Goal: Task Accomplishment & Management: Manage account settings

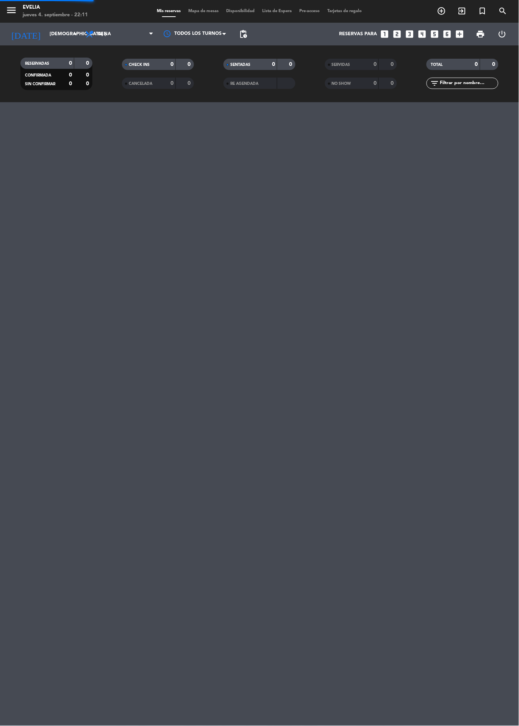
click at [185, 13] on div "Mis reservas Mapa de mesas Disponibilidad Lista de Espera Pre-acceso Tarjetas d…" at bounding box center [259, 11] width 213 height 7
click at [192, 13] on span "Mapa de mesas" at bounding box center [204, 11] width 38 height 4
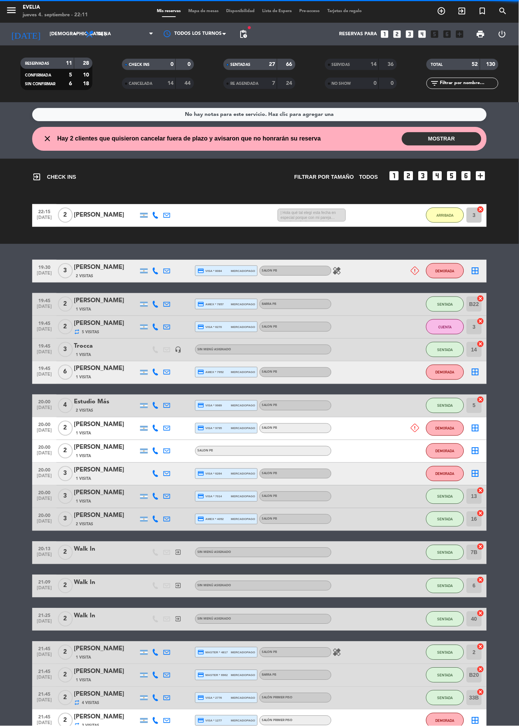
click at [195, 11] on span "Mapa de mesas" at bounding box center [204, 11] width 38 height 4
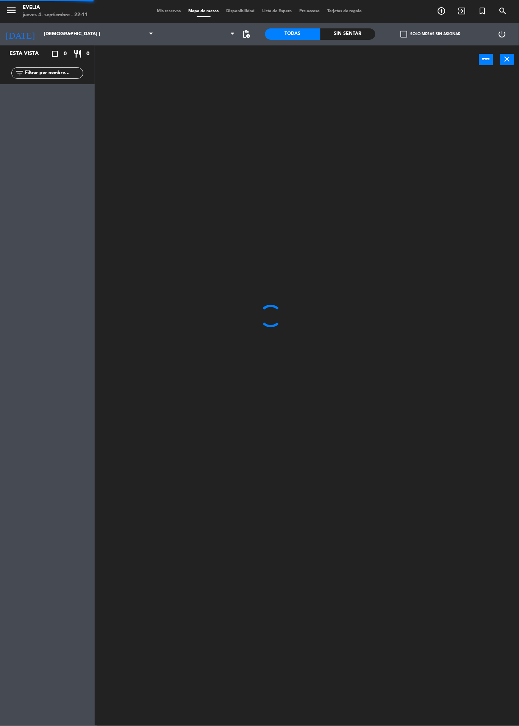
click at [196, 11] on span "Mapa de mesas" at bounding box center [204, 11] width 38 height 4
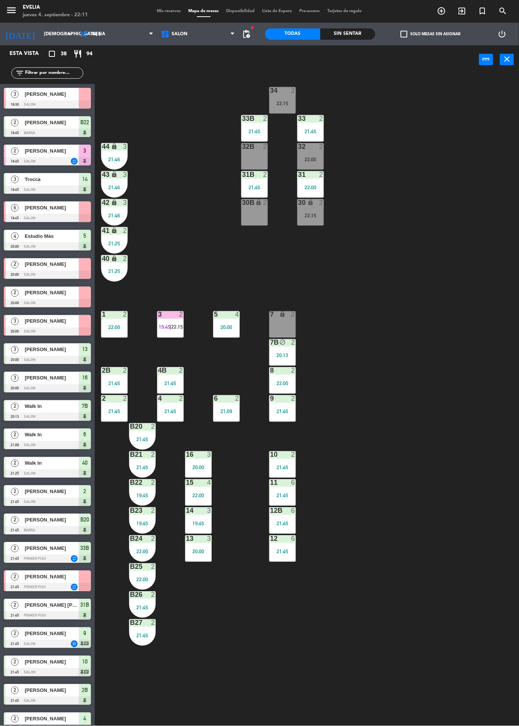
click at [321, 147] on div "2" at bounding box center [321, 146] width 5 height 7
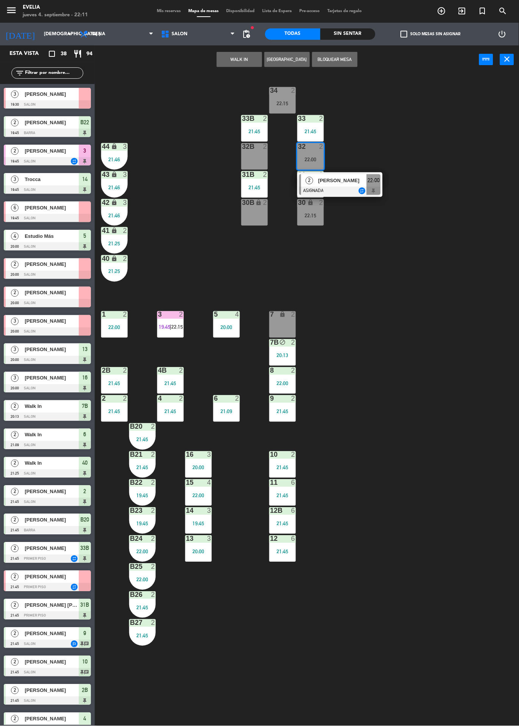
click at [344, 187] on div at bounding box center [339, 191] width 81 height 8
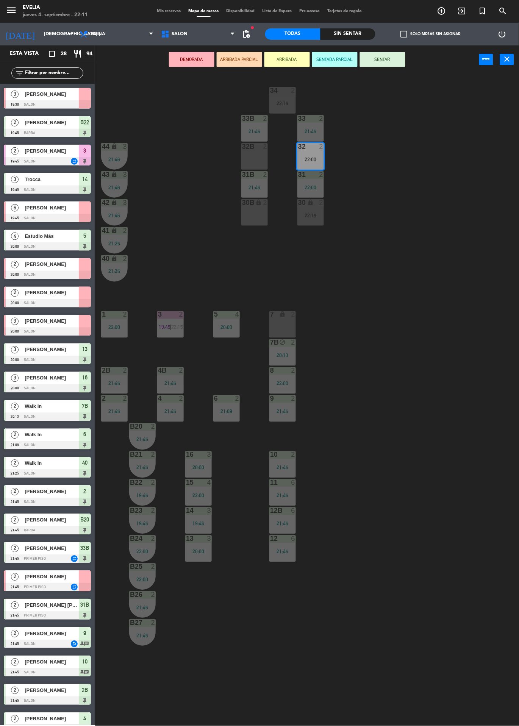
click at [283, 90] on div at bounding box center [283, 90] width 13 height 7
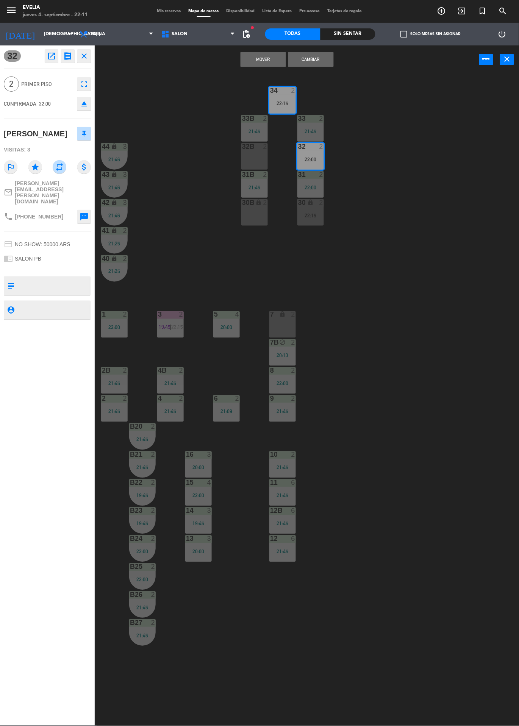
click at [327, 53] on button "Cambiar" at bounding box center [310, 59] width 45 height 15
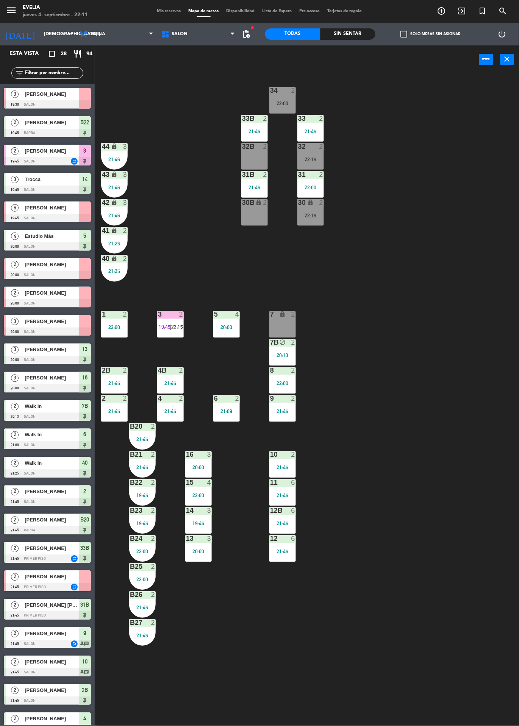
scroll to position [182, 0]
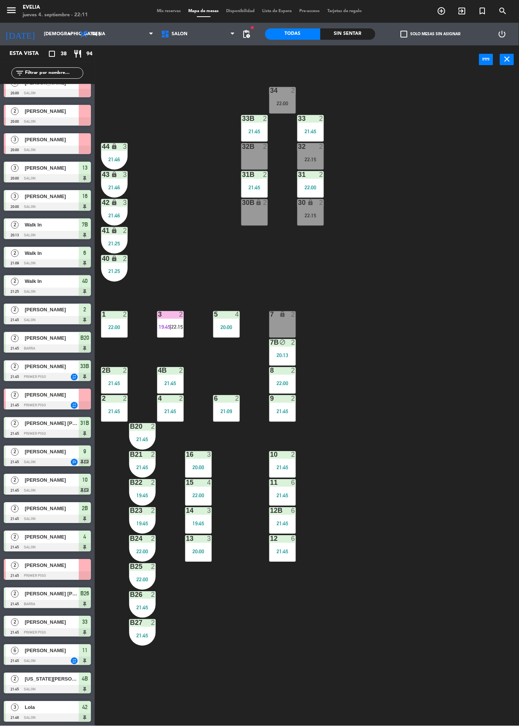
click at [278, 96] on div "34 2 22:00" at bounding box center [282, 100] width 27 height 27
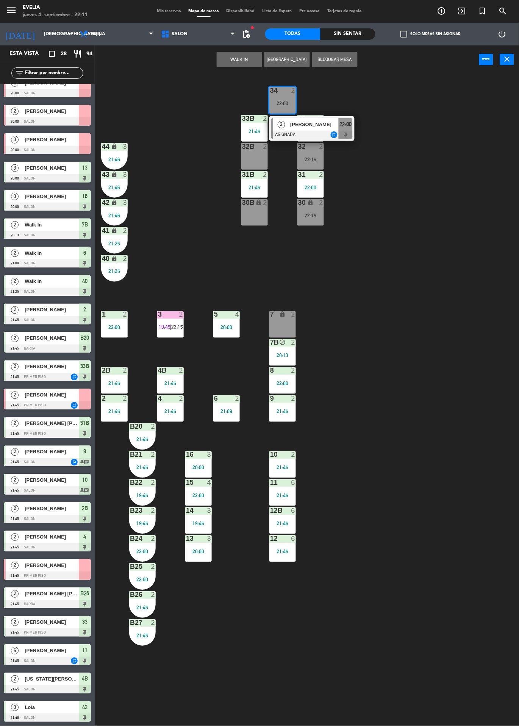
click at [321, 117] on div "2 [PERSON_NAME] ASIGNADA repeat 22:00" at bounding box center [311, 128] width 85 height 25
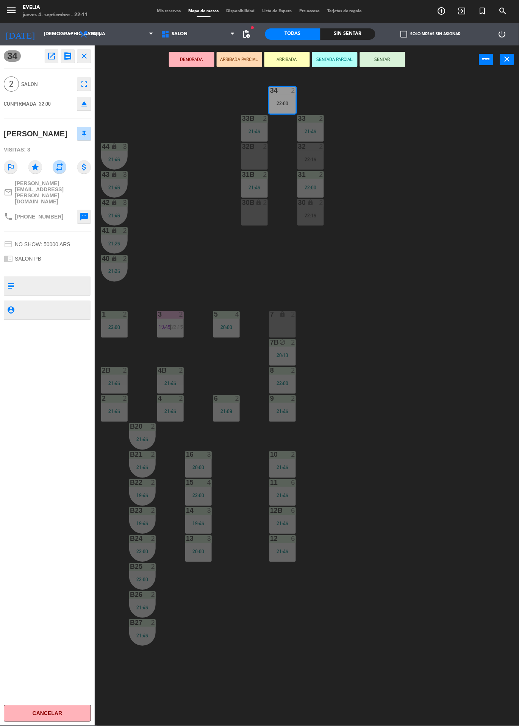
click at [394, 64] on button "SENTAR" at bounding box center [382, 59] width 45 height 15
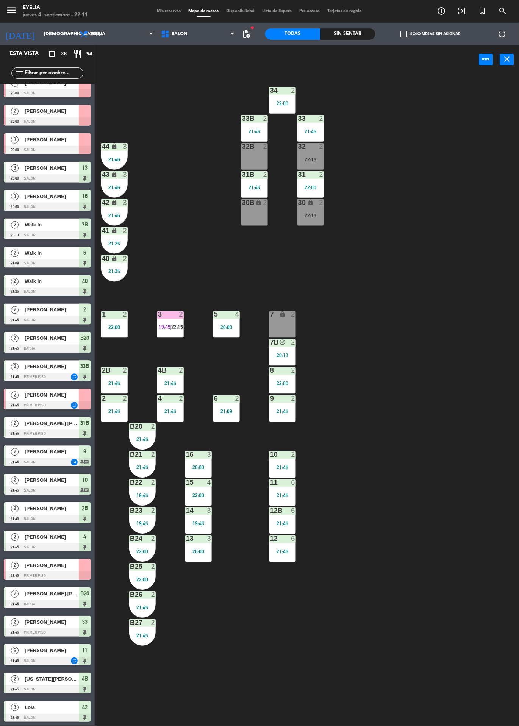
click at [344, 34] on div "Sin sentar" at bounding box center [348, 33] width 55 height 11
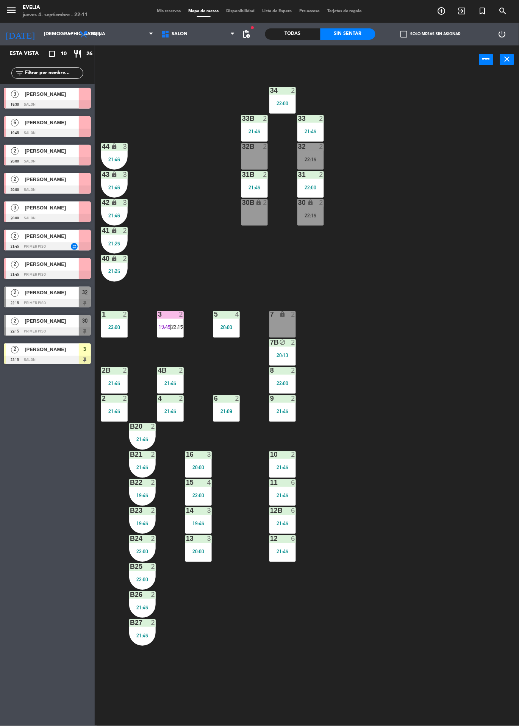
scroll to position [0, 0]
click at [5, 324] on div at bounding box center [5, 325] width 2 height 21
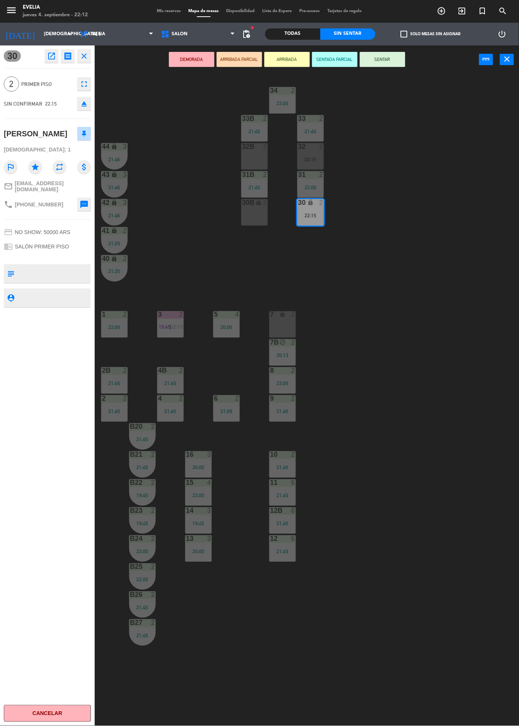
click at [378, 53] on button "SENTAR" at bounding box center [382, 59] width 45 height 15
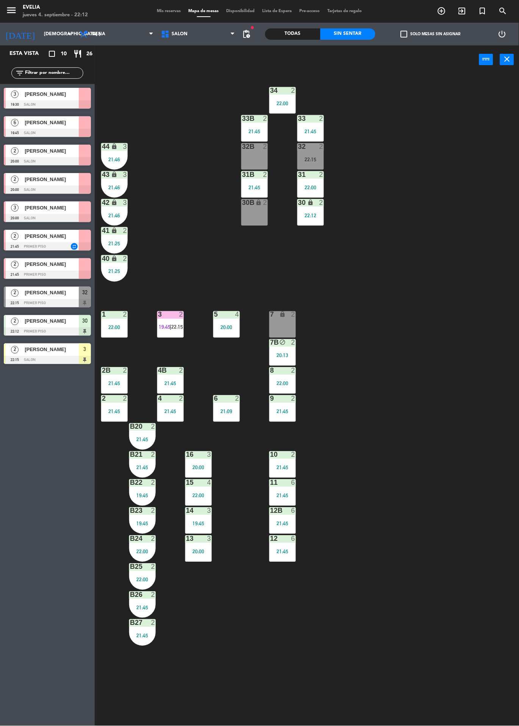
click at [437, 329] on div "34 2 22:00 33B 2 21:45 33 2 21:45 44 lock 3 21:46 32B 2 32 2 22:15 43 lock 3 21…" at bounding box center [309, 400] width 419 height 652
click at [176, 317] on div at bounding box center [170, 314] width 13 height 7
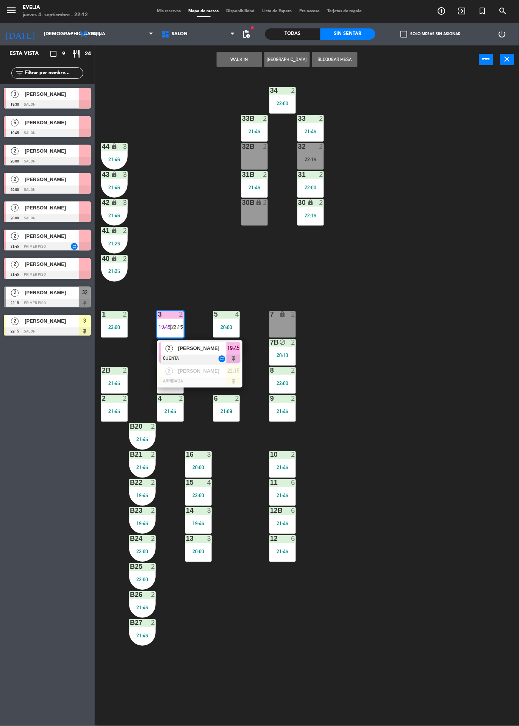
click at [211, 350] on span "[PERSON_NAME]" at bounding box center [202, 349] width 48 height 8
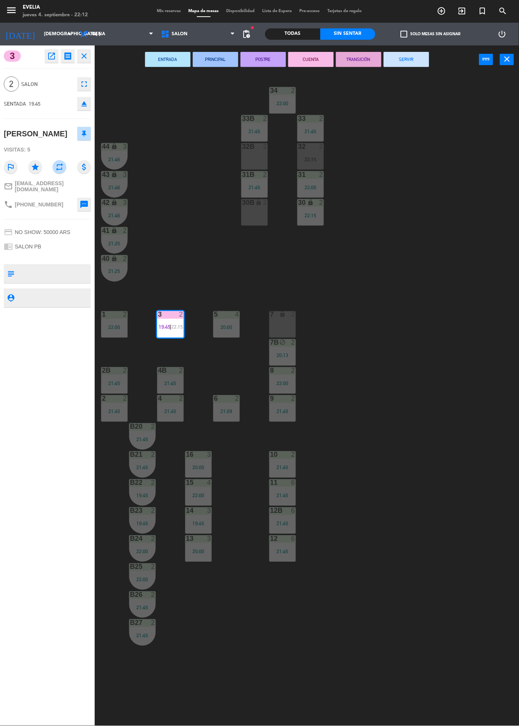
click at [402, 63] on button "SERVIR" at bounding box center [406, 59] width 45 height 15
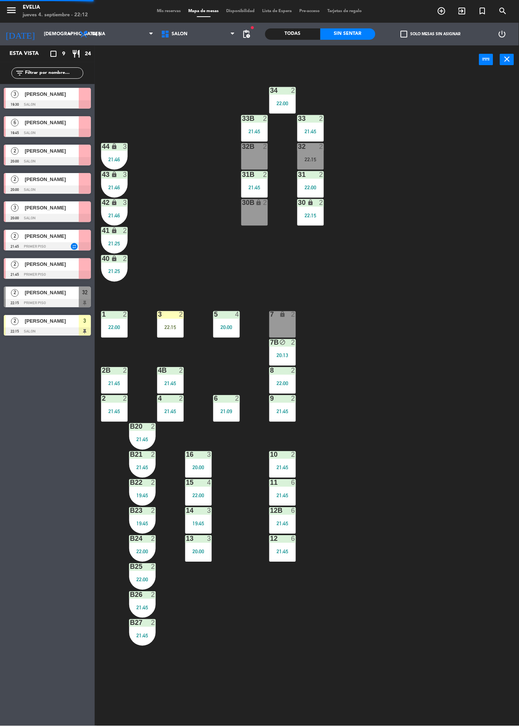
click at [167, 314] on div at bounding box center [170, 314] width 13 height 7
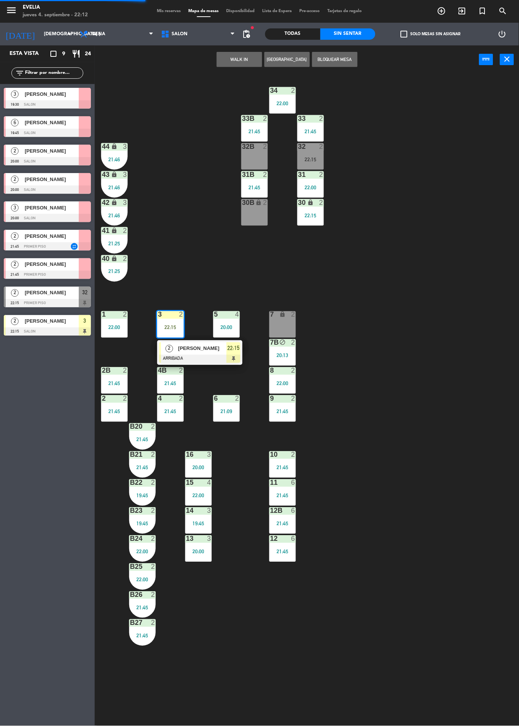
click at [205, 361] on div at bounding box center [199, 359] width 81 height 8
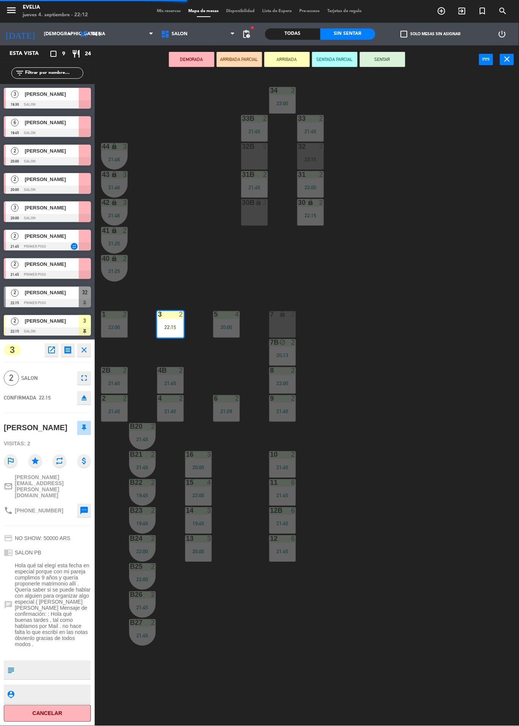
click at [402, 56] on button "SENTAR" at bounding box center [382, 59] width 45 height 15
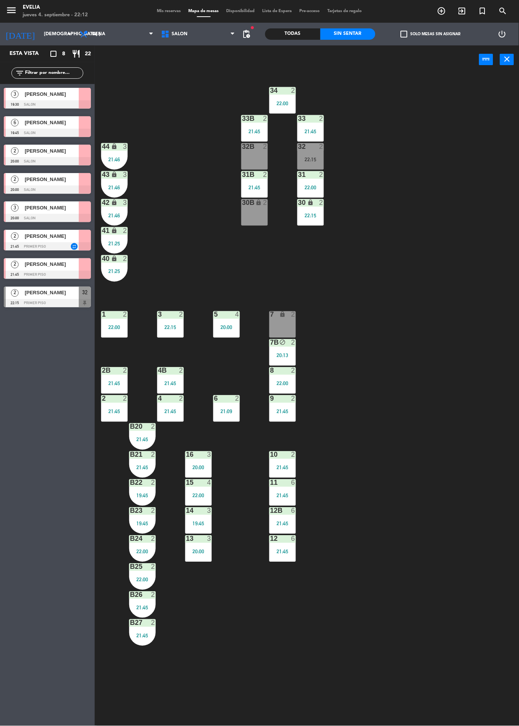
click at [156, 11] on span "Mis reservas" at bounding box center [168, 11] width 31 height 4
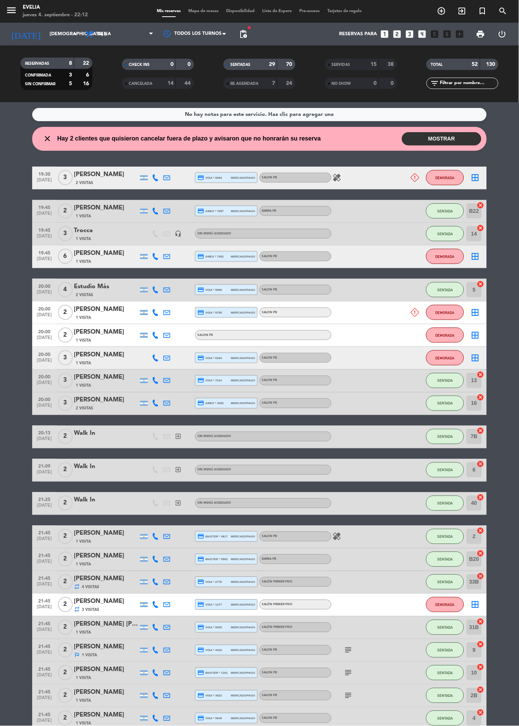
click at [212, 11] on span "Mapa de mesas" at bounding box center [204, 11] width 38 height 4
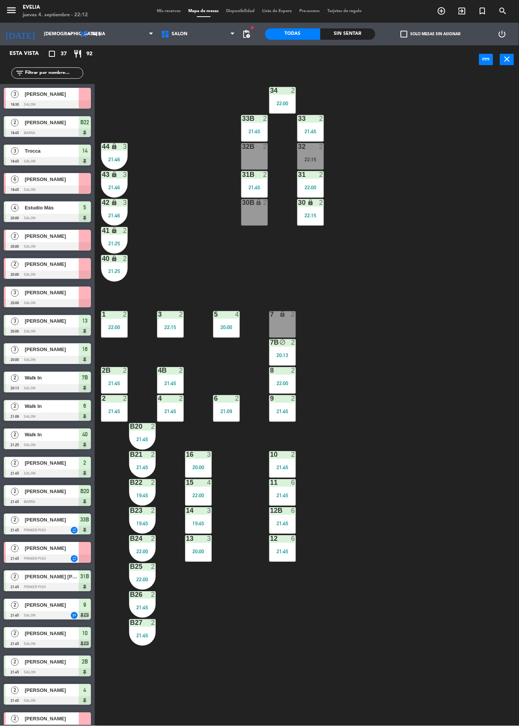
click at [206, 559] on div "13 3 20:00" at bounding box center [198, 549] width 27 height 27
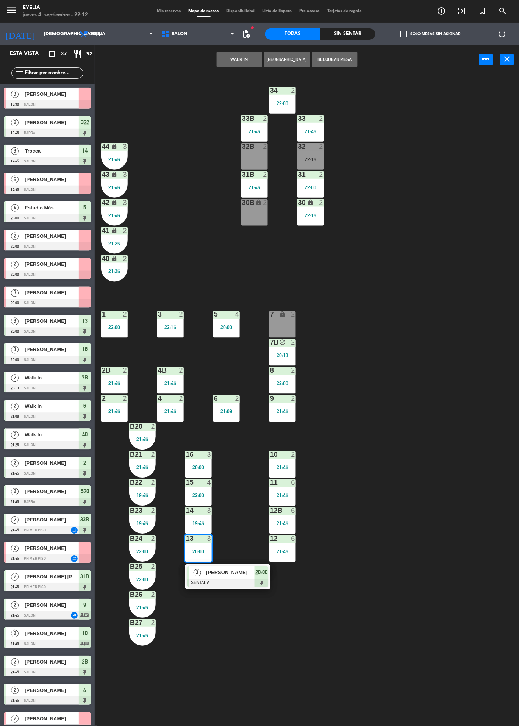
click at [235, 576] on span "[PERSON_NAME]" at bounding box center [230, 573] width 48 height 8
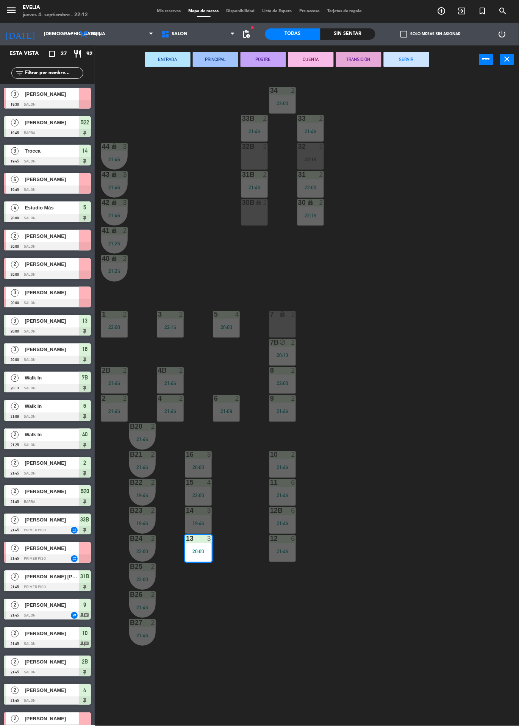
click at [417, 64] on button "SERVIR" at bounding box center [406, 59] width 45 height 15
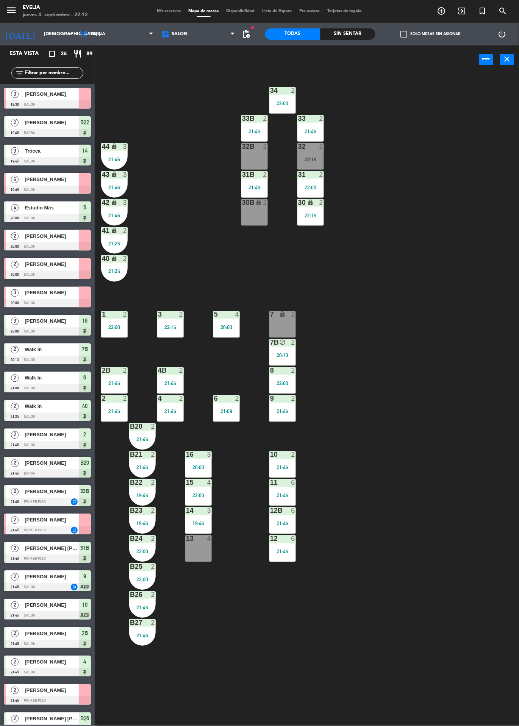
click at [181, 324] on div "3 2 22:15" at bounding box center [170, 324] width 27 height 27
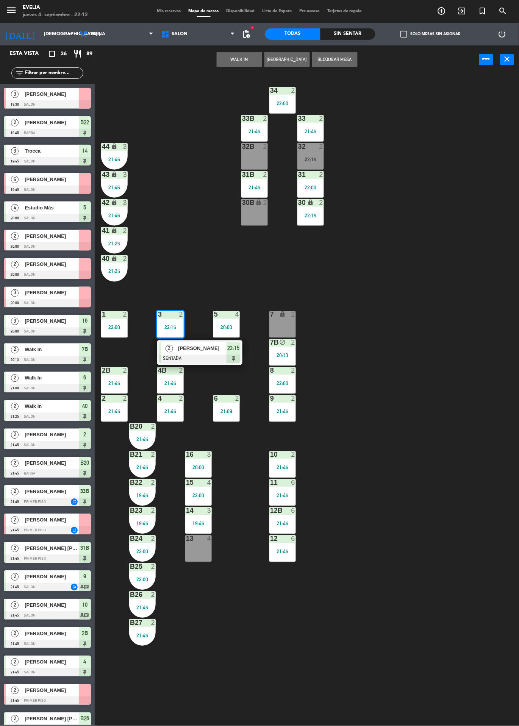
click at [210, 350] on span "[PERSON_NAME]" at bounding box center [202, 349] width 48 height 8
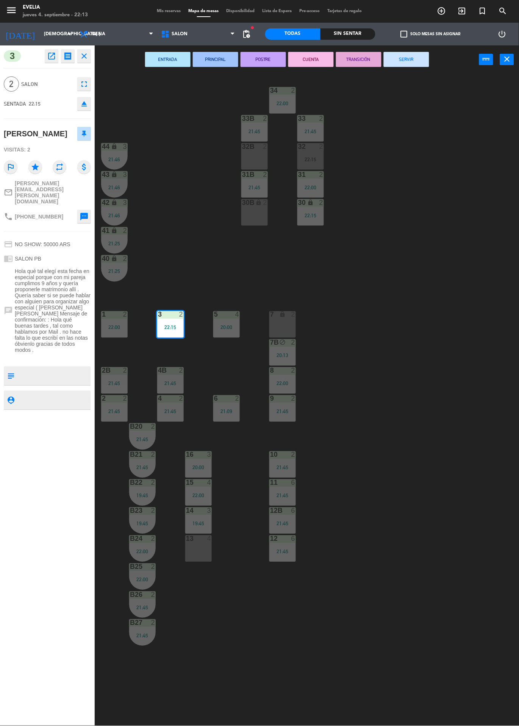
click at [360, 252] on div "34 2 22:00 33B 2 21:45 33 2 21:45 44 lock 3 21:46 32B 2 32 2 22:15 43 lock 3 21…" at bounding box center [309, 400] width 419 height 652
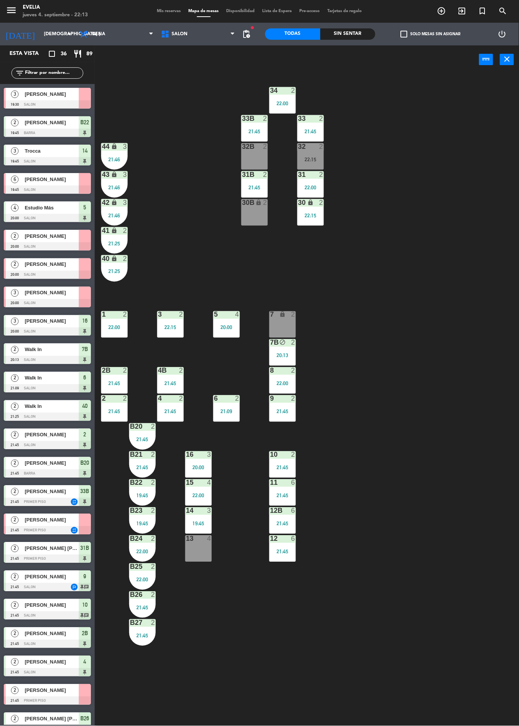
click at [311, 159] on div "22:15" at bounding box center [310, 159] width 27 height 5
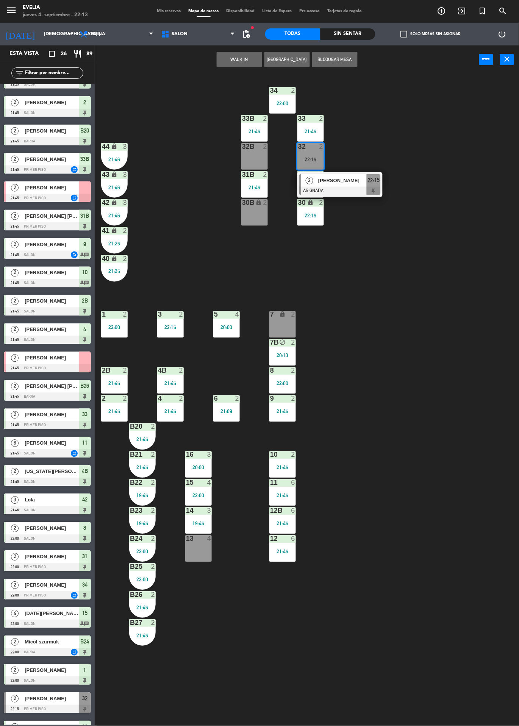
click at [347, 177] on span "[PERSON_NAME]" at bounding box center [342, 181] width 48 height 8
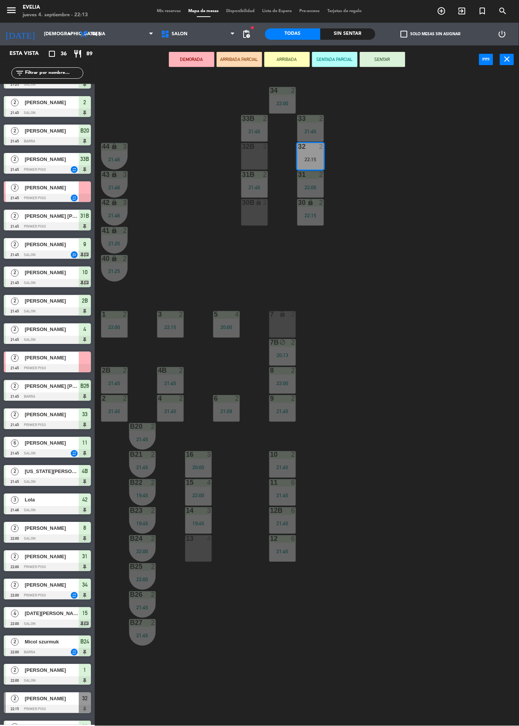
click at [256, 209] on div "30B lock 2" at bounding box center [254, 212] width 27 height 27
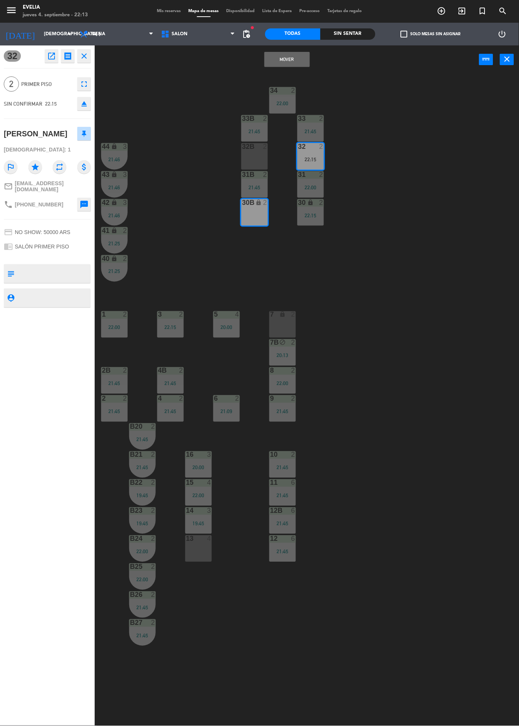
click at [283, 62] on button "Mover" at bounding box center [286, 59] width 45 height 15
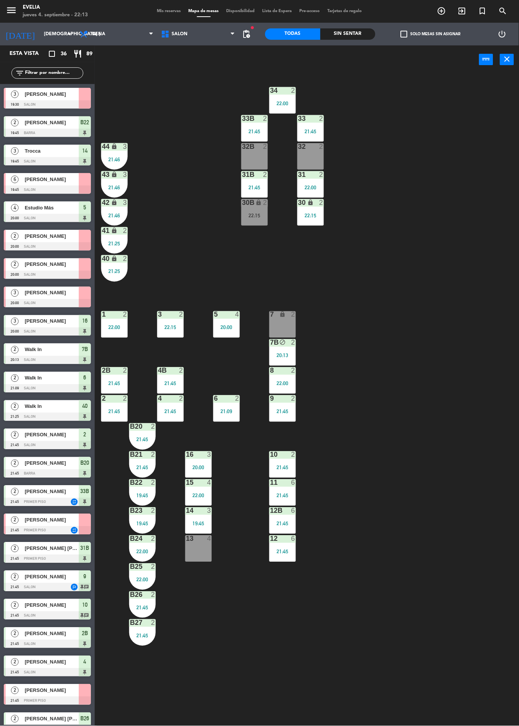
scroll to position [276, 0]
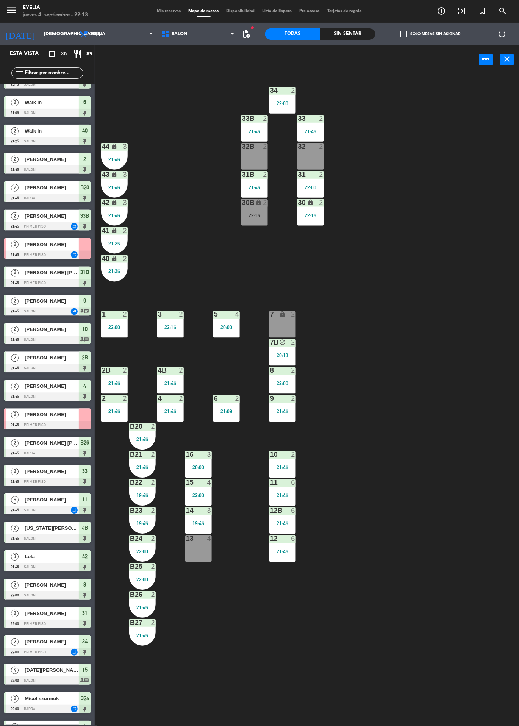
click at [259, 209] on div "30B lock 2 22:15" at bounding box center [254, 212] width 27 height 27
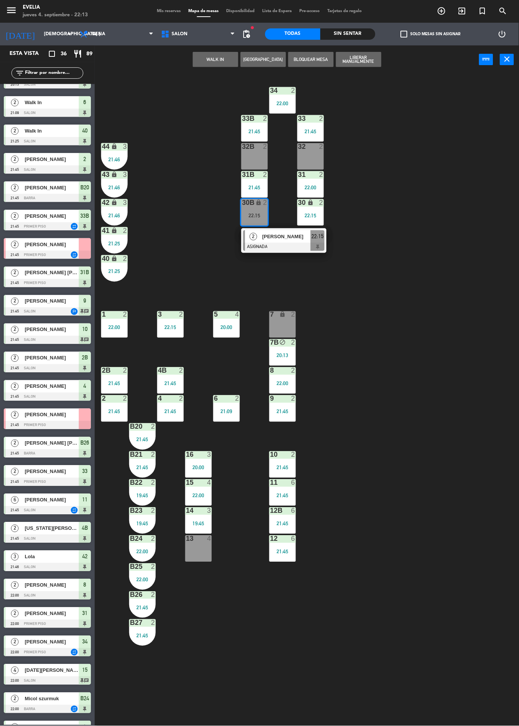
click at [282, 244] on div at bounding box center [283, 247] width 81 height 8
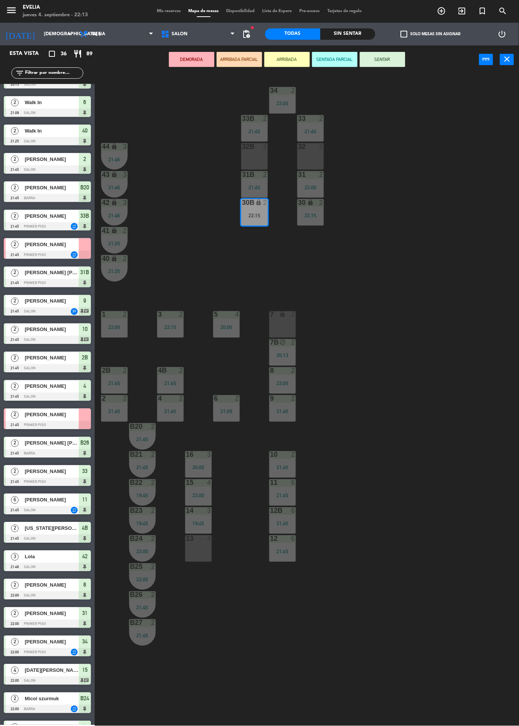
click at [394, 55] on button "SENTAR" at bounding box center [382, 59] width 45 height 15
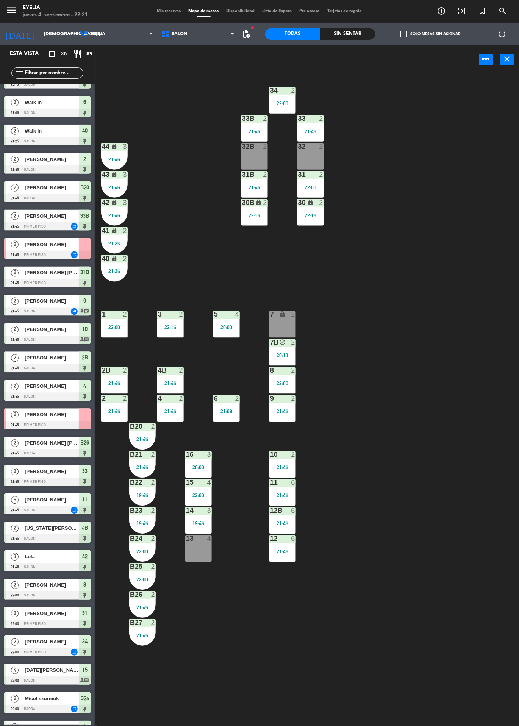
click at [247, 215] on div "22:15" at bounding box center [254, 215] width 27 height 5
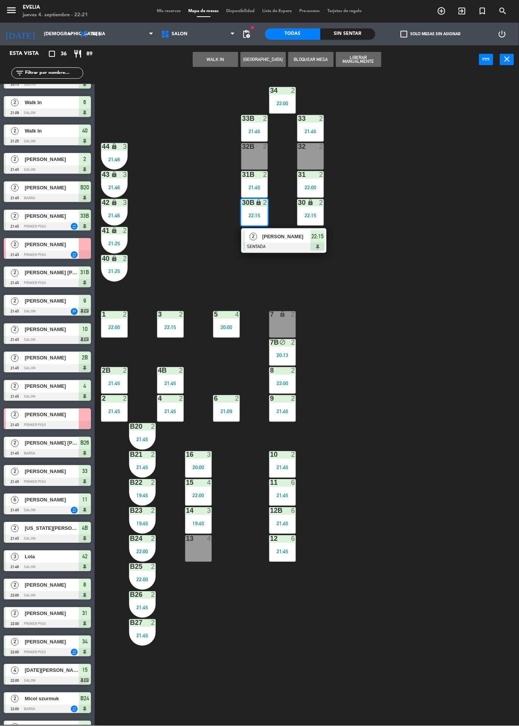
click at [277, 248] on div at bounding box center [283, 247] width 81 height 8
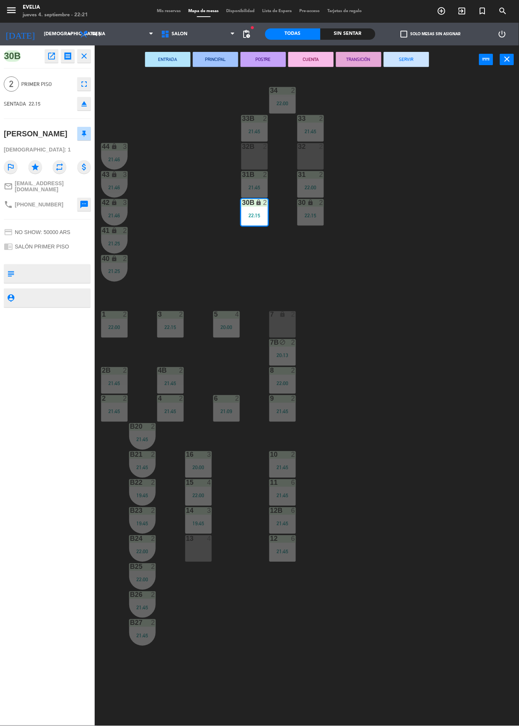
click at [318, 158] on div "32 2" at bounding box center [310, 156] width 27 height 27
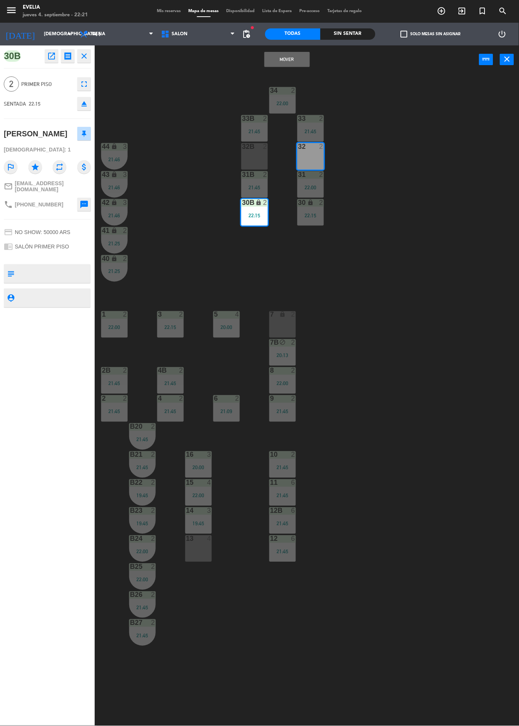
click at [286, 59] on button "Mover" at bounding box center [286, 59] width 45 height 15
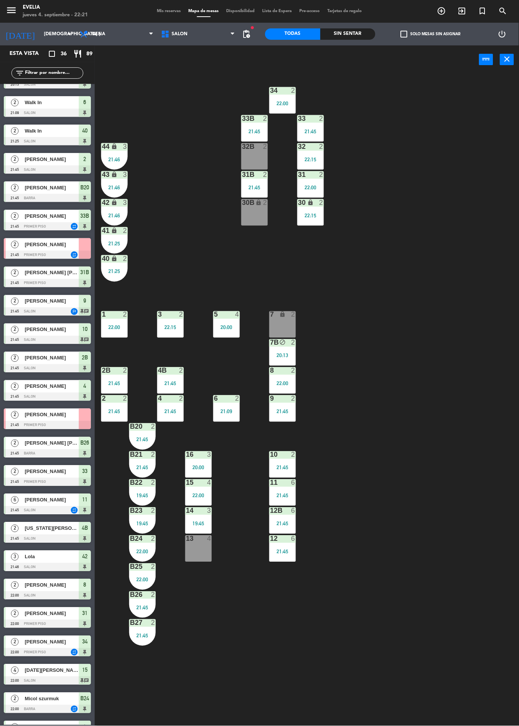
click at [258, 202] on icon "lock" at bounding box center [259, 202] width 6 height 6
click at [225, 57] on button "WALK IN" at bounding box center [215, 59] width 45 height 15
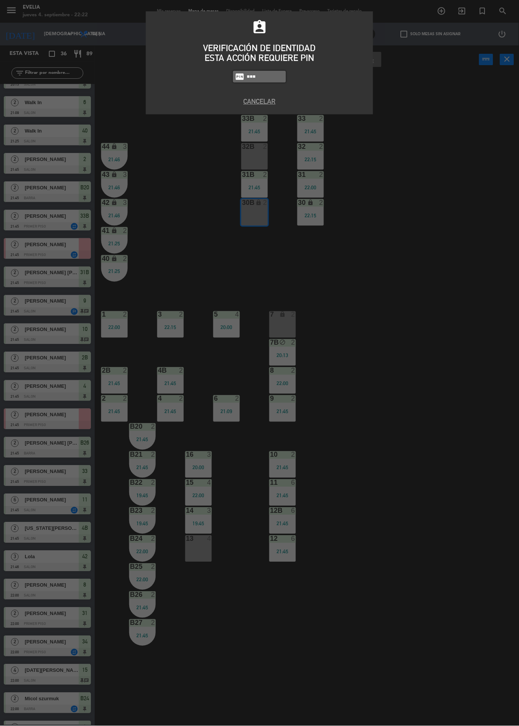
type input "6389"
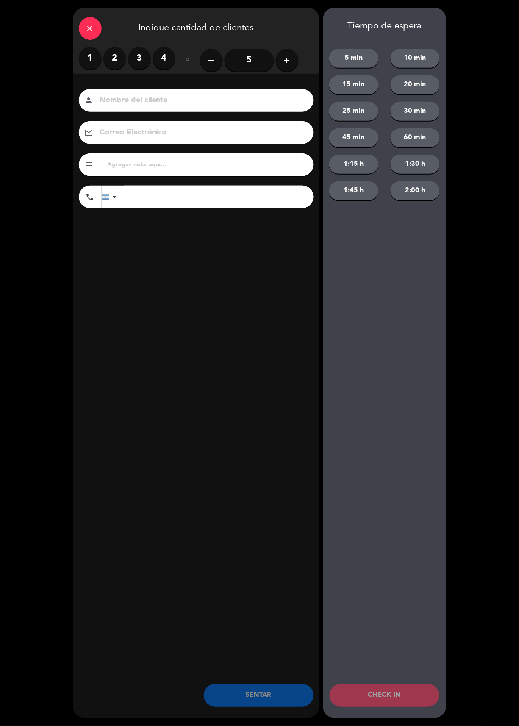
click at [106, 50] on div "1 2 3 4" at bounding box center [127, 58] width 97 height 23
click at [119, 59] on label "2" at bounding box center [114, 58] width 23 height 23
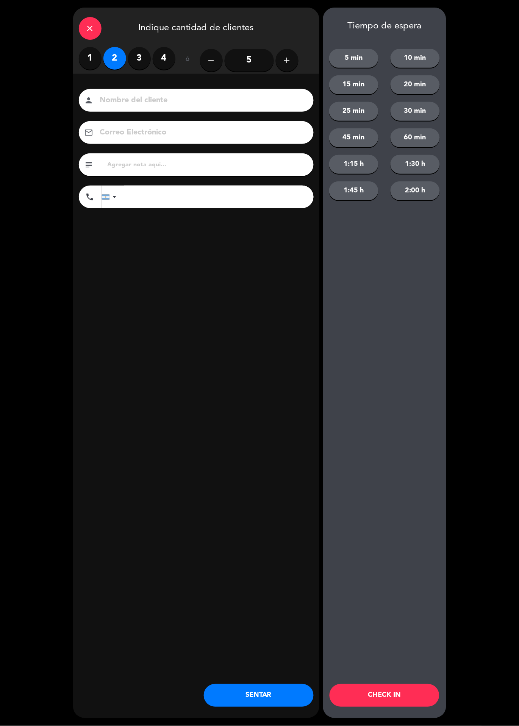
click at [417, 685] on button "CHECK IN" at bounding box center [385, 696] width 110 height 23
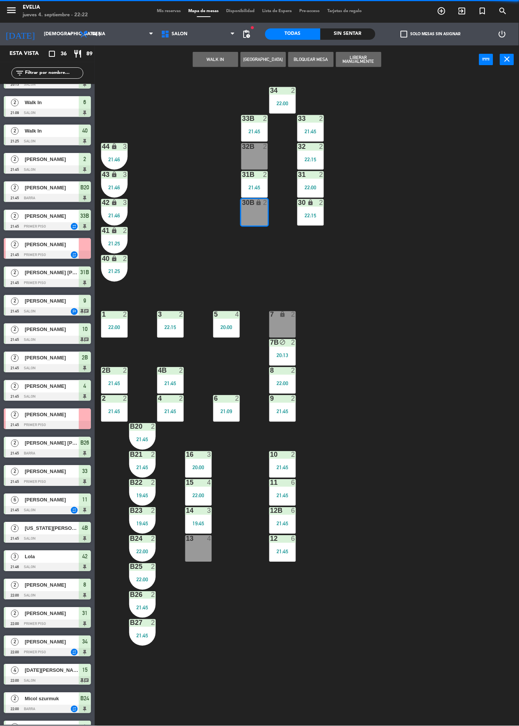
scroll to position [0, 0]
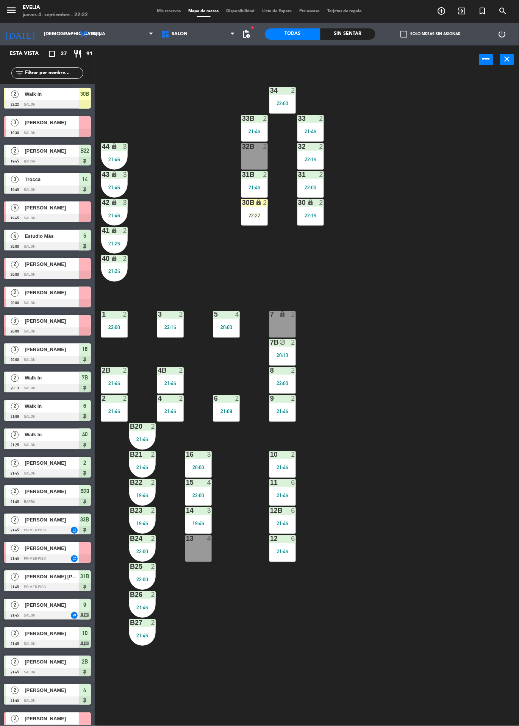
click at [261, 200] on div "2" at bounding box center [267, 202] width 13 height 7
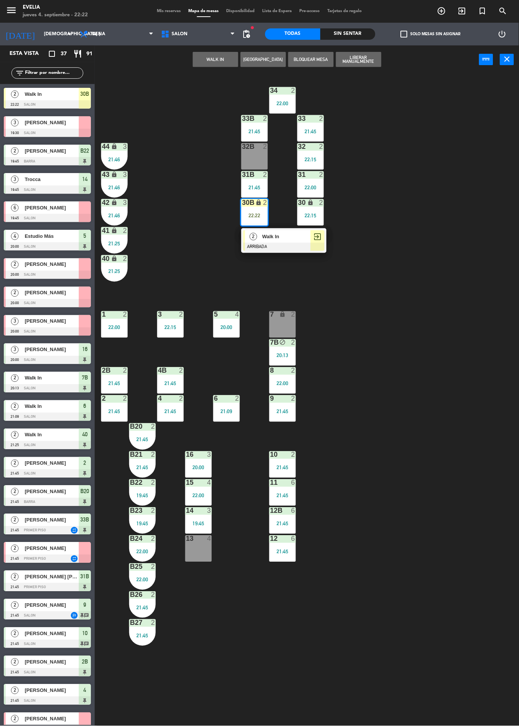
click at [280, 241] on span "Walk In" at bounding box center [286, 237] width 48 height 8
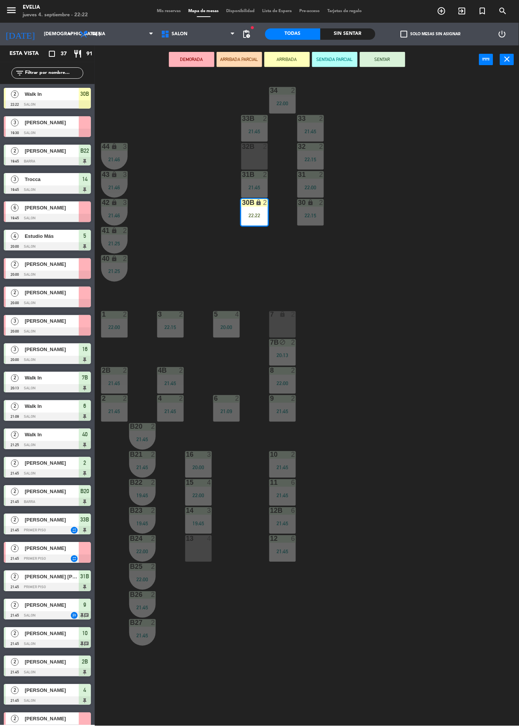
click at [380, 59] on button "SENTAR" at bounding box center [382, 59] width 45 height 15
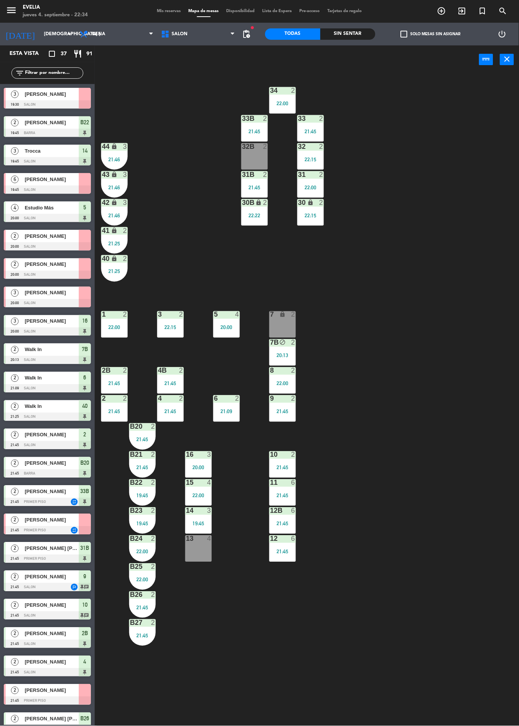
click at [186, 11] on span "Mapa de mesas" at bounding box center [204, 11] width 38 height 4
click at [167, 13] on span "Mis reservas" at bounding box center [168, 11] width 31 height 4
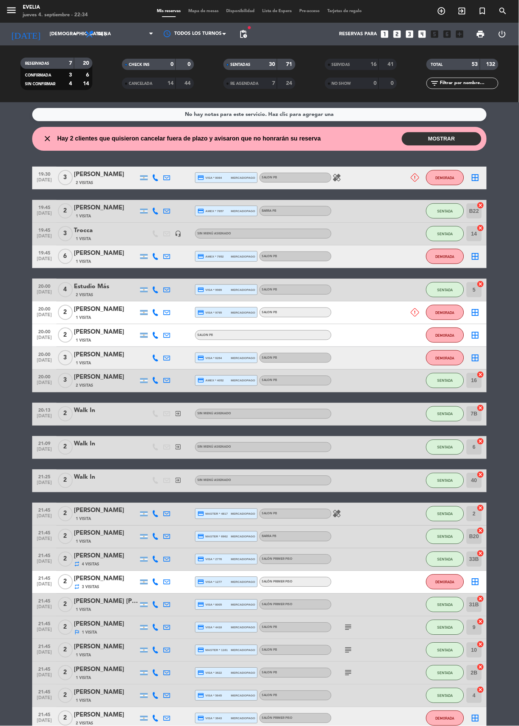
click at [188, 13] on span "Mapa de mesas" at bounding box center [204, 11] width 38 height 4
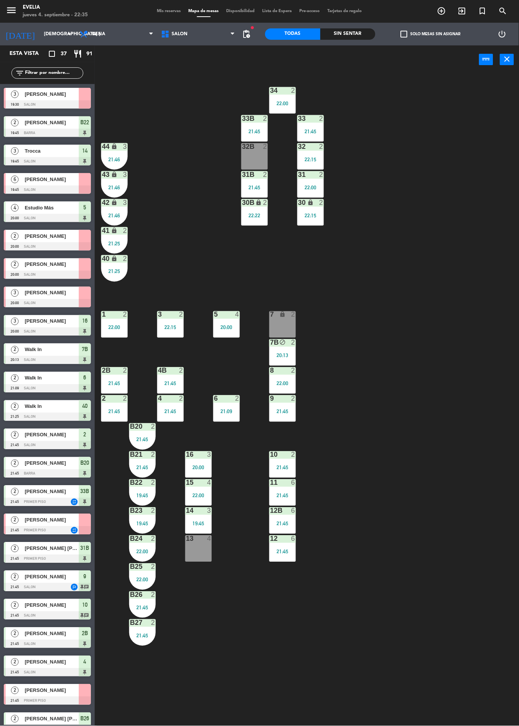
click at [509, 268] on div "34 2 22:00 33B 2 21:45 33 2 21:45 44 lock 3 21:46 32B 2 32 2 22:15 43 lock 3 21…" at bounding box center [309, 400] width 419 height 652
click at [449, 407] on div "34 2 22:00 33B 2 21:45 33 2 21:45 44 lock 3 21:46 32B 2 32 2 22:15 43 lock 3 21…" at bounding box center [309, 400] width 419 height 652
click at [204, 519] on div "14 3 19:45" at bounding box center [198, 521] width 27 height 27
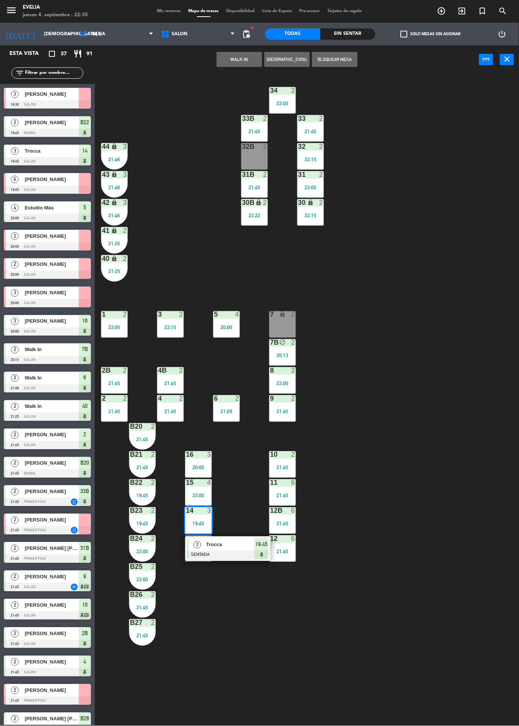
click at [239, 543] on span "Trocca" at bounding box center [230, 545] width 48 height 8
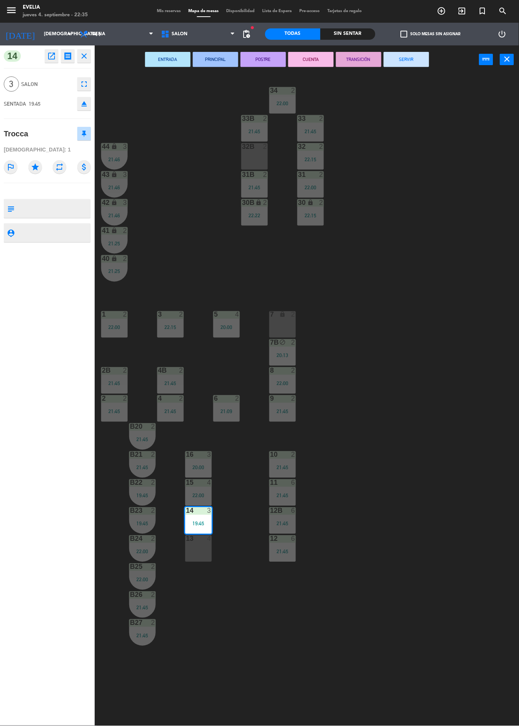
click at [412, 64] on button "SERVIR" at bounding box center [406, 59] width 45 height 15
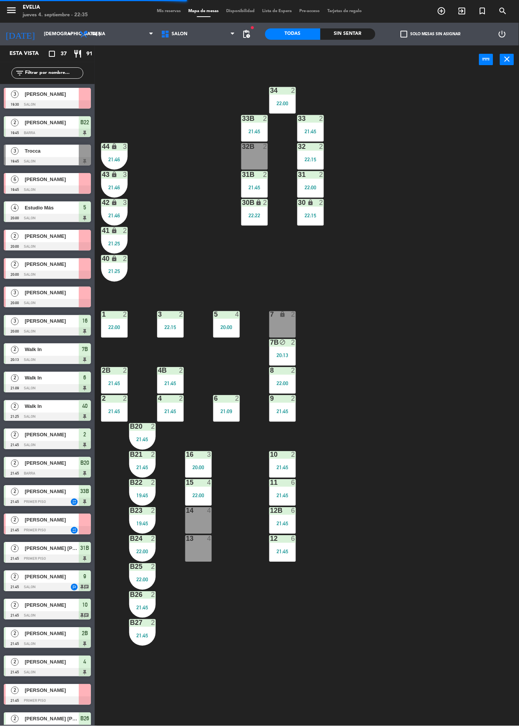
click at [200, 455] on div at bounding box center [198, 455] width 13 height 7
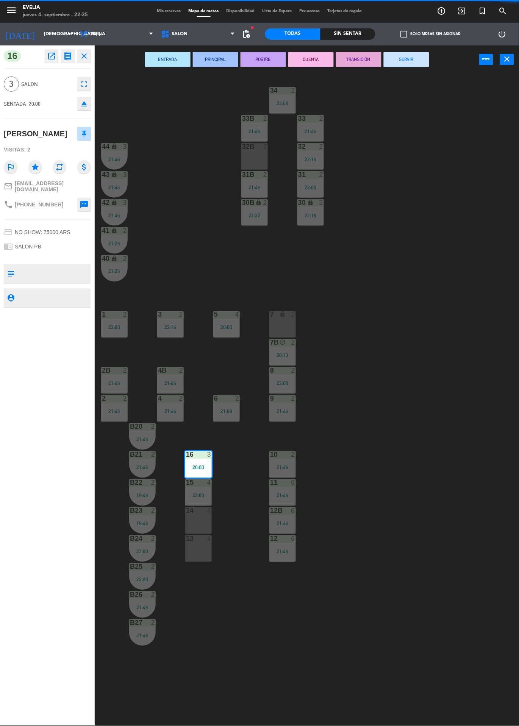
click at [411, 64] on button "SERVIR" at bounding box center [406, 59] width 45 height 15
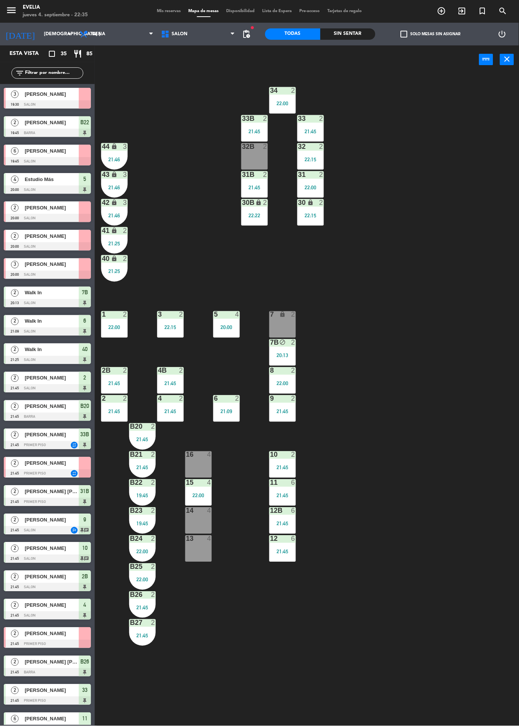
click at [191, 522] on div "14 4" at bounding box center [198, 521] width 27 height 27
click at [233, 40] on span "SALON" at bounding box center [197, 34] width 81 height 17
click at [181, 190] on div "34 2 22:00 33B 2 21:45 33 2 21:45 44 lock 3 21:46 32B 2 32 2 22:15 43 lock 3 21…" at bounding box center [309, 400] width 419 height 652
click at [209, 512] on div "4" at bounding box center [209, 511] width 5 height 7
click at [221, 53] on button "WALK IN" at bounding box center [239, 59] width 45 height 15
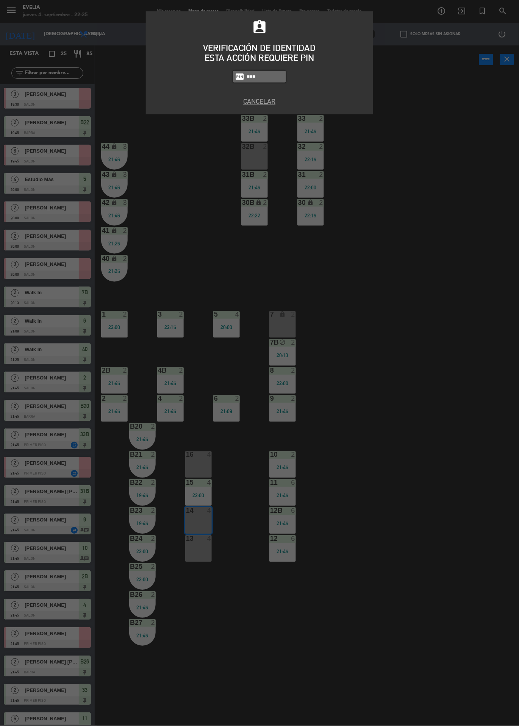
type input "6389"
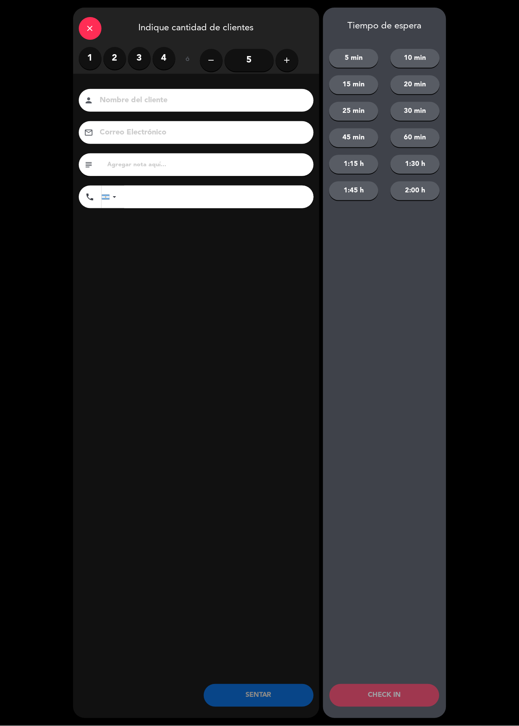
click at [145, 50] on label "3" at bounding box center [139, 58] width 23 height 23
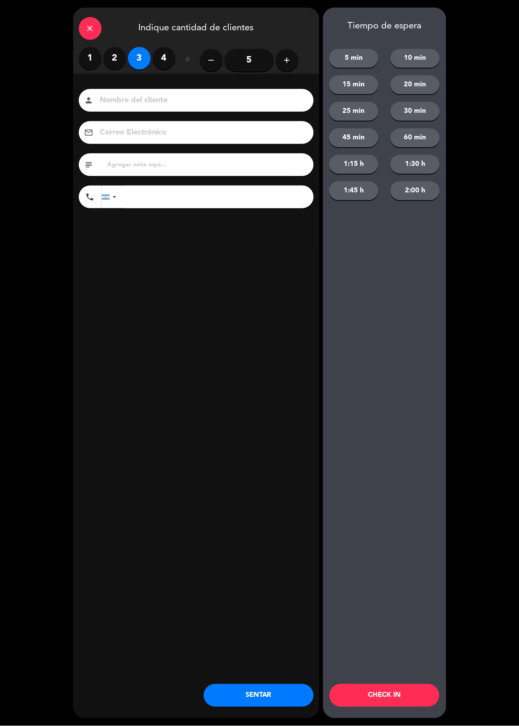
click at [405, 698] on button "CHECK IN" at bounding box center [385, 696] width 110 height 23
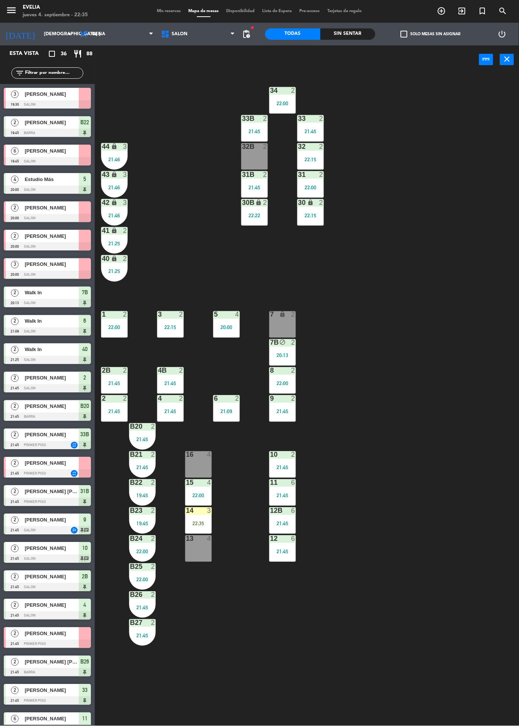
click at [206, 524] on div "22:35" at bounding box center [198, 523] width 27 height 5
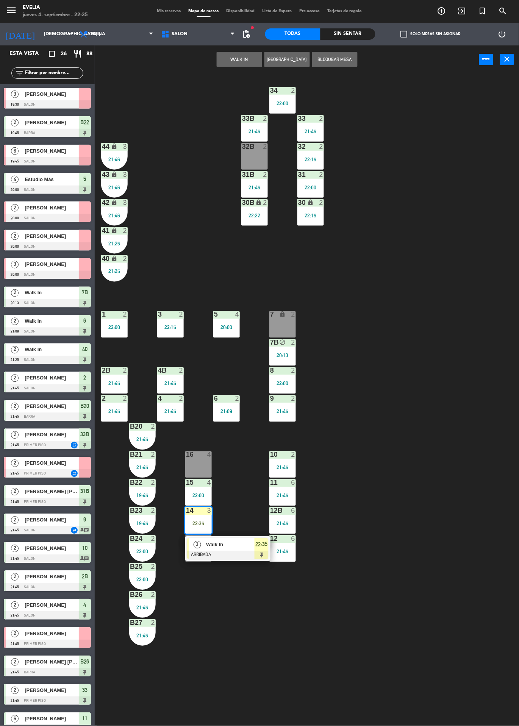
click at [227, 545] on span "Walk In" at bounding box center [230, 545] width 48 height 8
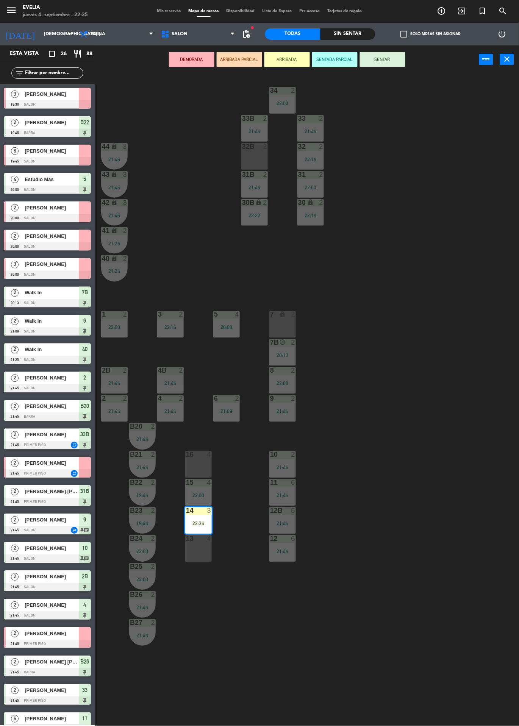
click at [375, 55] on button "SENTAR" at bounding box center [382, 59] width 45 height 15
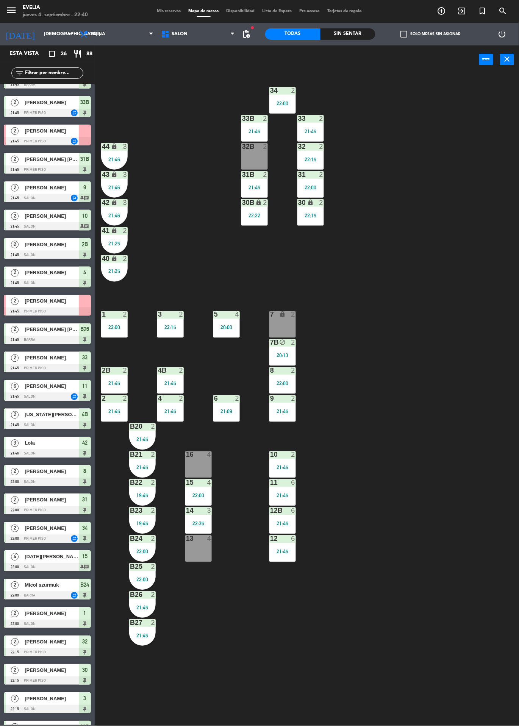
click at [230, 407] on div "6 2 21:09" at bounding box center [226, 409] width 27 height 27
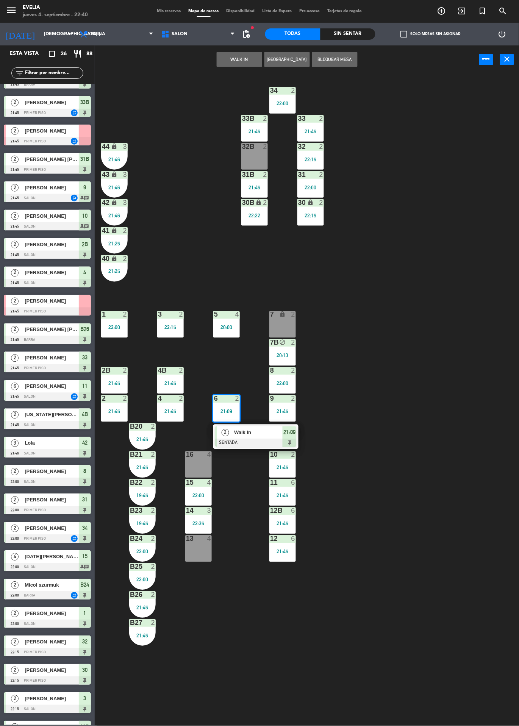
click at [257, 431] on span "Walk In" at bounding box center [258, 433] width 48 height 8
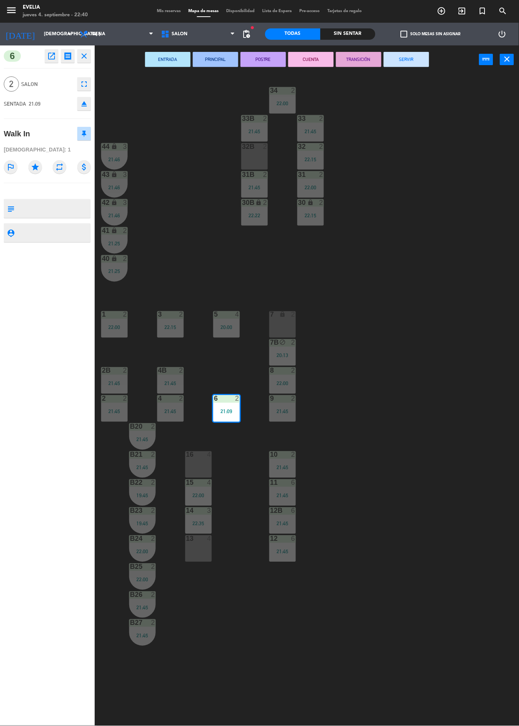
click at [427, 56] on button "SERVIR" at bounding box center [406, 59] width 45 height 15
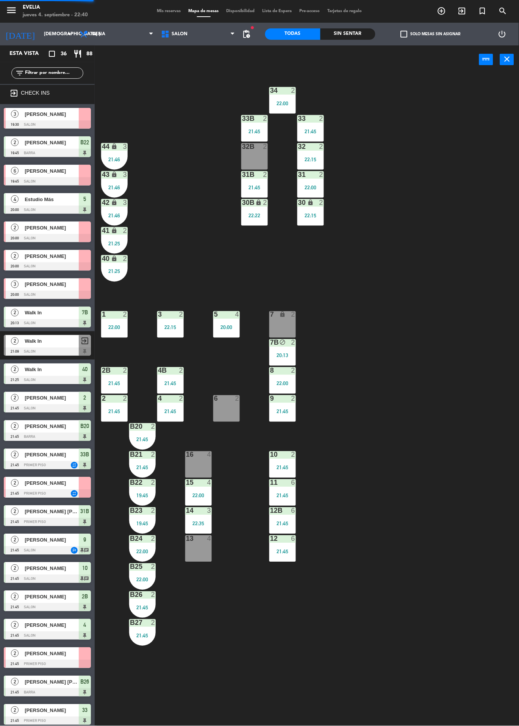
click at [226, 398] on div at bounding box center [227, 399] width 13 height 7
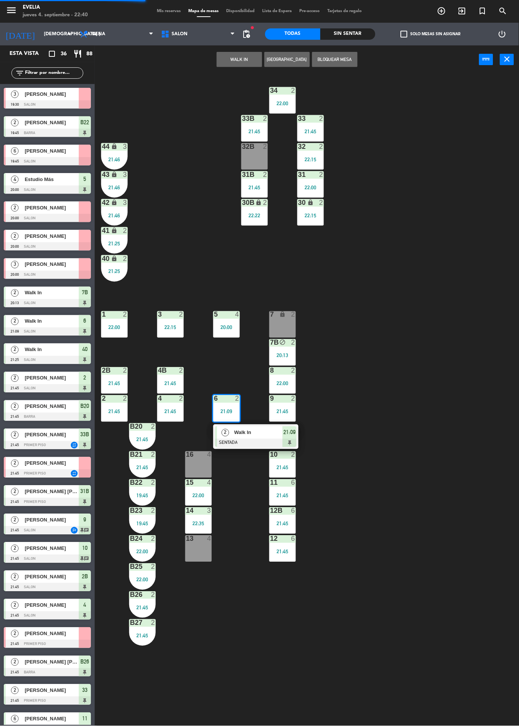
click at [247, 58] on button "WALK IN" at bounding box center [239, 59] width 45 height 15
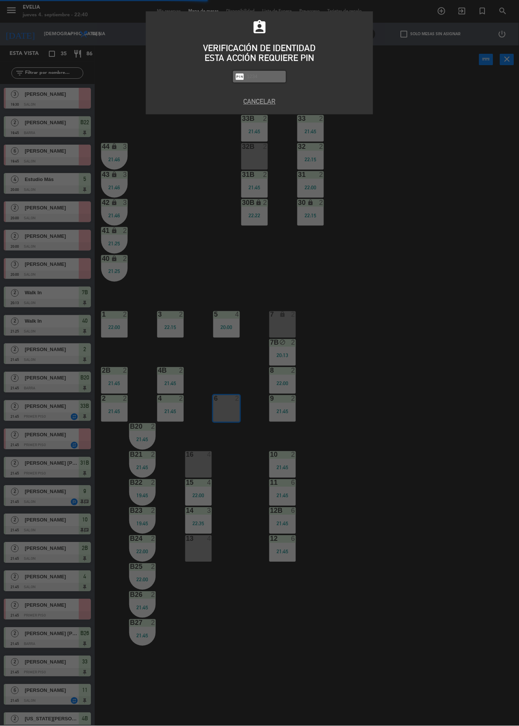
click at [484, 260] on div "assignment_ind VERIFICACIÓN DE IDENTIDAD ESTA ACCIÓN REQUIERE PIN fiber_pin PAS…" at bounding box center [259, 363] width 519 height 726
click at [269, 80] on input "text" at bounding box center [265, 76] width 38 height 9
type input "6389"
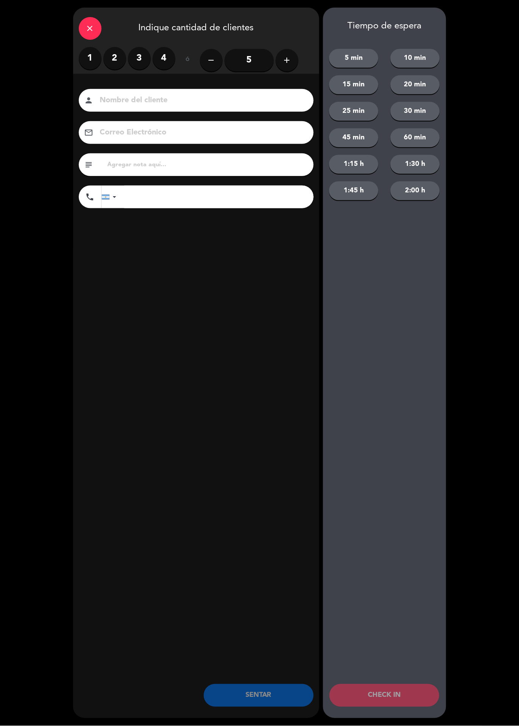
click at [117, 56] on label "2" at bounding box center [114, 58] width 23 height 23
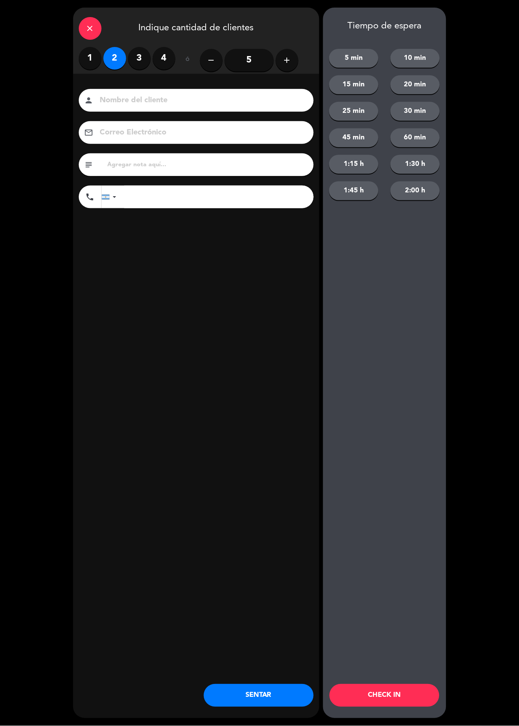
click at [403, 697] on button "CHECK IN" at bounding box center [385, 696] width 110 height 23
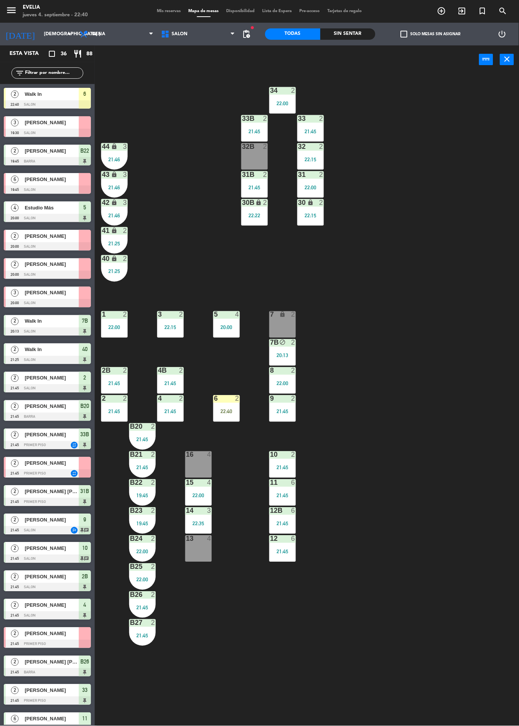
click at [214, 399] on div "6" at bounding box center [214, 399] width 0 height 7
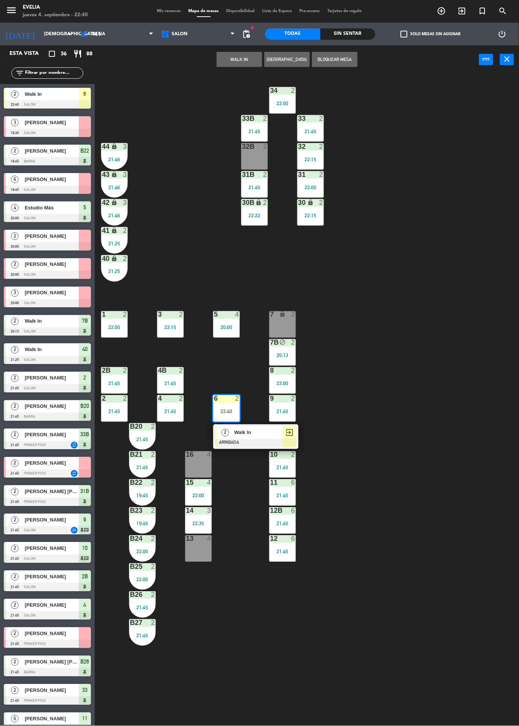
click at [249, 430] on span "Walk In" at bounding box center [258, 433] width 48 height 8
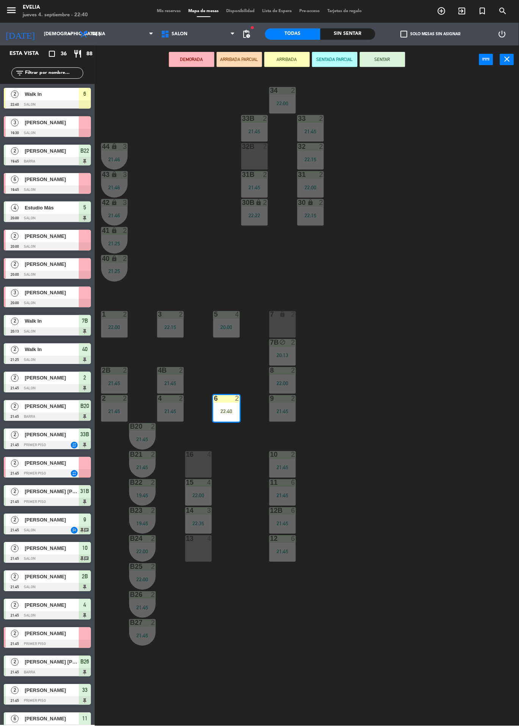
click at [381, 59] on button "SENTAR" at bounding box center [382, 59] width 45 height 15
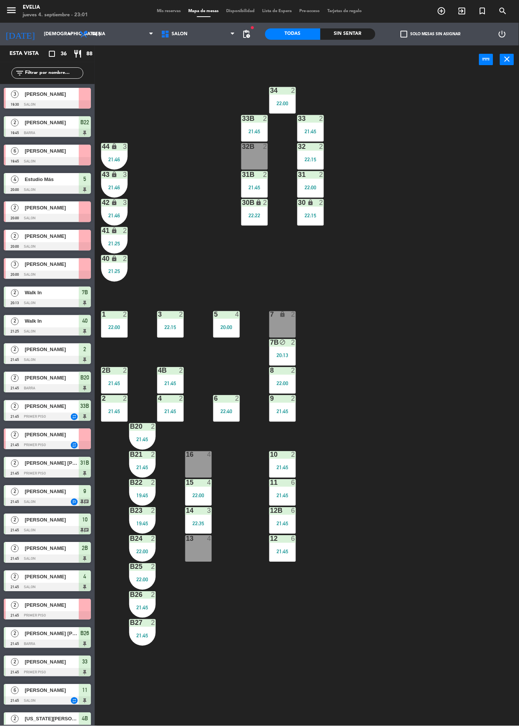
click at [5, 244] on div at bounding box center [47, 246] width 87 height 8
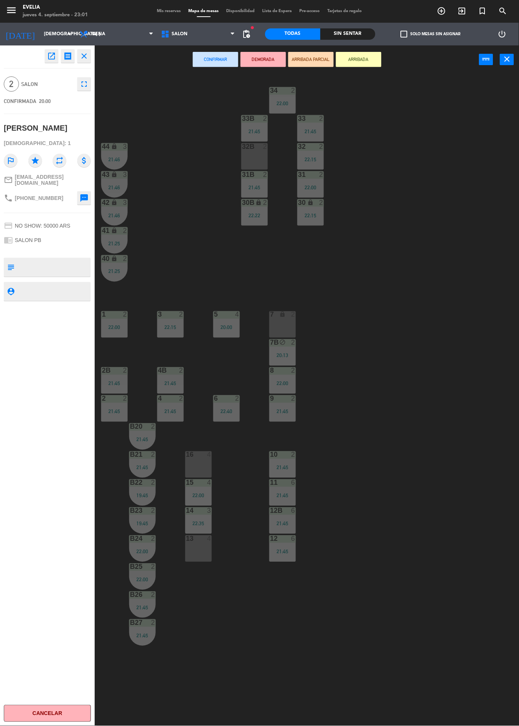
click at [153, 275] on div "34 2 22:00 33B 2 21:45 33 2 21:45 44 lock 3 21:46 32B 2 32 2 22:15 43 lock 3 21…" at bounding box center [309, 400] width 419 height 652
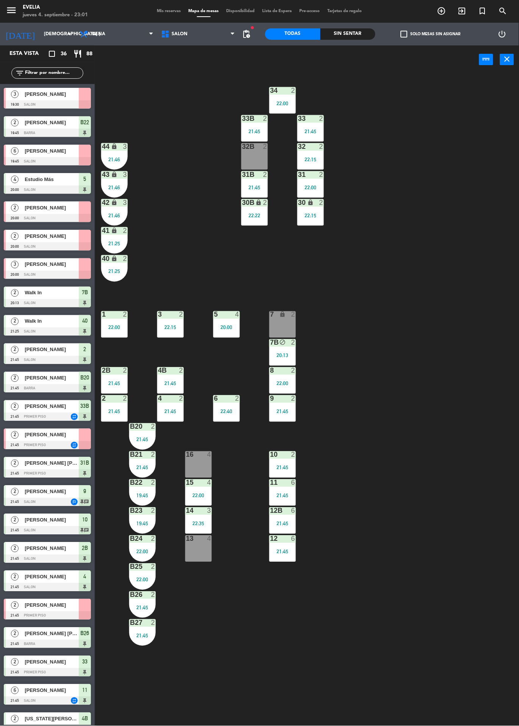
click at [283, 314] on icon "lock" at bounding box center [283, 314] width 6 height 6
click at [379, 332] on div "34 2 22:00 33B 2 21:45 33 2 21:45 44 lock 3 21:46 32B 2 32 2 22:15 43 lock 3 21…" at bounding box center [309, 400] width 419 height 652
click at [285, 350] on div "7B block 2 20:13" at bounding box center [282, 352] width 27 height 27
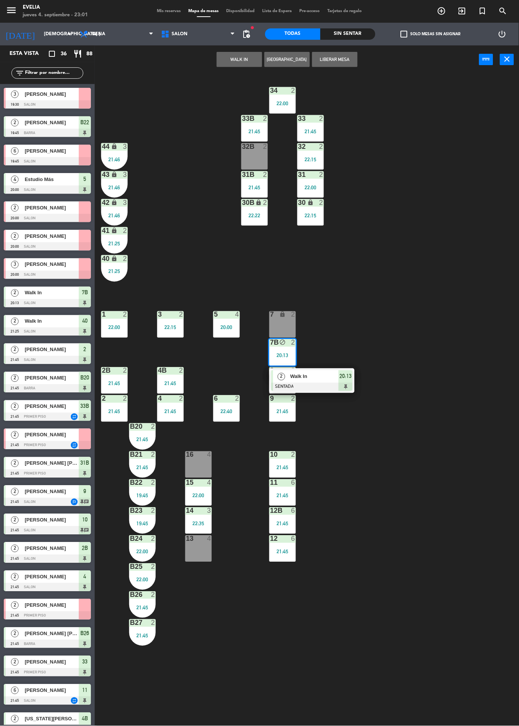
click at [314, 375] on span "Walk In" at bounding box center [314, 377] width 48 height 8
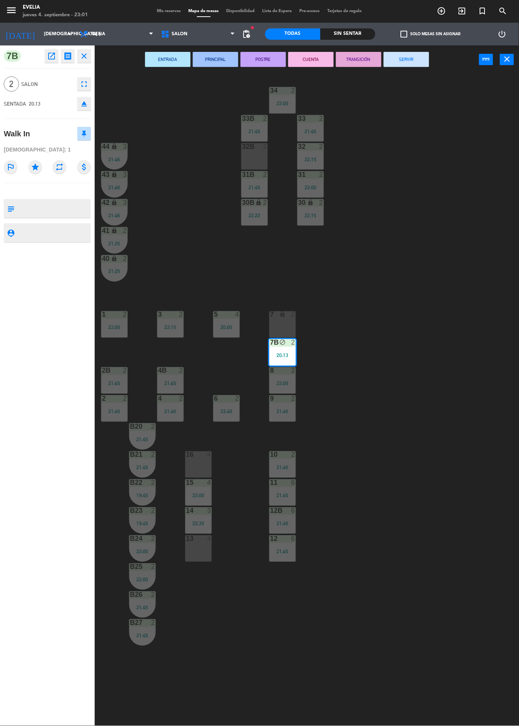
click at [402, 56] on button "SERVIR" at bounding box center [406, 59] width 45 height 15
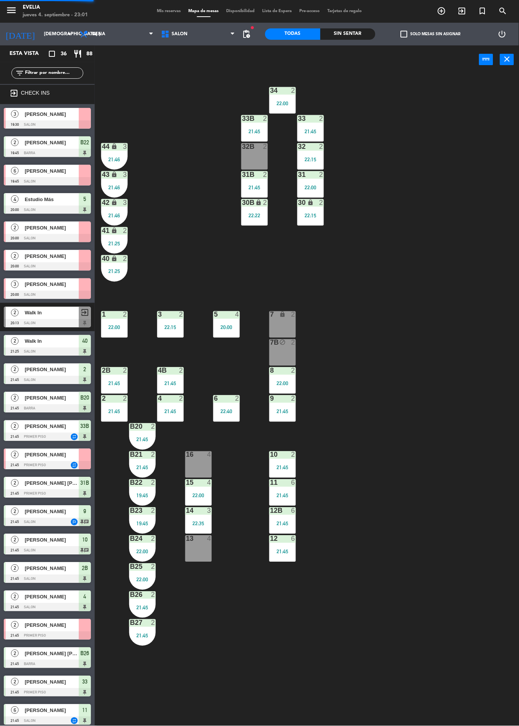
click at [290, 315] on div "2" at bounding box center [295, 314] width 13 height 7
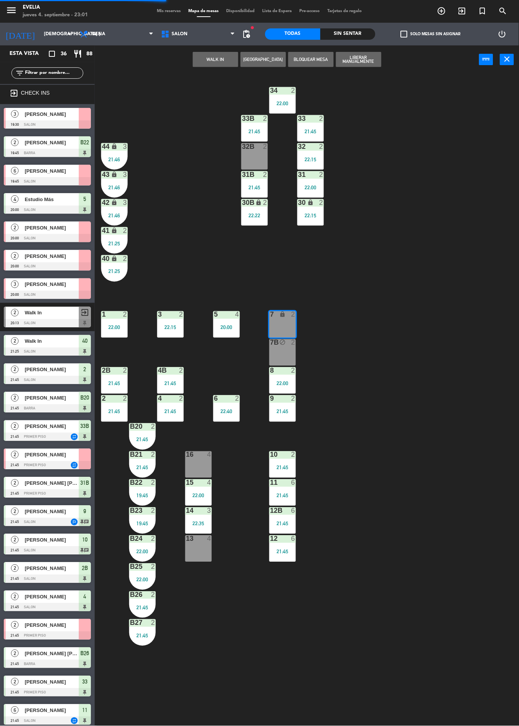
click at [229, 63] on button "WALK IN" at bounding box center [215, 59] width 45 height 15
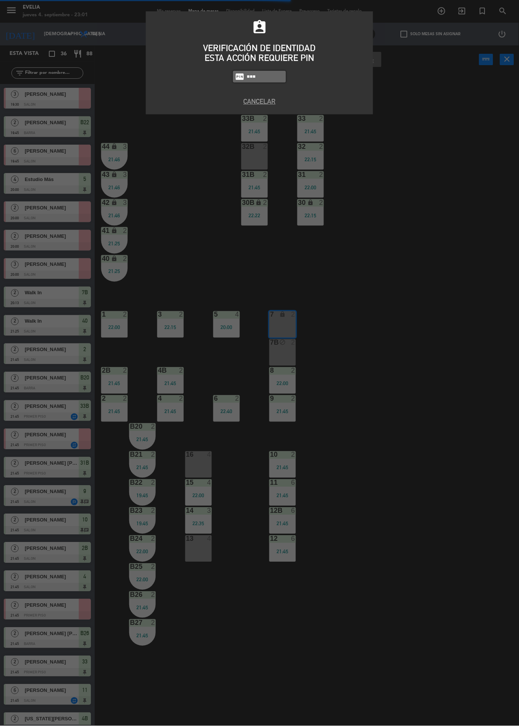
type input "6389"
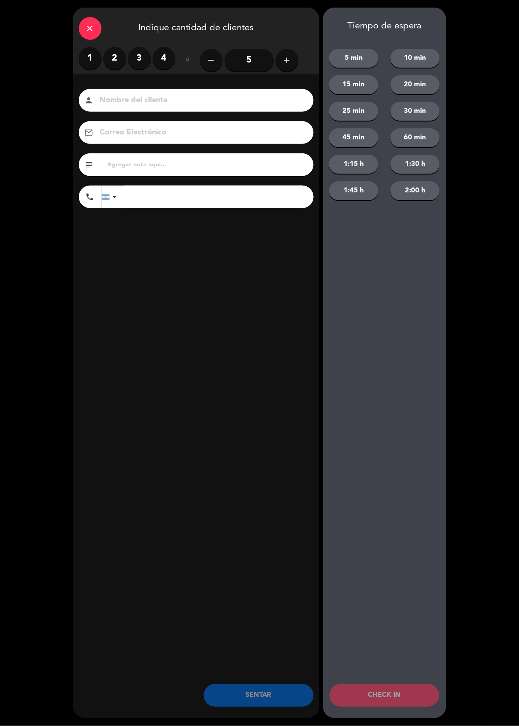
click at [111, 54] on label "2" at bounding box center [114, 58] width 23 height 23
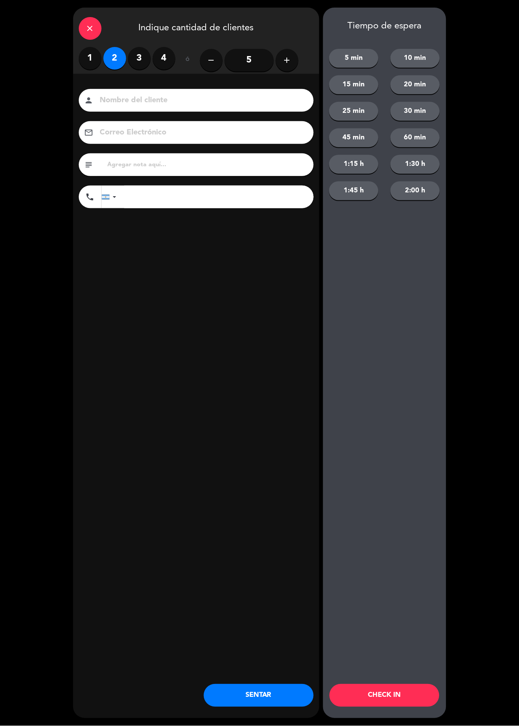
click at [250, 418] on div "close Indique cantidad de clientes 1 2 3 4 ó remove 5 add Nombre del cliente pe…" at bounding box center [196, 363] width 246 height 711
click at [402, 691] on button "CHECK IN" at bounding box center [385, 696] width 110 height 23
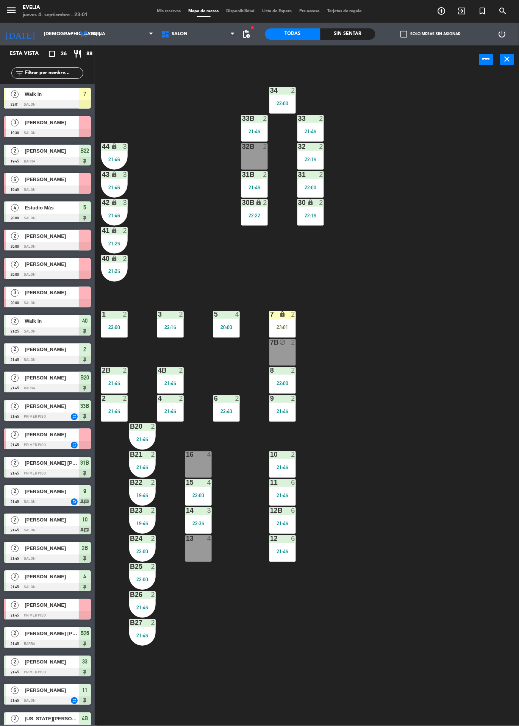
click at [290, 325] on div "23:01" at bounding box center [282, 328] width 27 height 6
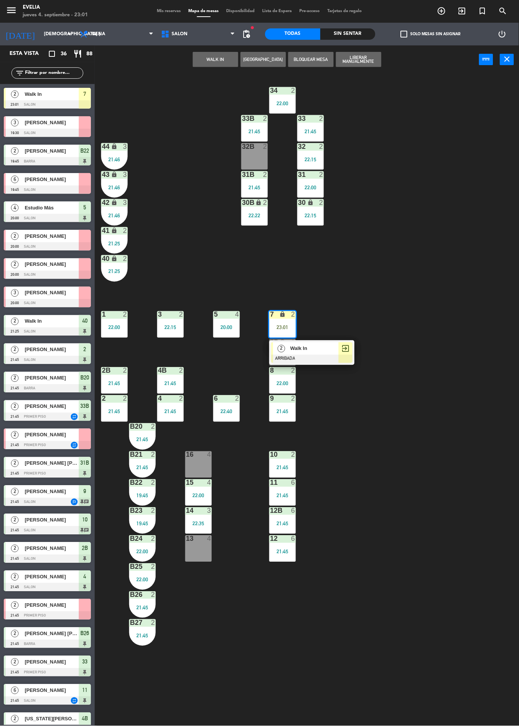
click at [333, 344] on div "Walk In" at bounding box center [313, 349] width 49 height 13
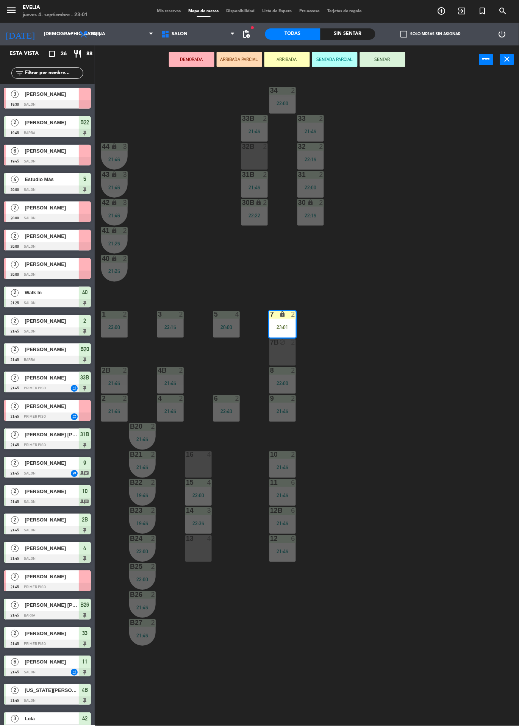
click at [397, 56] on button "SENTAR" at bounding box center [382, 59] width 45 height 15
click at [406, 245] on div "34 2 22:00 33B 2 21:45 33 2 21:45 44 lock 3 21:46 32B 2 32 2 22:15 43 lock 3 21…" at bounding box center [309, 400] width 419 height 652
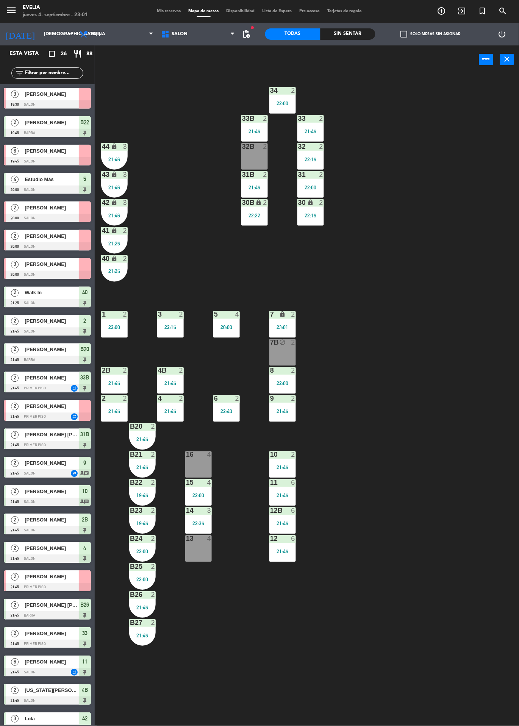
scroll to position [333, 0]
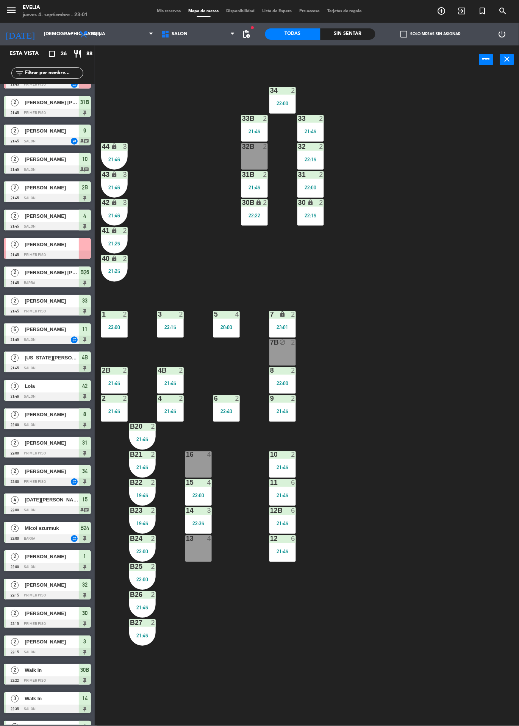
click at [304, 295] on div "34 2 22:00 33B 2 21:45 33 2 21:45 44 lock 3 21:46 32B 2 32 2 22:15 43 lock 3 21…" at bounding box center [309, 400] width 419 height 652
click at [424, 258] on div "34 2 22:00 33B 2 21:45 33 2 21:45 44 lock 3 21:46 32B 2 32 2 22:15 43 lock 3 21…" at bounding box center [309, 400] width 419 height 652
click at [365, 266] on div "34 2 22:00 33B 2 21:45 33 2 21:45 44 lock 3 21:46 32B 2 32 2 22:15 43 lock 3 21…" at bounding box center [309, 400] width 419 height 652
click at [271, 313] on div "7" at bounding box center [270, 314] width 0 height 7
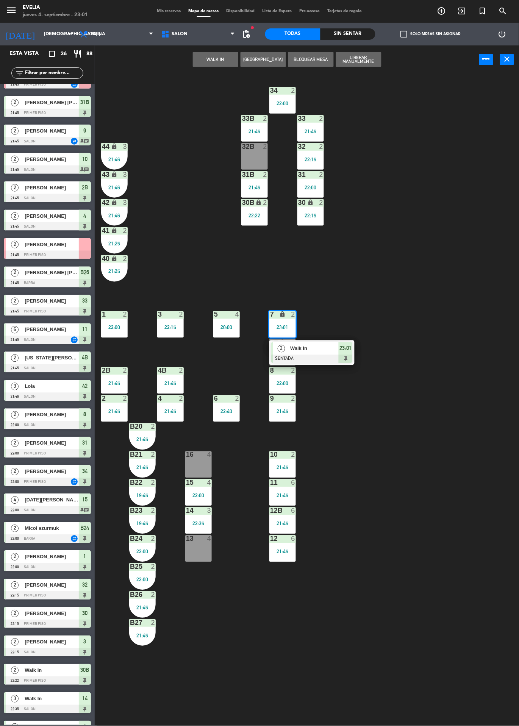
click at [175, 140] on div "34 2 22:00 33B 2 21:45 33 2 21:45 44 lock 3 21:46 32B 2 32 2 22:15 43 lock 3 21…" at bounding box center [309, 400] width 419 height 652
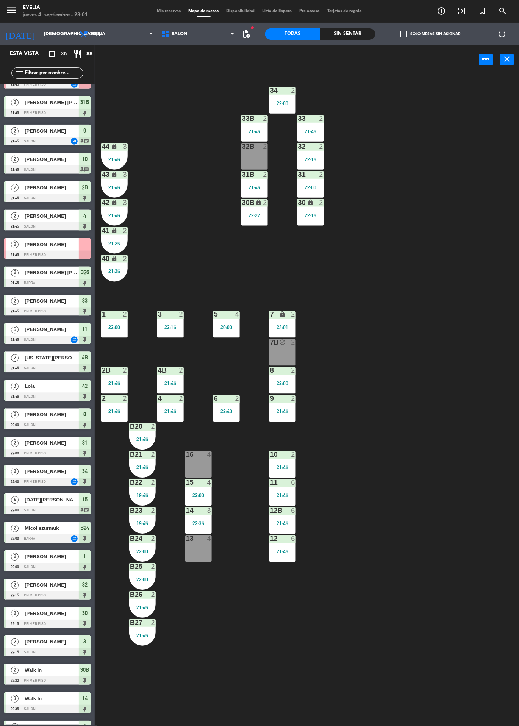
click at [177, 11] on span "Mis reservas" at bounding box center [168, 11] width 31 height 4
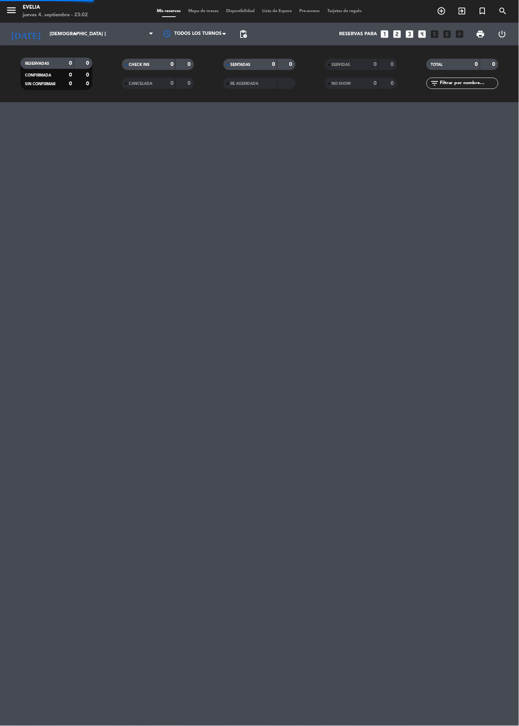
click at [376, 148] on div "menu [PERSON_NAME] jueves 4. septiembre - 23:02 Mis reservas Mapa de mesas Disp…" at bounding box center [259, 363] width 519 height 726
click at [207, 11] on span "Mapa de mesas" at bounding box center [204, 11] width 38 height 4
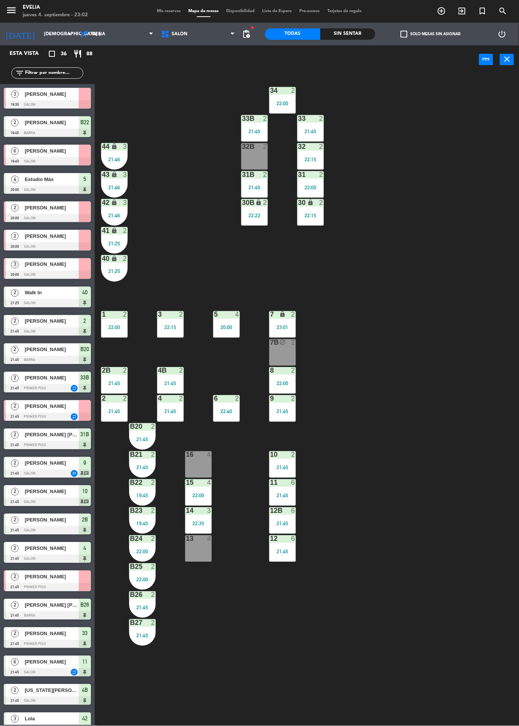
click at [153, 10] on span "Mis reservas" at bounding box center [168, 11] width 31 height 4
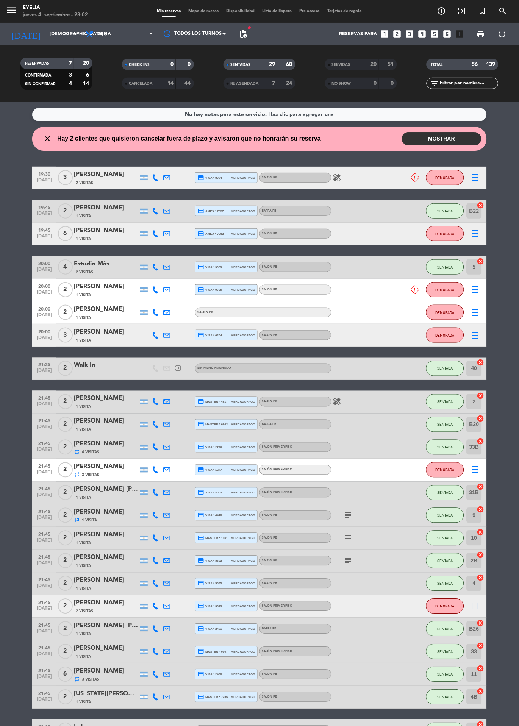
click at [192, 11] on span "Mapa de mesas" at bounding box center [204, 11] width 38 height 4
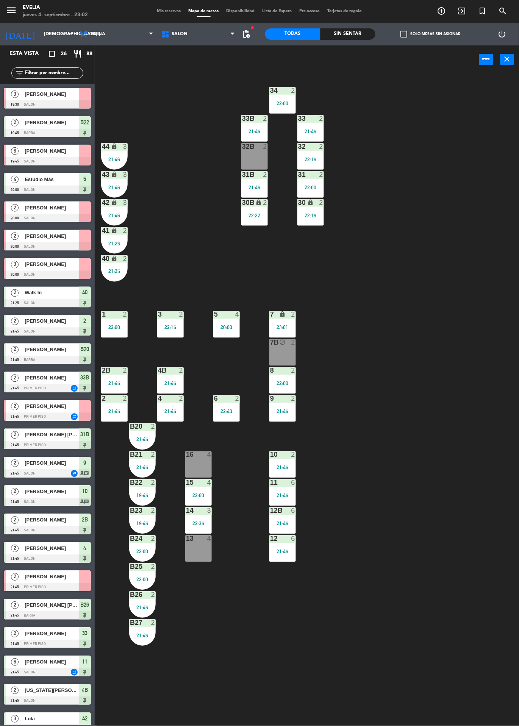
click at [350, 36] on div "Sin sentar" at bounding box center [348, 33] width 55 height 11
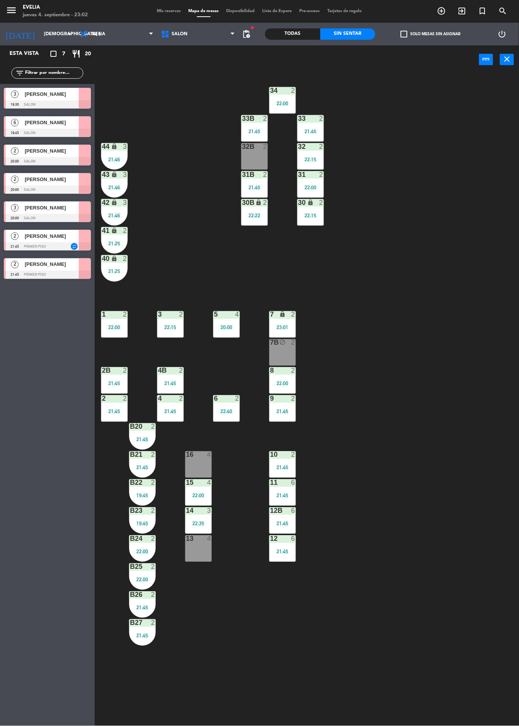
click at [116, 380] on div "2B 2 21:45" at bounding box center [114, 381] width 27 height 27
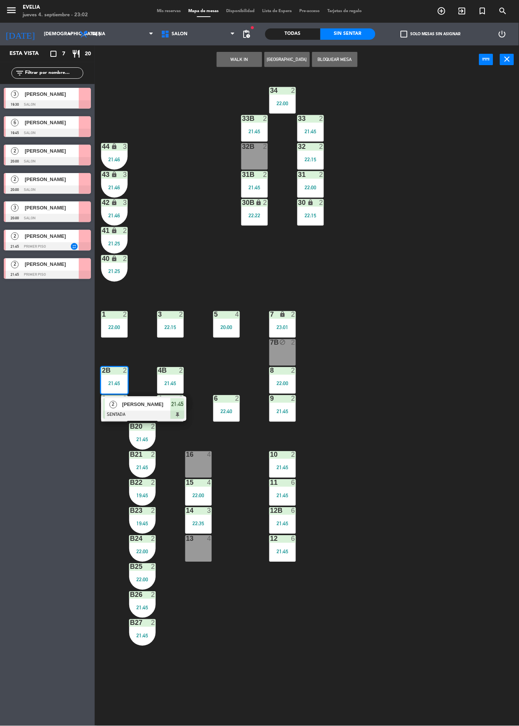
click at [125, 411] on div at bounding box center [143, 415] width 81 height 8
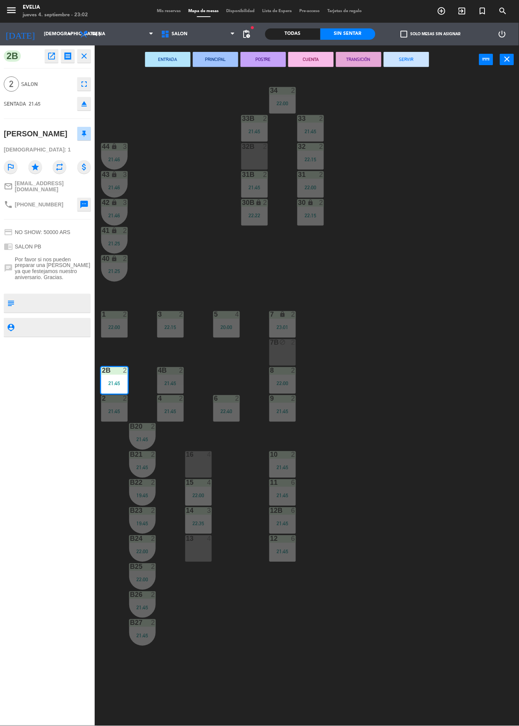
click at [403, 61] on button "SERVIR" at bounding box center [406, 59] width 45 height 15
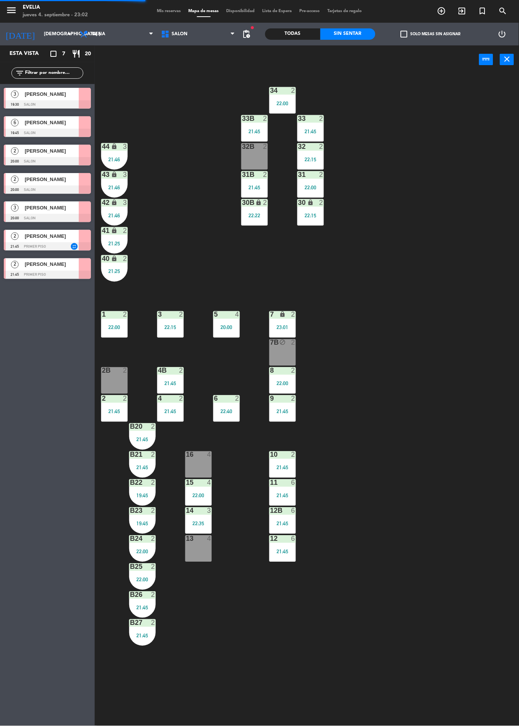
click at [115, 411] on div "21:45" at bounding box center [114, 411] width 27 height 5
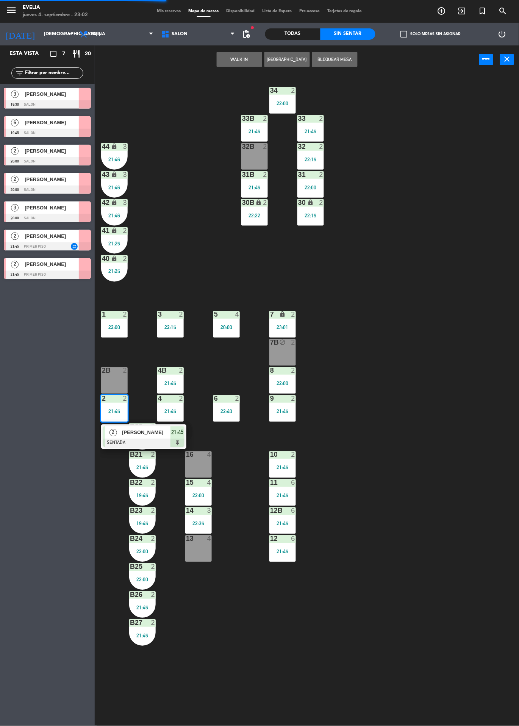
click at [126, 443] on div at bounding box center [143, 443] width 81 height 8
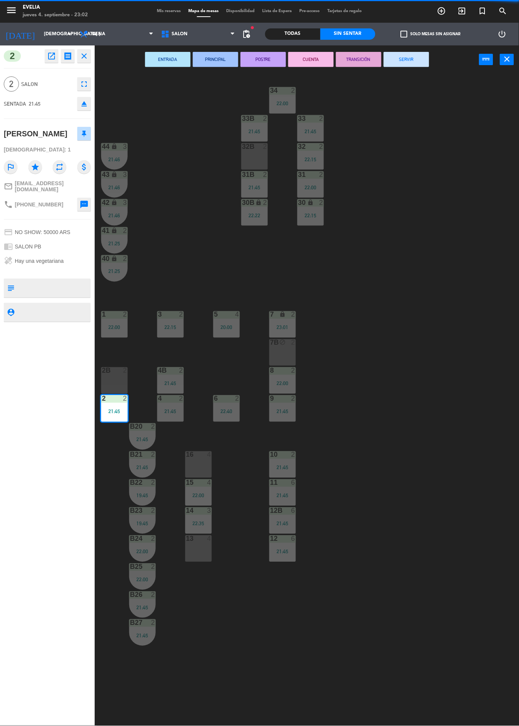
click at [411, 59] on button "SERVIR" at bounding box center [406, 59] width 45 height 15
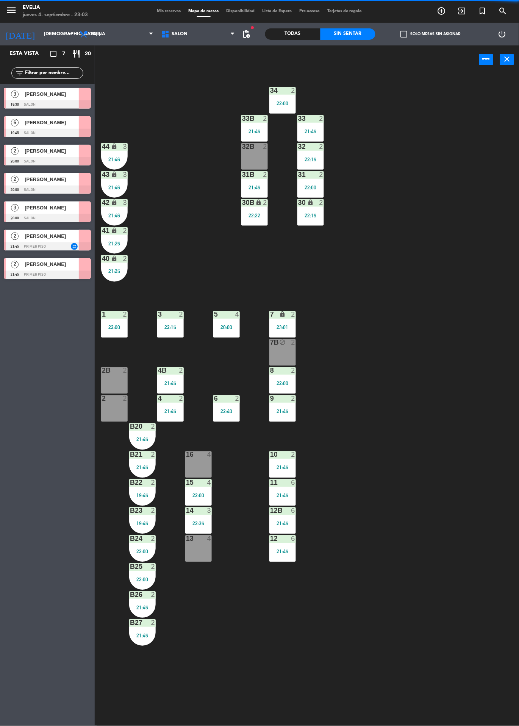
click at [221, 335] on div "5 4 20:00" at bounding box center [226, 324] width 27 height 27
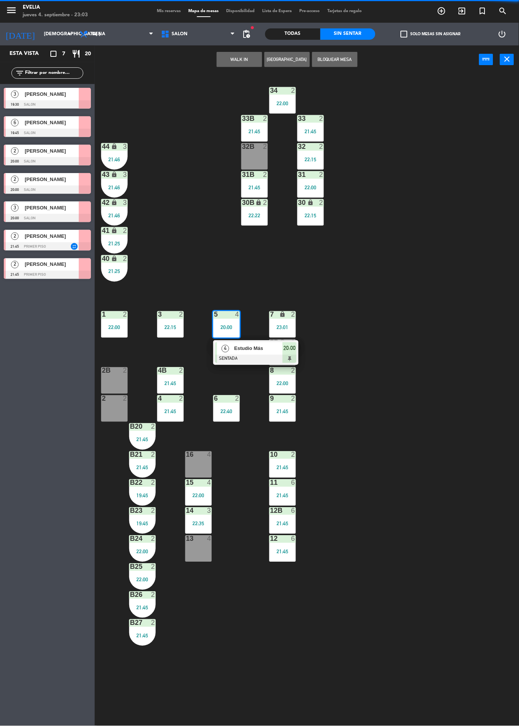
click at [256, 353] on div "Estudio Más" at bounding box center [257, 349] width 49 height 13
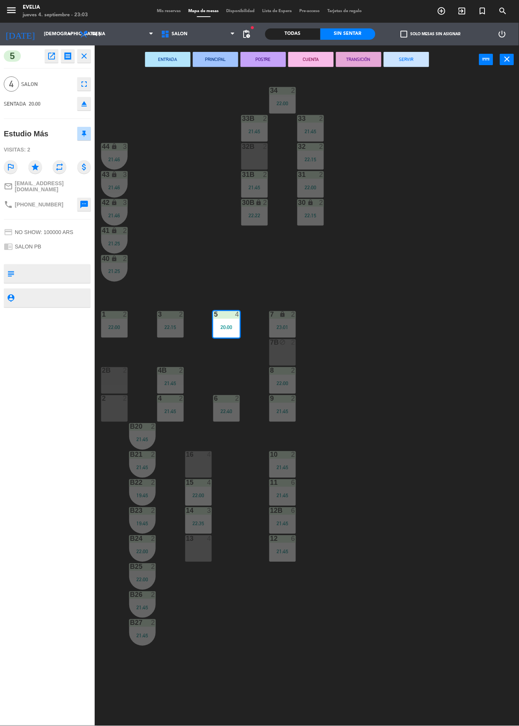
click at [408, 59] on button "SERVIR" at bounding box center [406, 59] width 45 height 15
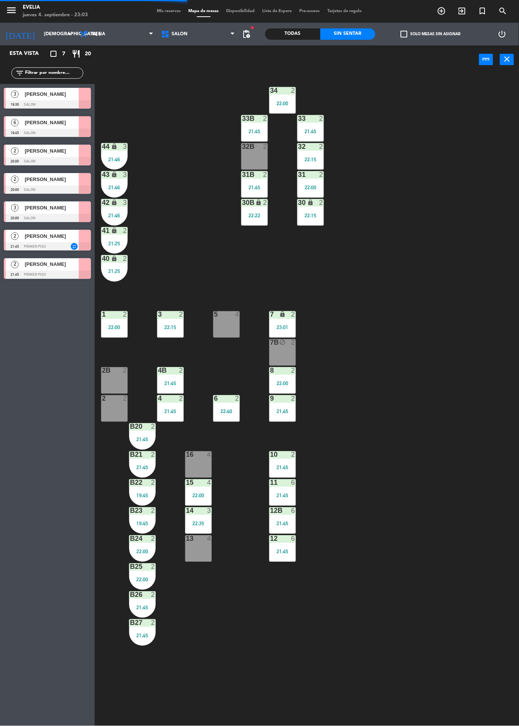
click at [153, 427] on div "2" at bounding box center [153, 427] width 5 height 7
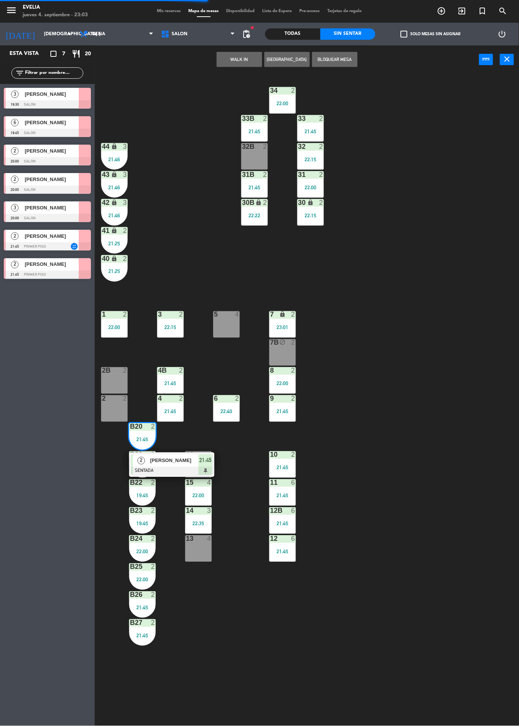
click at [186, 472] on div at bounding box center [171, 471] width 81 height 8
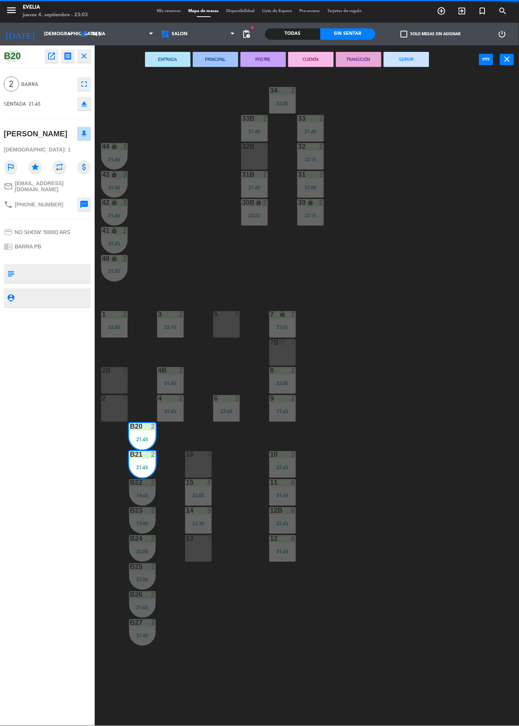
click at [411, 78] on div "34 2 22:00 33B 2 21:45 33 2 21:45 44 lock 3 21:46 32B 2 32 2 22:15 43 lock 3 21…" at bounding box center [309, 400] width 419 height 652
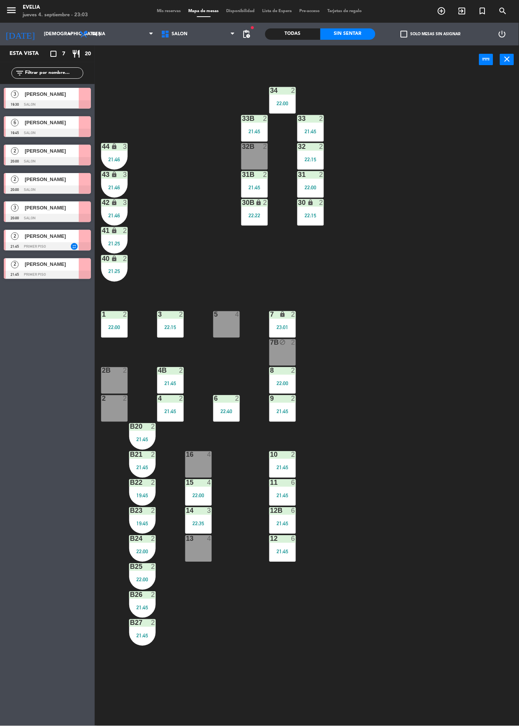
click at [142, 439] on div "21:45" at bounding box center [142, 439] width 27 height 5
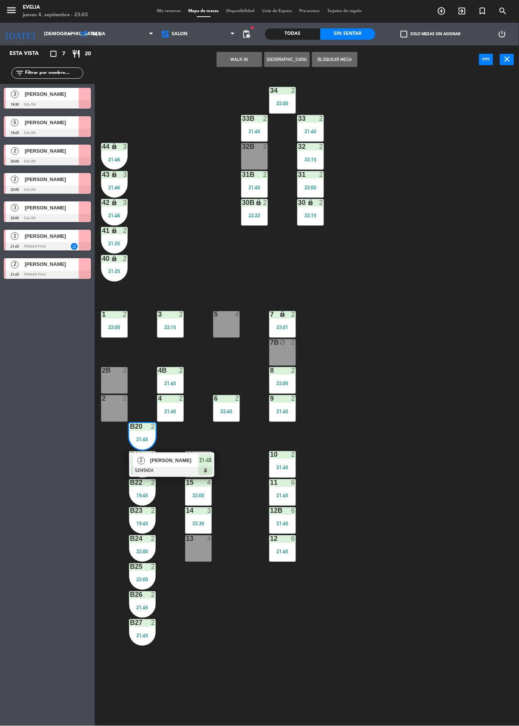
click at [183, 460] on span "[PERSON_NAME]" at bounding box center [174, 461] width 48 height 8
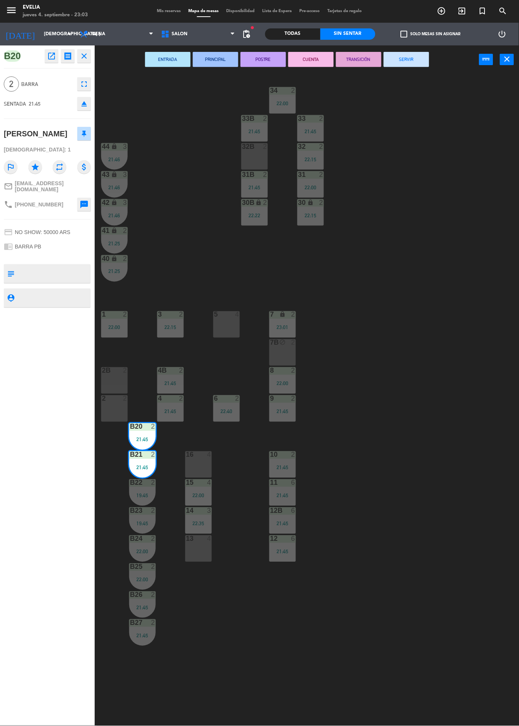
click at [398, 56] on button "SERVIR" at bounding box center [406, 59] width 45 height 15
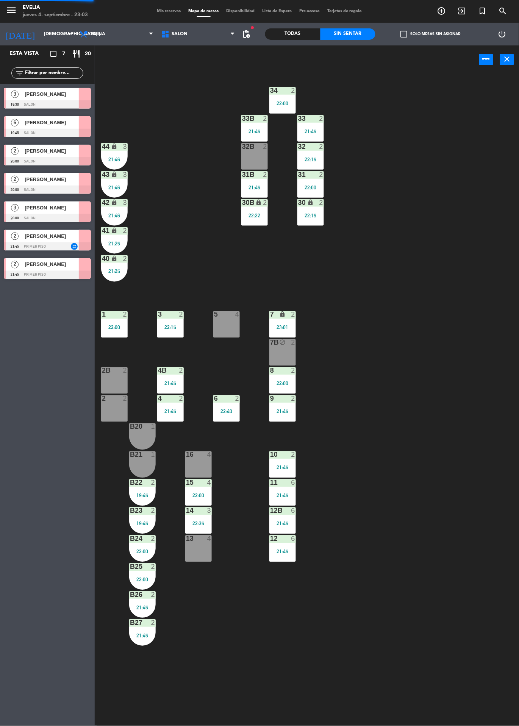
click at [145, 496] on div "19:45" at bounding box center [142, 495] width 27 height 5
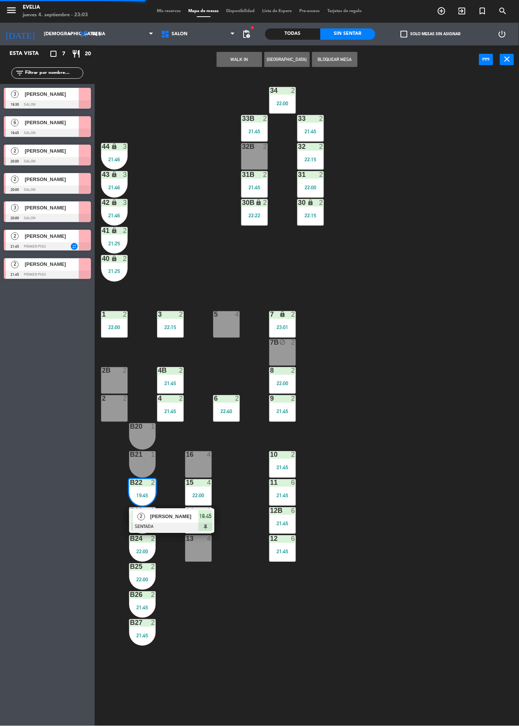
click at [174, 515] on span "[PERSON_NAME]" at bounding box center [174, 517] width 48 height 8
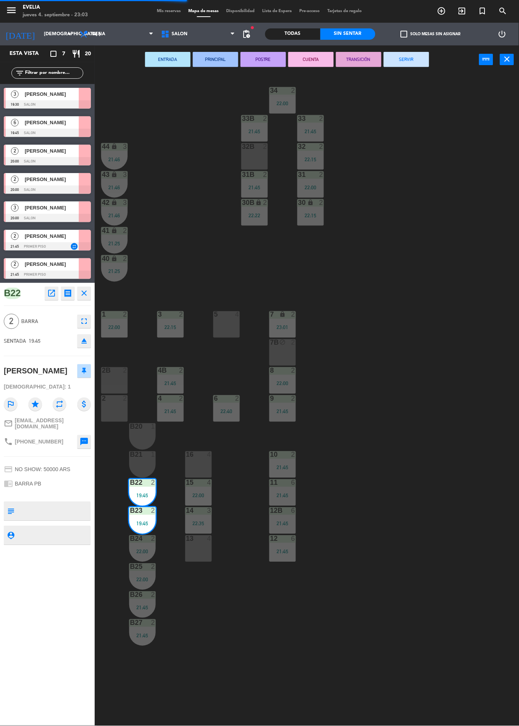
click at [421, 63] on button "SERVIR" at bounding box center [406, 59] width 45 height 15
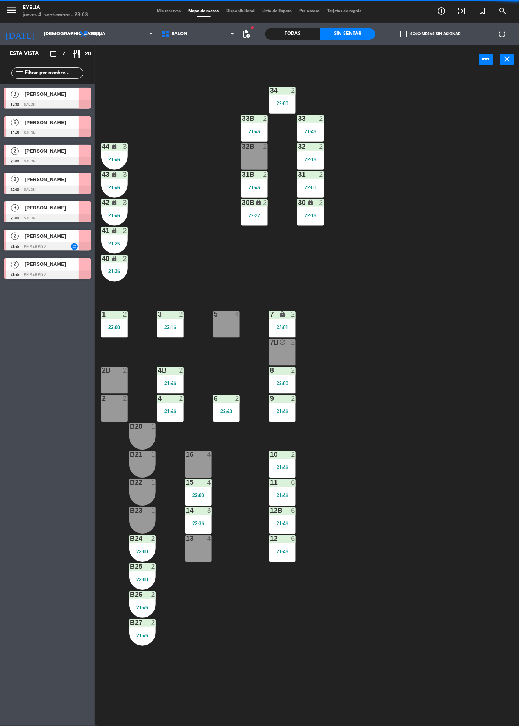
click at [139, 545] on div "B24 2 22:00" at bounding box center [142, 549] width 27 height 27
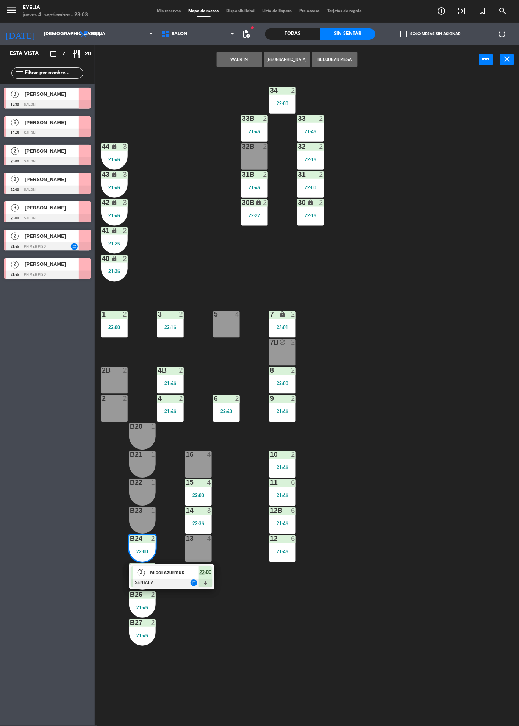
click at [184, 577] on div "Micol szurmuk" at bounding box center [173, 573] width 49 height 13
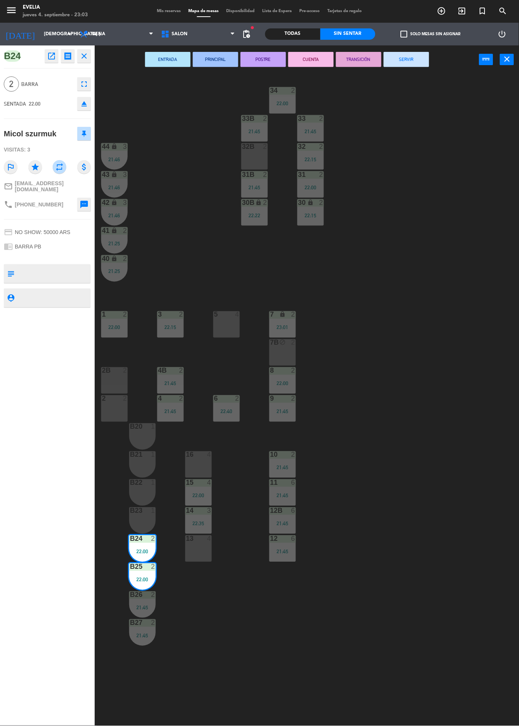
click at [422, 61] on button "SERVIR" at bounding box center [406, 59] width 45 height 15
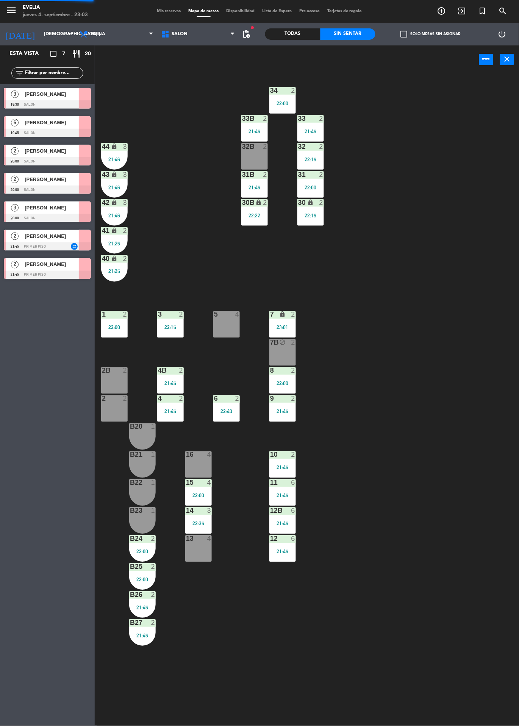
click at [144, 594] on div at bounding box center [142, 595] width 13 height 7
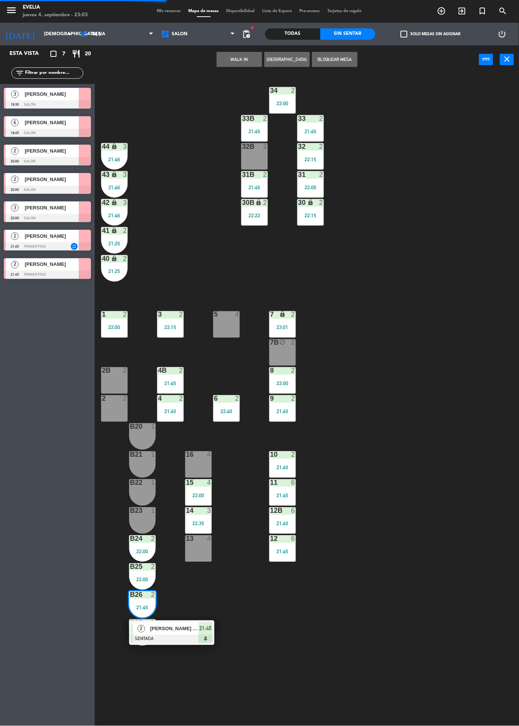
click at [196, 630] on span "[PERSON_NAME] [PERSON_NAME]" at bounding box center [174, 629] width 48 height 8
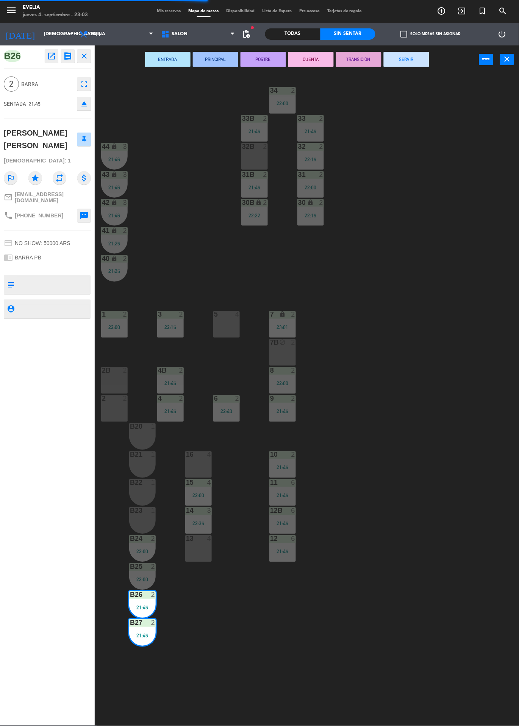
click at [407, 59] on button "SERVIR" at bounding box center [406, 59] width 45 height 15
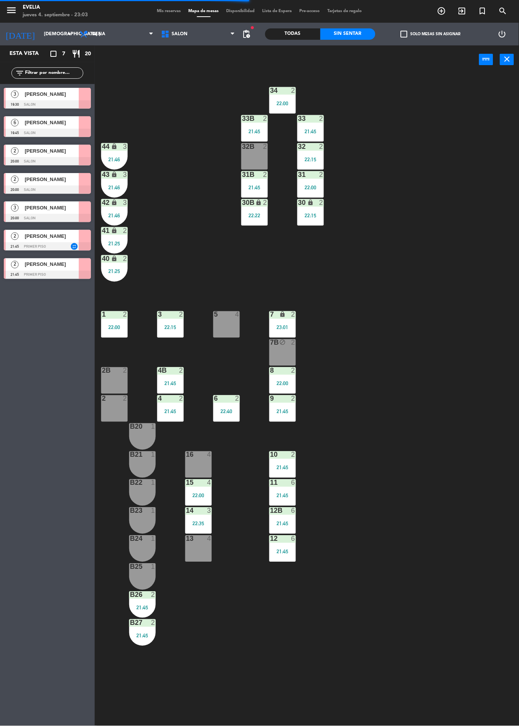
click at [125, 217] on div "21:46" at bounding box center [114, 215] width 27 height 5
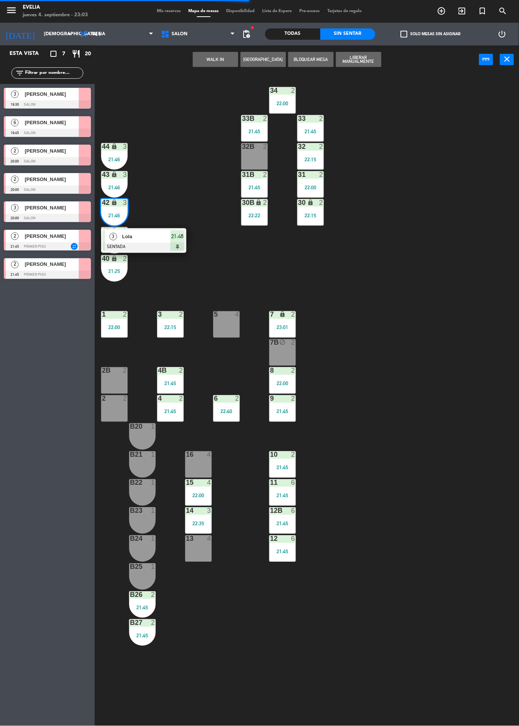
click at [160, 236] on span "Lola" at bounding box center [146, 237] width 48 height 8
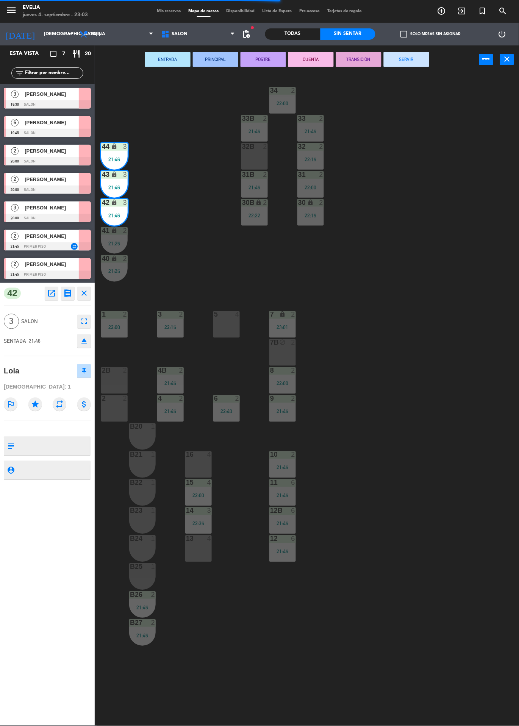
click at [409, 66] on button "SERVIR" at bounding box center [406, 59] width 45 height 15
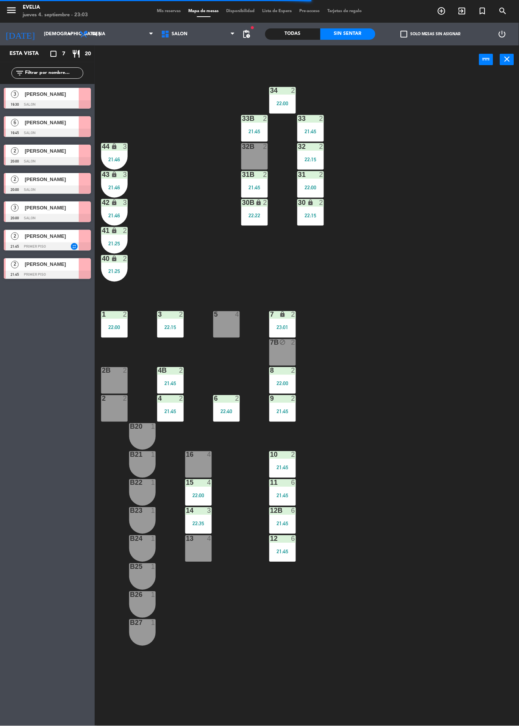
click at [119, 262] on div "lock" at bounding box center [114, 258] width 13 height 7
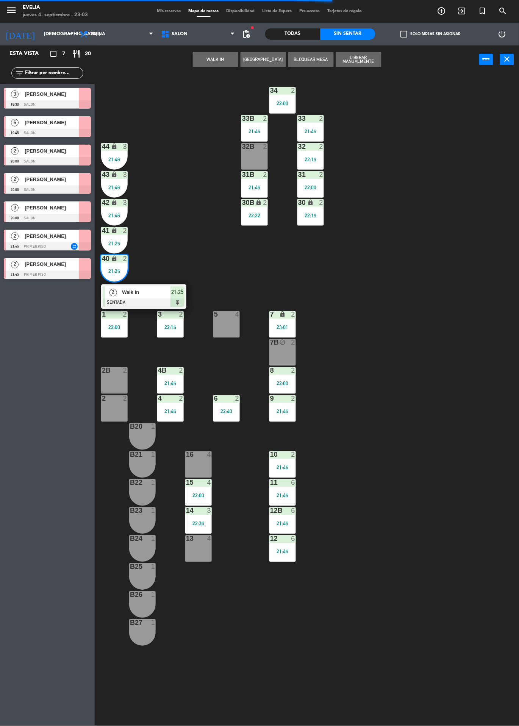
click at [161, 288] on div "Walk In" at bounding box center [145, 292] width 49 height 13
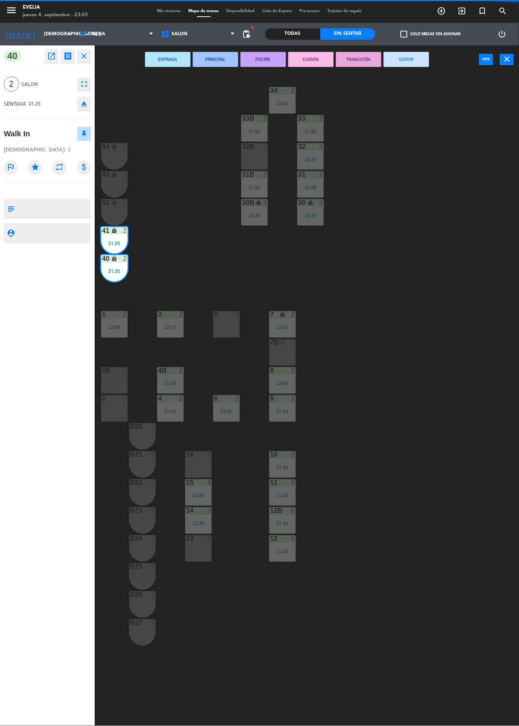
click at [415, 58] on button "SERVIR" at bounding box center [406, 59] width 45 height 15
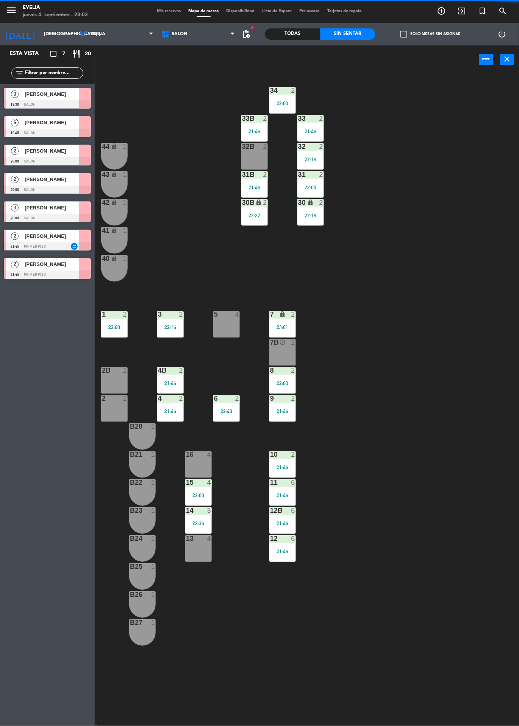
click at [313, 117] on div at bounding box center [311, 118] width 13 height 7
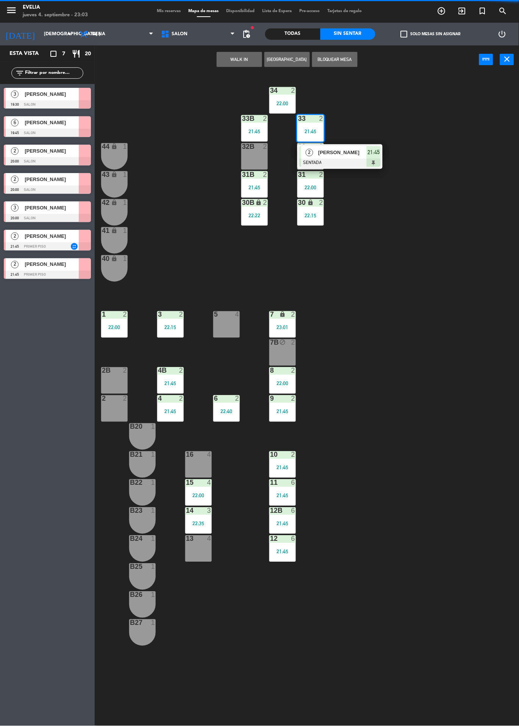
click at [350, 159] on div at bounding box center [339, 163] width 81 height 8
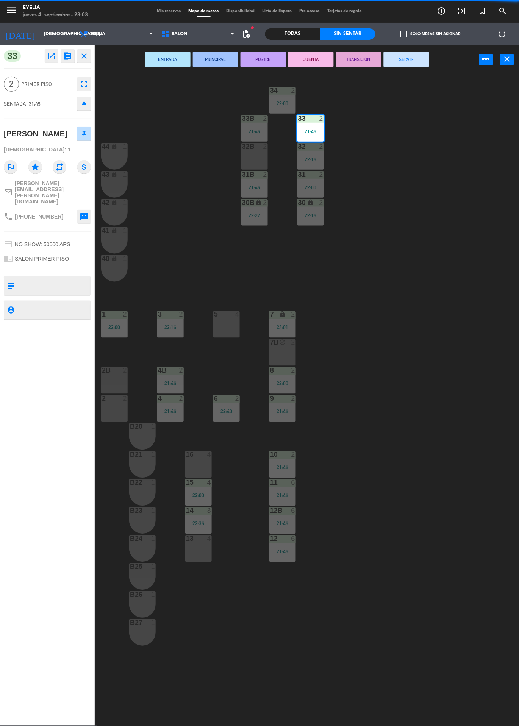
click at [419, 64] on button "SERVIR" at bounding box center [406, 59] width 45 height 15
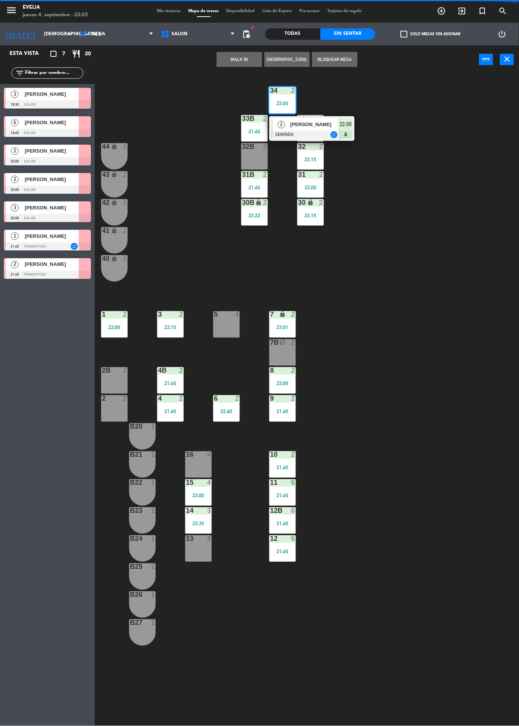
click at [335, 124] on span "[PERSON_NAME]" at bounding box center [314, 124] width 48 height 8
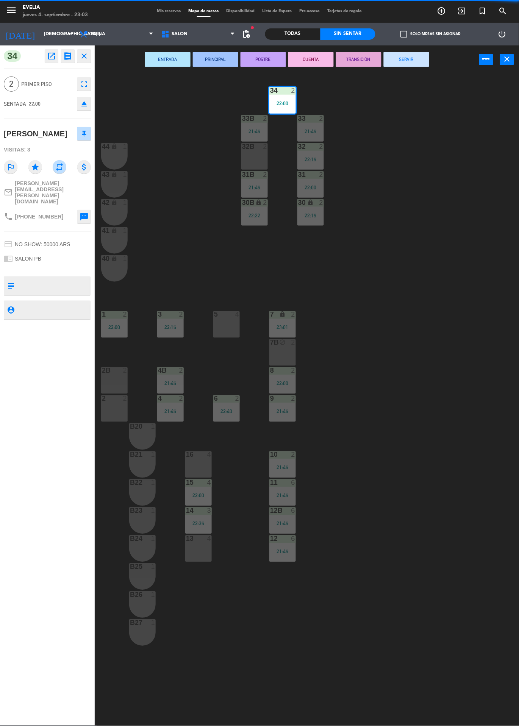
click at [408, 59] on button "SERVIR" at bounding box center [406, 59] width 45 height 15
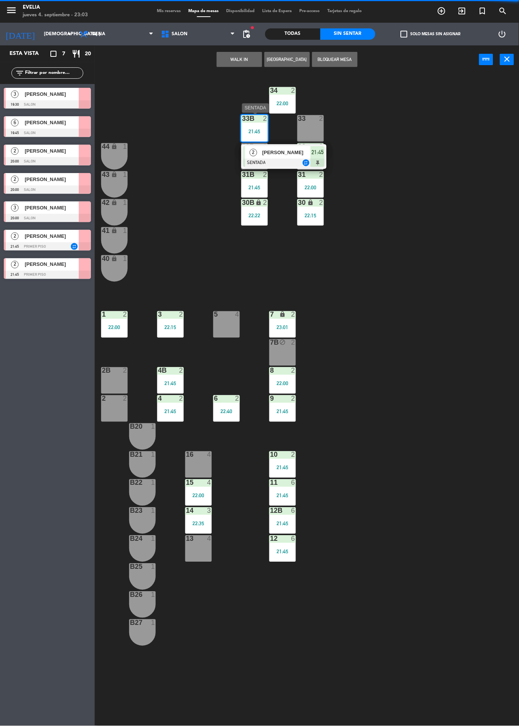
click at [291, 159] on div at bounding box center [283, 163] width 81 height 8
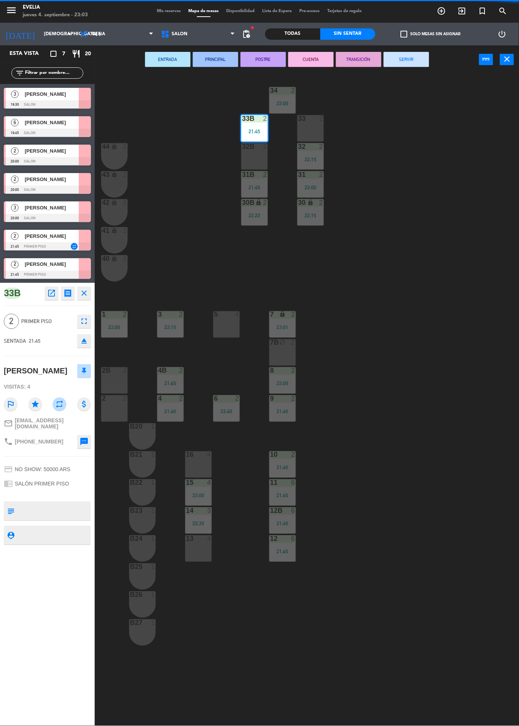
click at [419, 60] on button "SERVIR" at bounding box center [406, 59] width 45 height 15
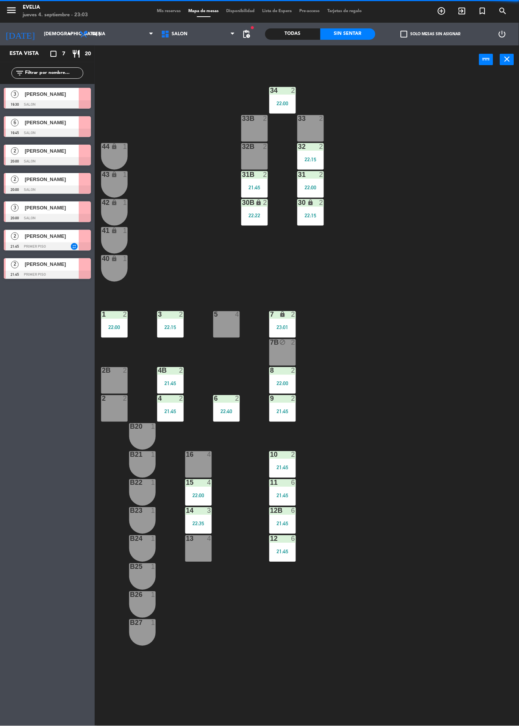
click at [315, 154] on div "32 2 22:15" at bounding box center [310, 156] width 27 height 27
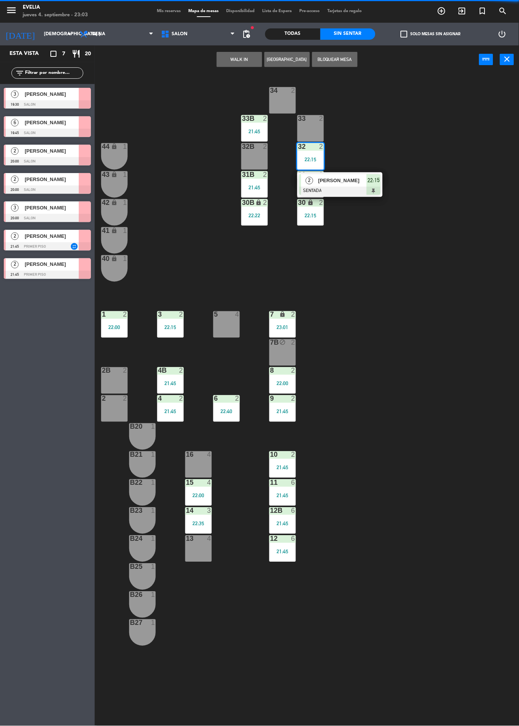
click at [363, 194] on div at bounding box center [339, 191] width 81 height 8
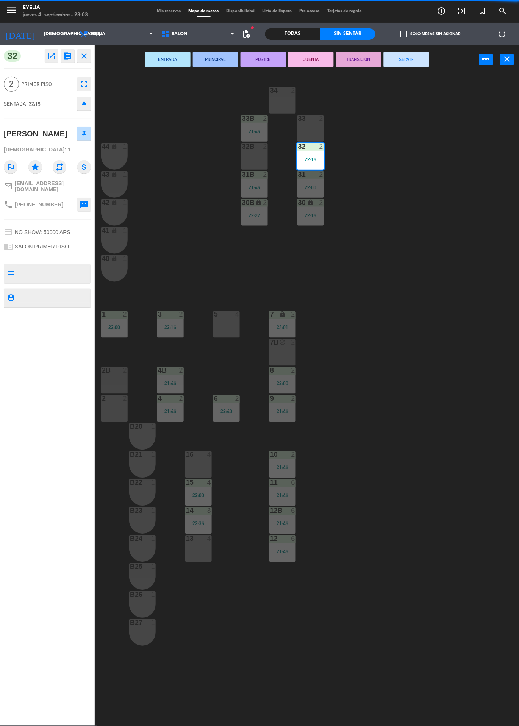
click at [412, 65] on button "SERVIR" at bounding box center [406, 59] width 45 height 15
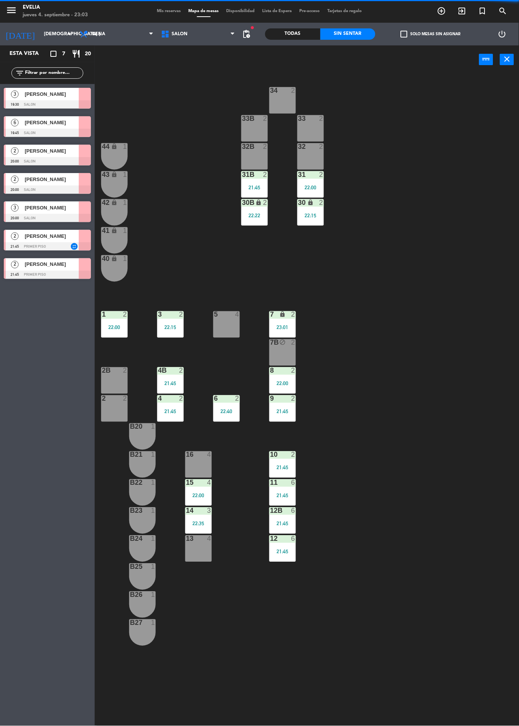
click at [311, 200] on icon "lock" at bounding box center [311, 202] width 6 height 6
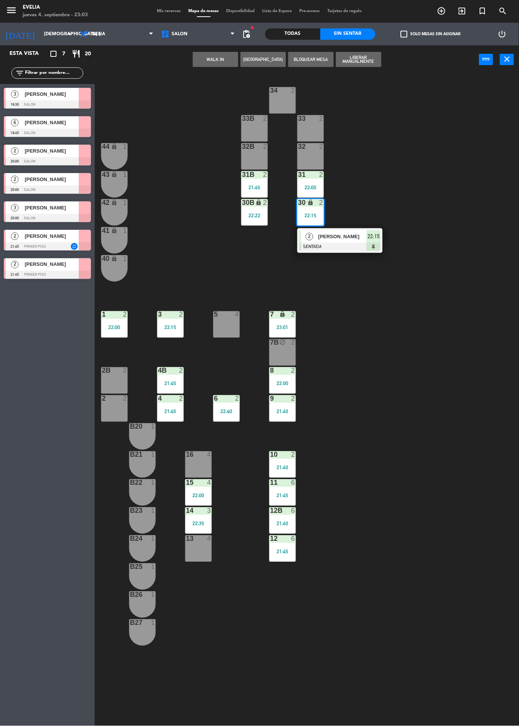
click at [351, 228] on div "2 [PERSON_NAME] SENTADA 22:15" at bounding box center [339, 240] width 85 height 25
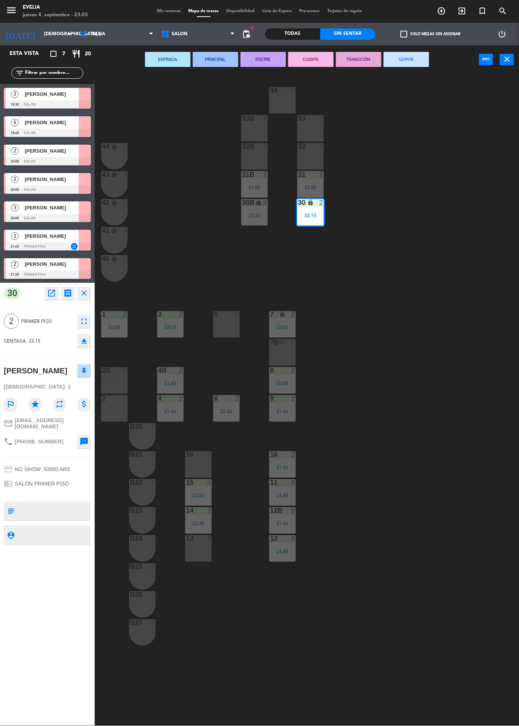
click at [406, 75] on div "34 2 33B 2 33 2 44 lock 1 32B 2 32 2 43 lock 1 31B 2 21:45 31 2 22:00 42 lock 1…" at bounding box center [309, 400] width 419 height 652
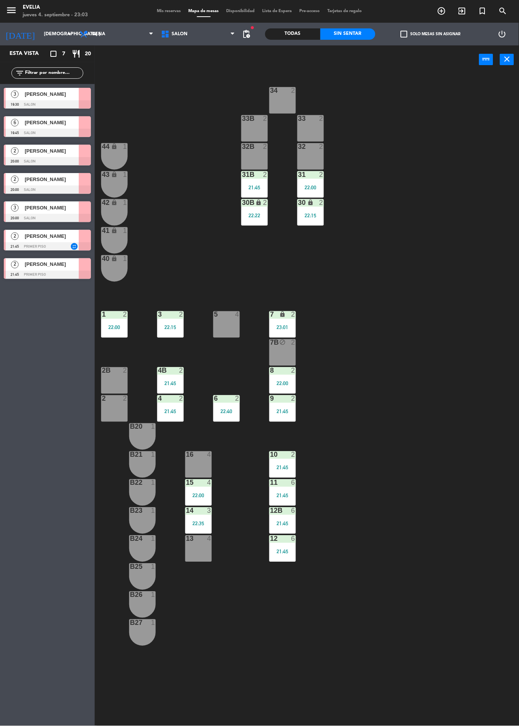
click at [293, 511] on div "6" at bounding box center [293, 511] width 5 height 7
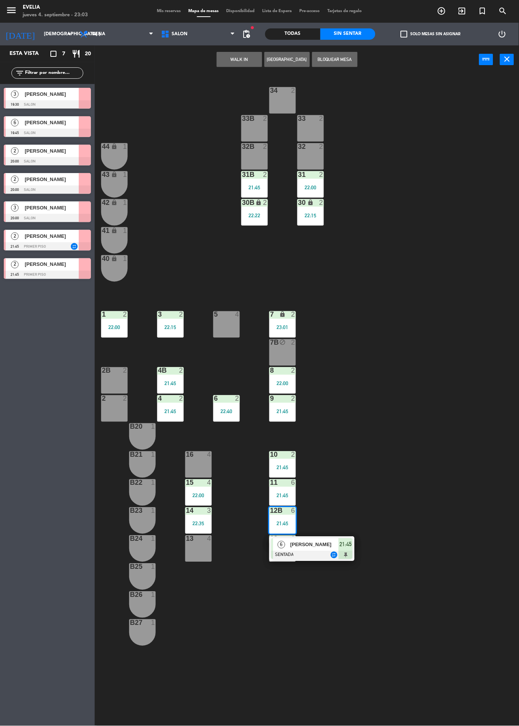
click at [329, 544] on span "[PERSON_NAME]" at bounding box center [314, 545] width 48 height 8
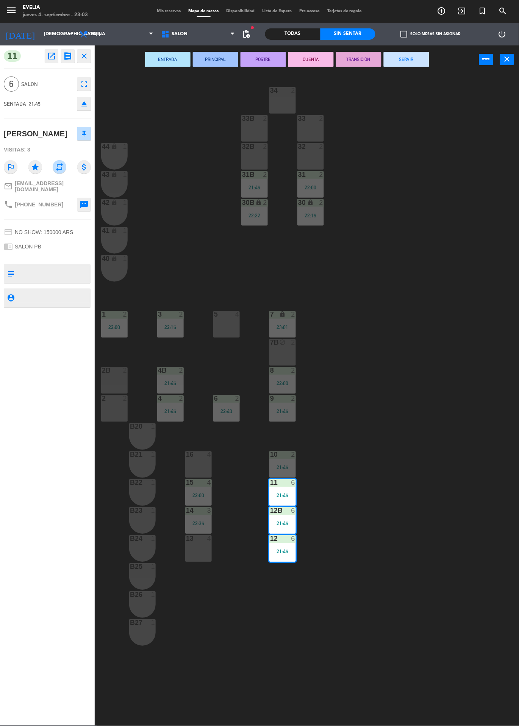
click at [417, 52] on button "SERVIR" at bounding box center [406, 59] width 45 height 15
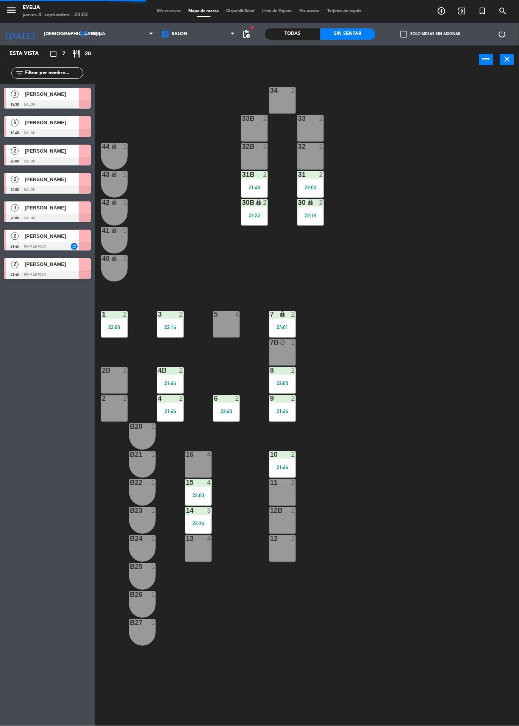
click at [199, 492] on div "15 4 22:00" at bounding box center [198, 493] width 27 height 27
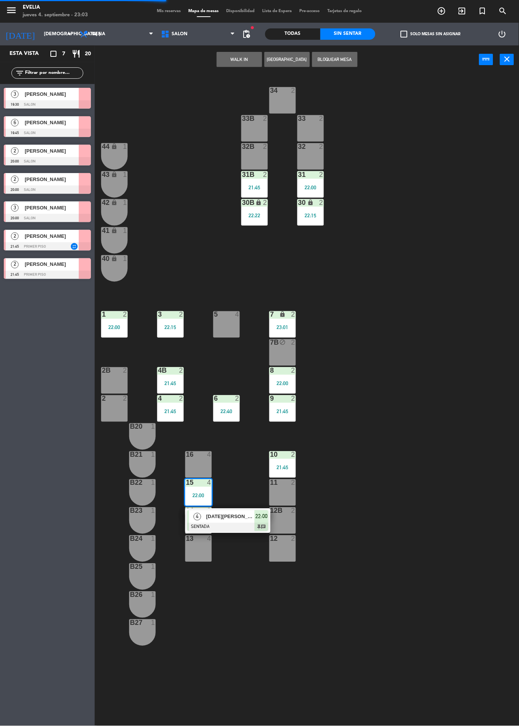
click at [244, 526] on div at bounding box center [227, 527] width 81 height 8
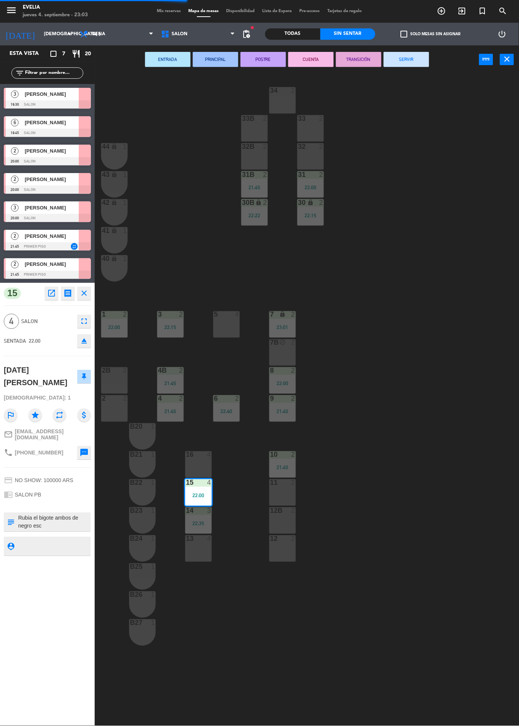
click at [408, 53] on button "SERVIR" at bounding box center [406, 59] width 45 height 15
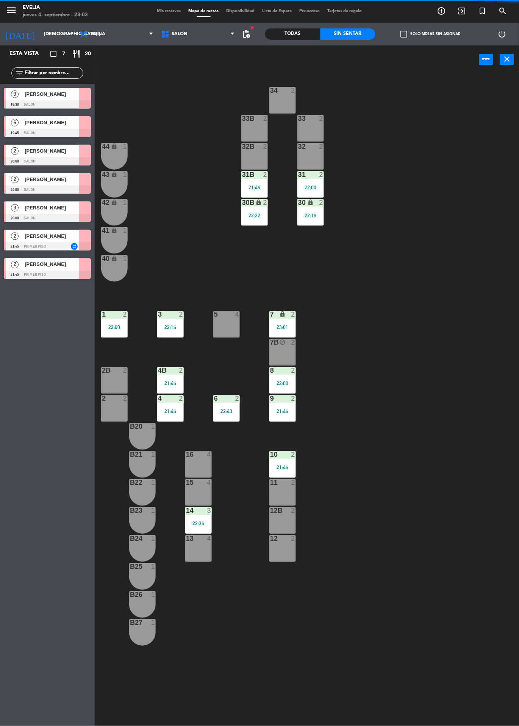
click at [275, 397] on div "9" at bounding box center [270, 399] width 13 height 7
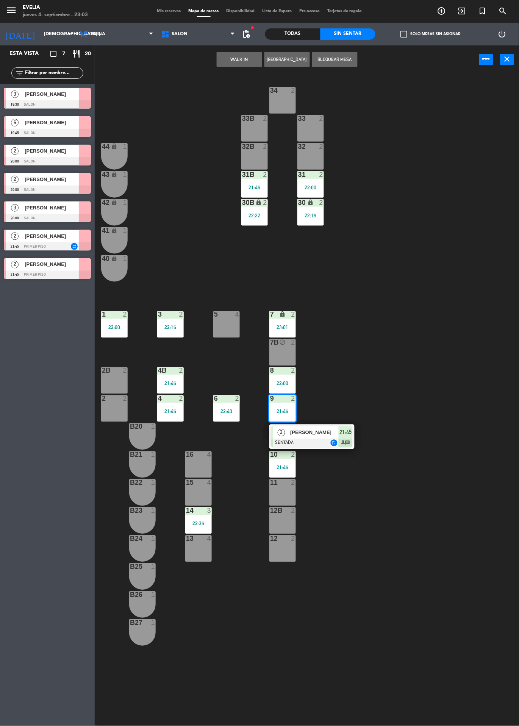
click at [308, 429] on span "[PERSON_NAME]" at bounding box center [314, 433] width 48 height 8
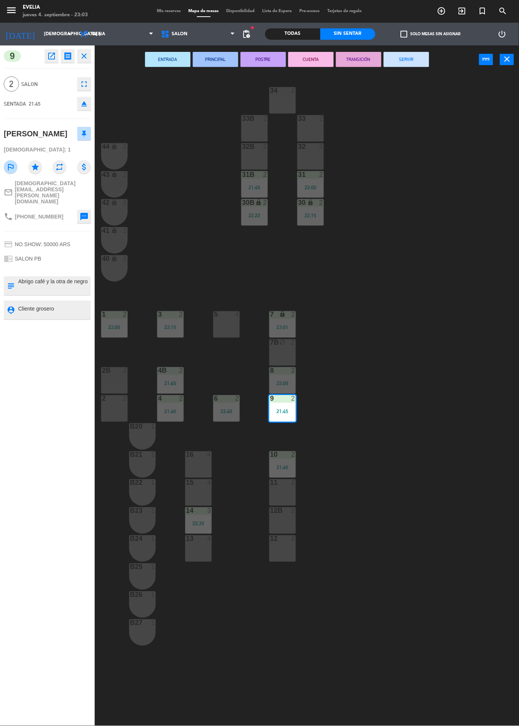
click at [390, 59] on button "SERVIR" at bounding box center [406, 59] width 45 height 15
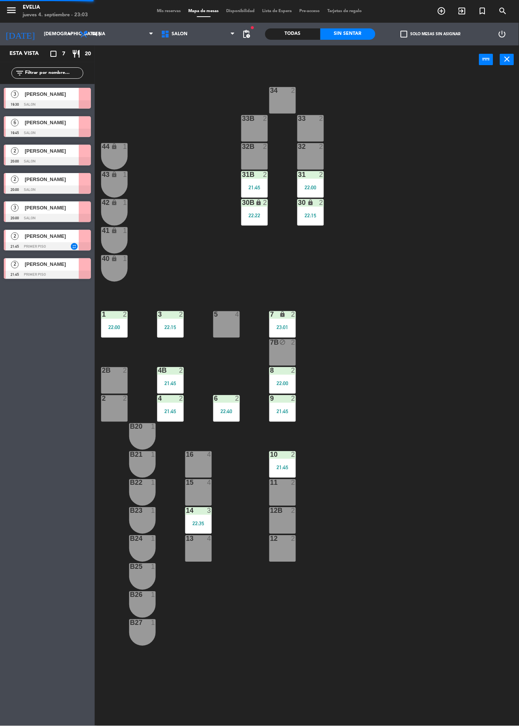
click at [180, 378] on div "4B 2 21:45" at bounding box center [170, 381] width 27 height 27
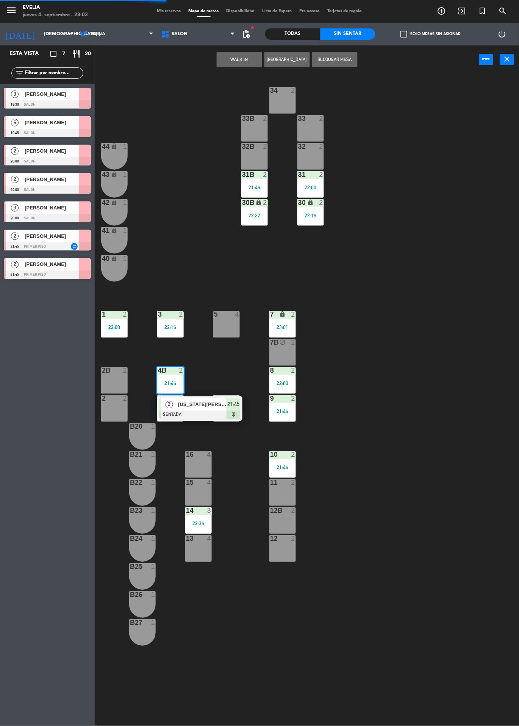
click at [217, 415] on div at bounding box center [199, 415] width 81 height 8
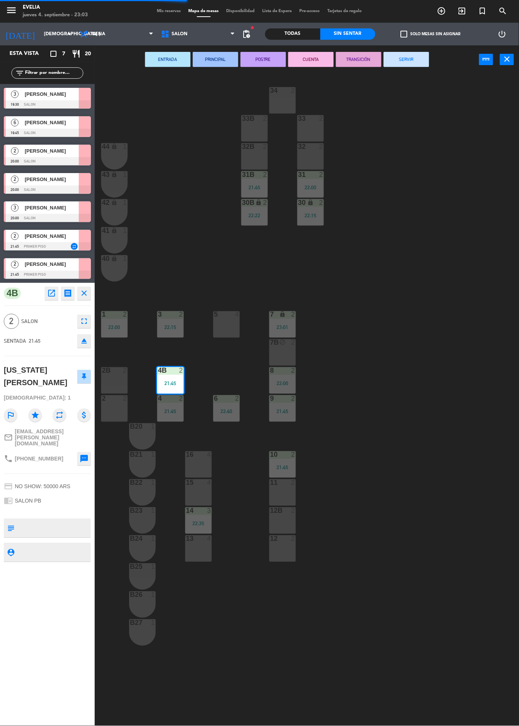
click at [421, 53] on button "SERVIR" at bounding box center [406, 59] width 45 height 15
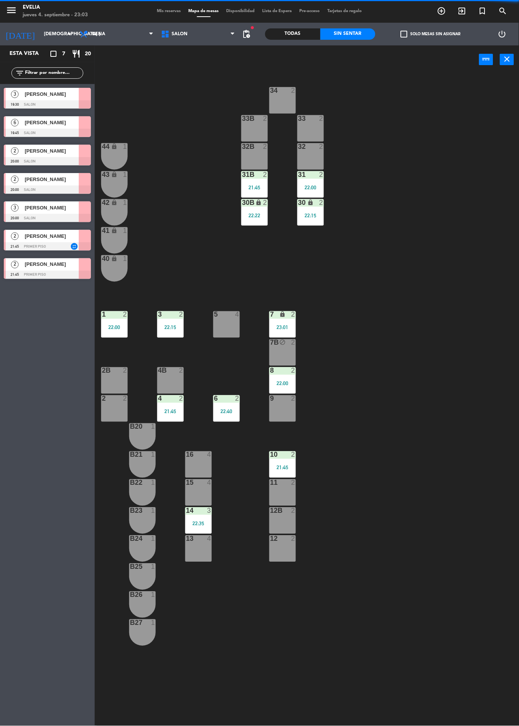
click at [247, 213] on div "22:22" at bounding box center [254, 216] width 27 height 6
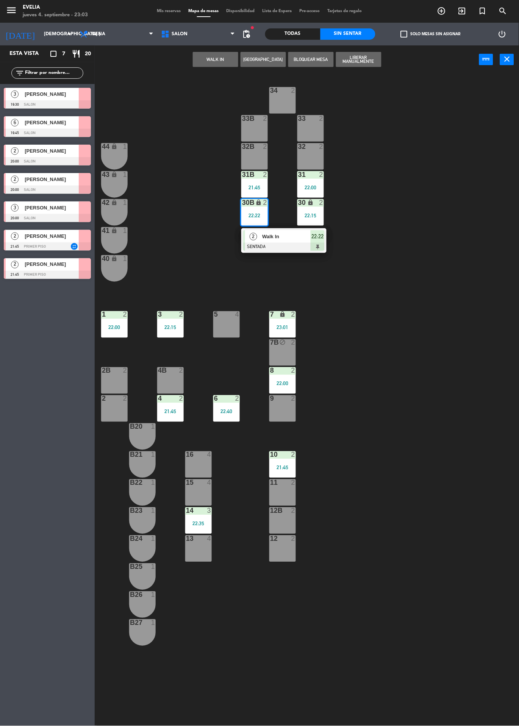
click at [310, 241] on span "Walk In" at bounding box center [286, 237] width 48 height 8
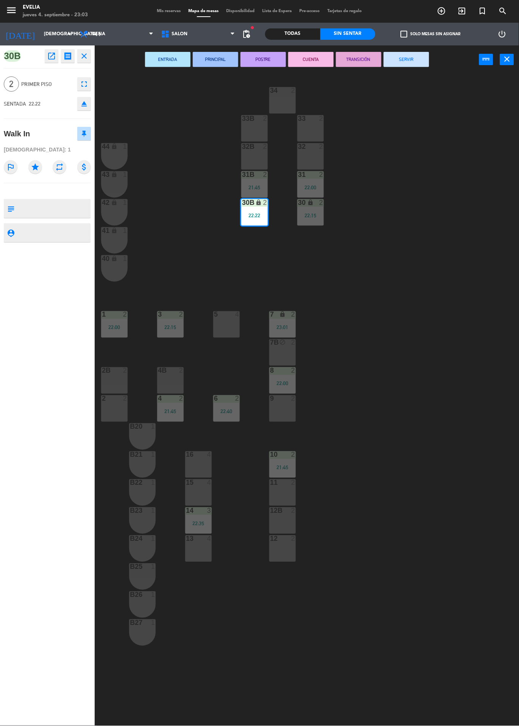
click at [419, 55] on button "SERVIR" at bounding box center [406, 59] width 45 height 15
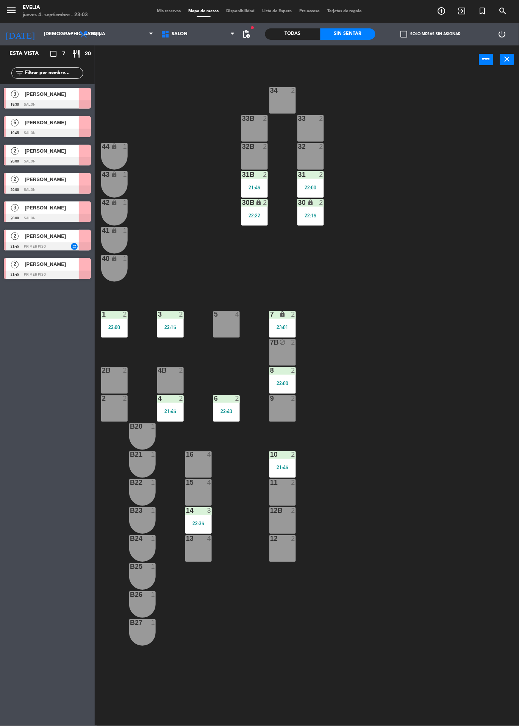
click at [312, 181] on div "31 2 22:00" at bounding box center [310, 184] width 27 height 27
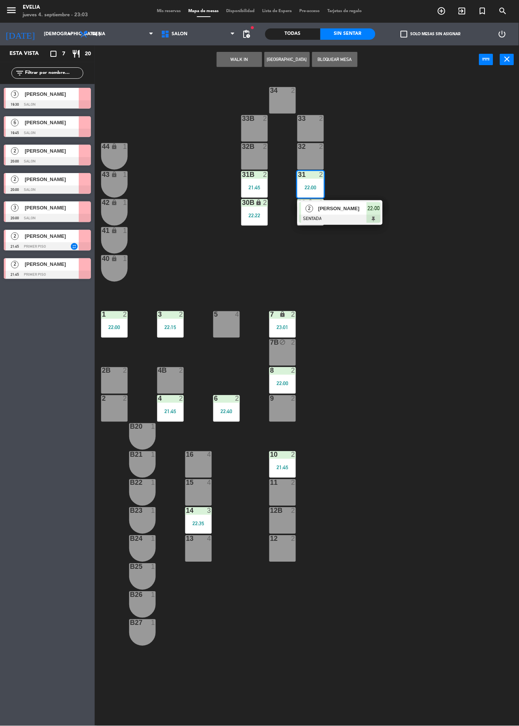
click at [346, 212] on span "[PERSON_NAME]" at bounding box center [342, 209] width 48 height 8
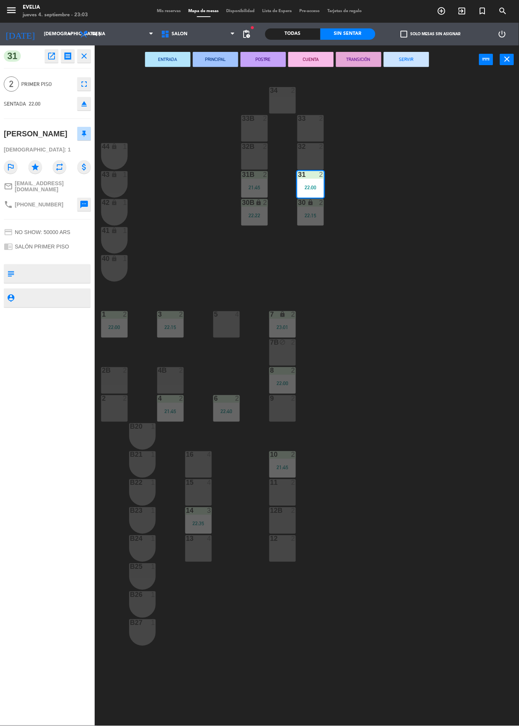
click at [408, 54] on button "SERVIR" at bounding box center [406, 59] width 45 height 15
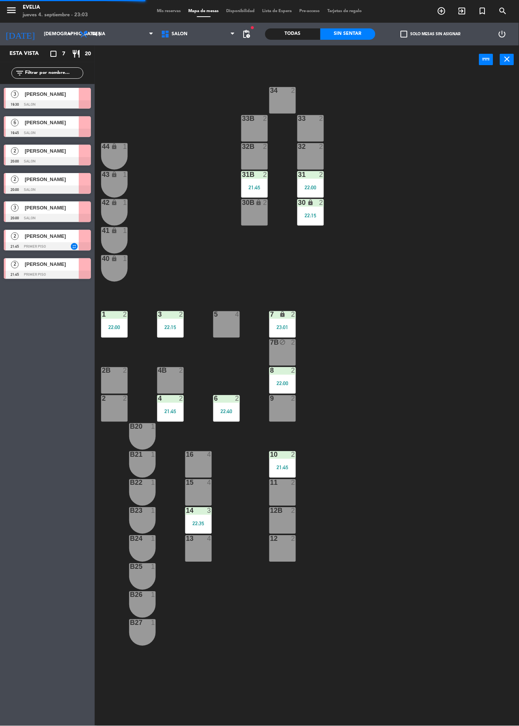
click at [285, 370] on div at bounding box center [283, 371] width 13 height 7
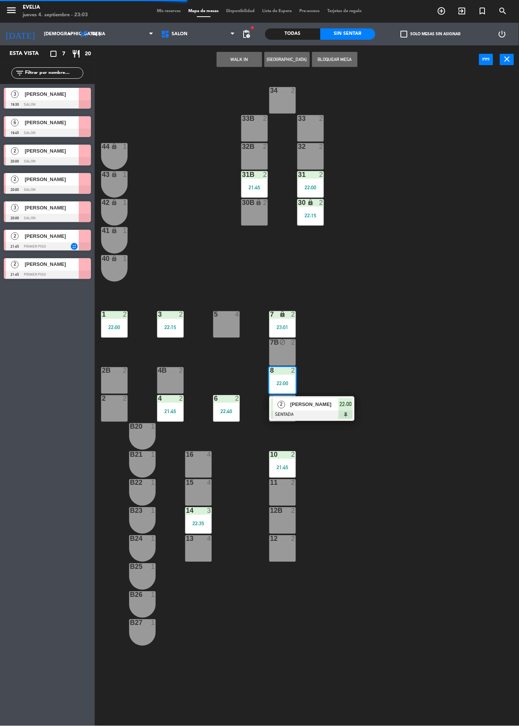
click at [305, 402] on span "[PERSON_NAME]" at bounding box center [314, 405] width 48 height 8
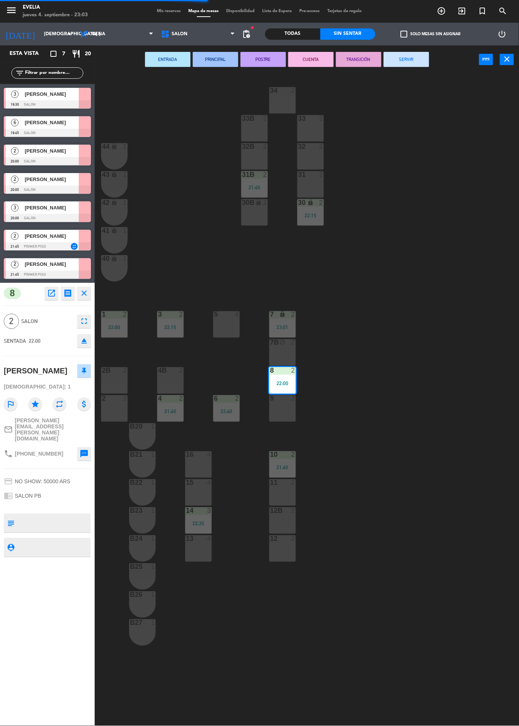
click at [420, 54] on button "SERVIR" at bounding box center [406, 59] width 45 height 15
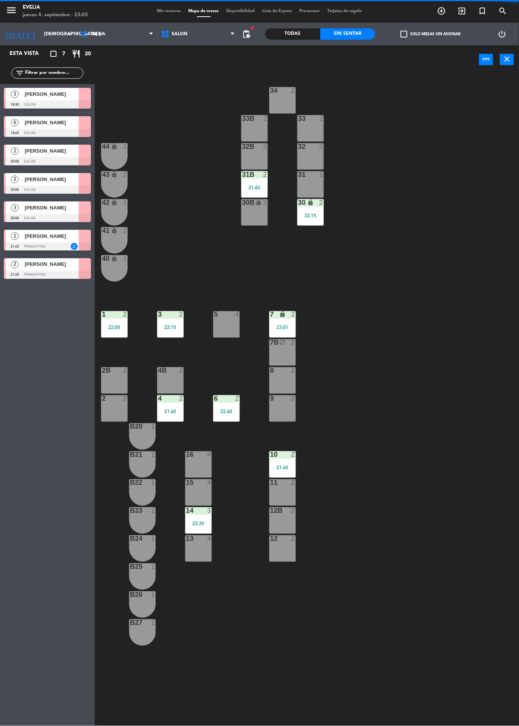
click at [198, 526] on div "22:35" at bounding box center [198, 523] width 27 height 5
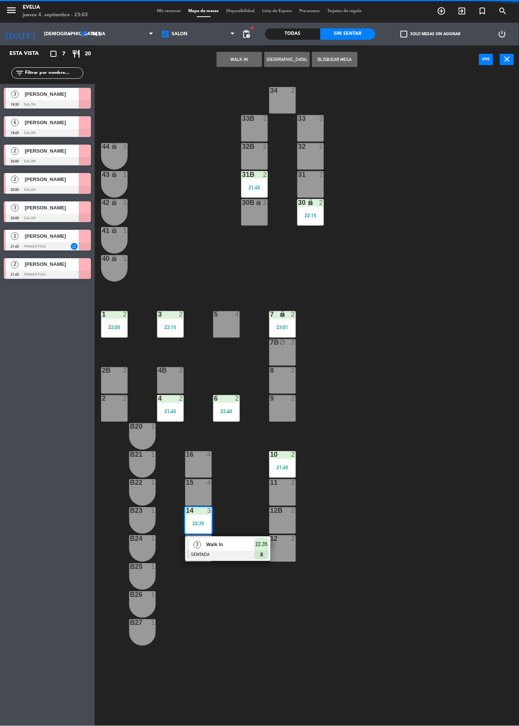
click at [234, 537] on div "3 Walk In SENTADA 22:35" at bounding box center [227, 549] width 85 height 25
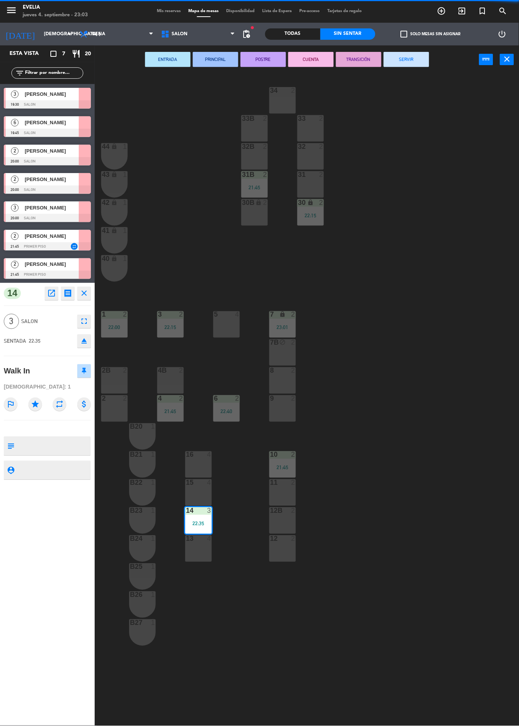
click at [413, 55] on button "SERVIR" at bounding box center [406, 59] width 45 height 15
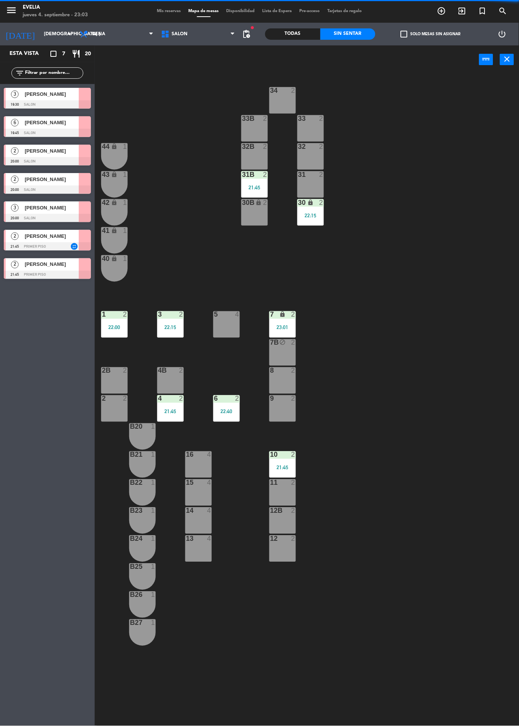
click at [159, 321] on div "3 2 22:15" at bounding box center [170, 324] width 27 height 27
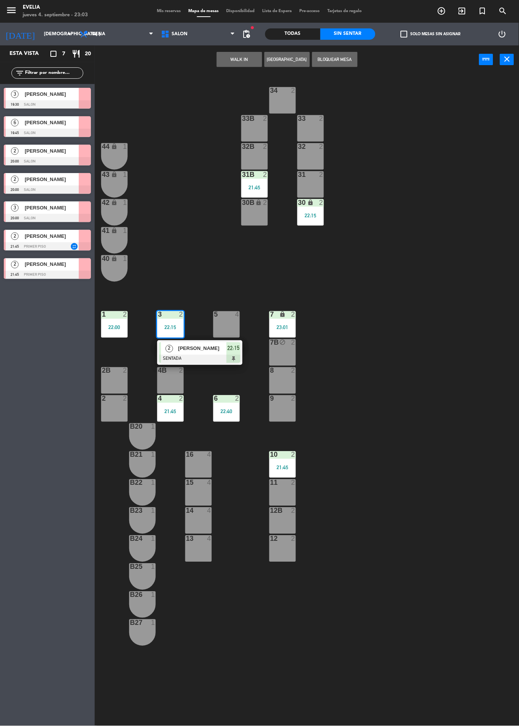
click at [201, 363] on div at bounding box center [199, 359] width 81 height 8
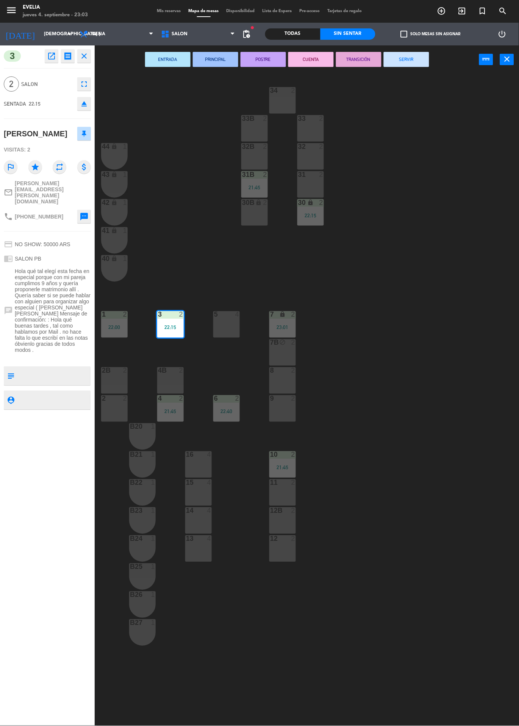
click at [418, 53] on button "SERVIR" at bounding box center [406, 59] width 45 height 15
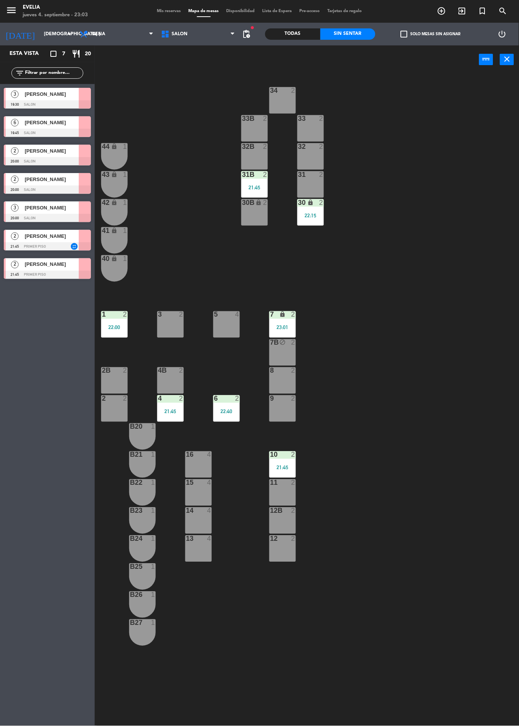
click at [260, 182] on div "31B 2 21:45" at bounding box center [254, 184] width 27 height 27
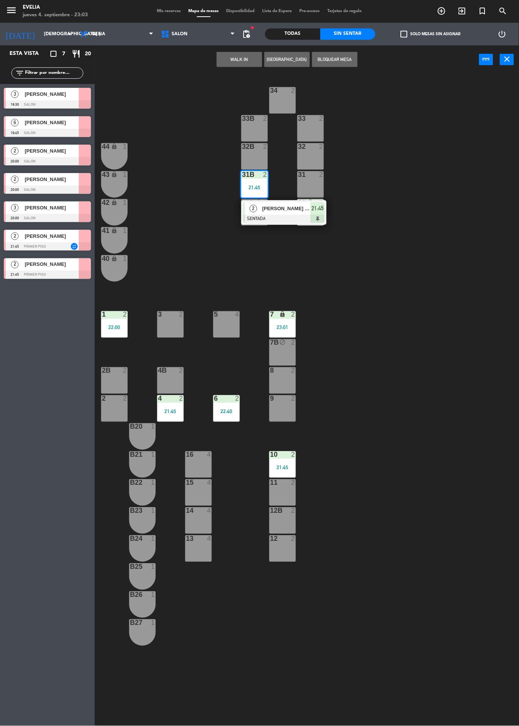
click at [313, 218] on div at bounding box center [283, 219] width 81 height 8
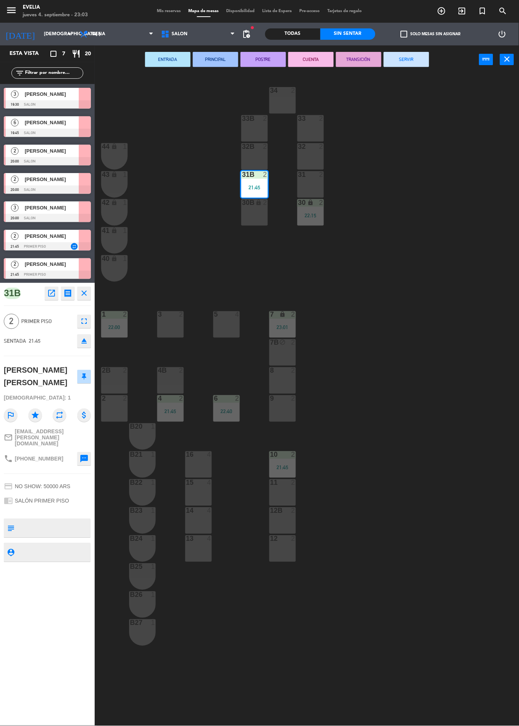
click at [404, 54] on button "SERVIR" at bounding box center [406, 59] width 45 height 15
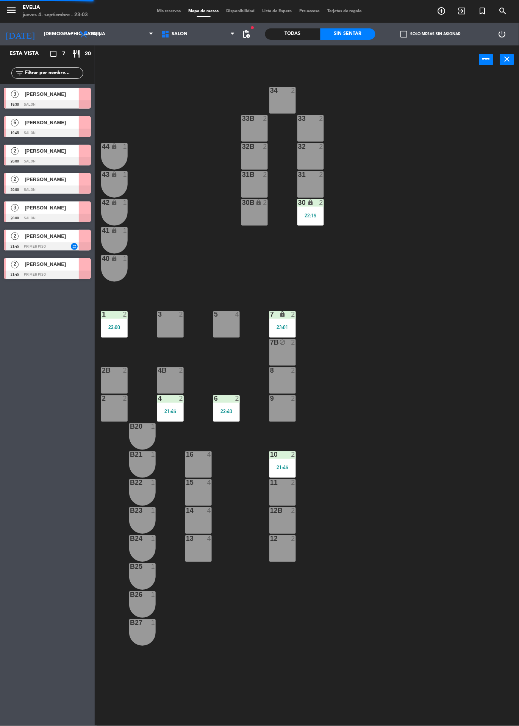
click at [315, 217] on div "22:15" at bounding box center [310, 215] width 27 height 5
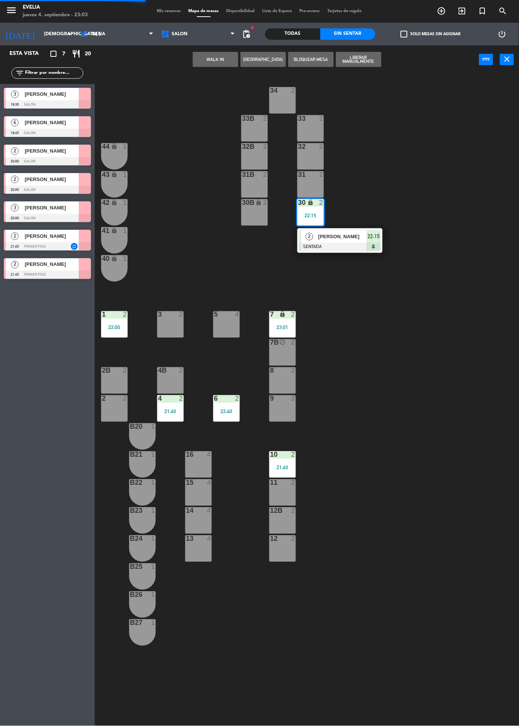
click at [343, 236] on span "[PERSON_NAME]" at bounding box center [342, 237] width 48 height 8
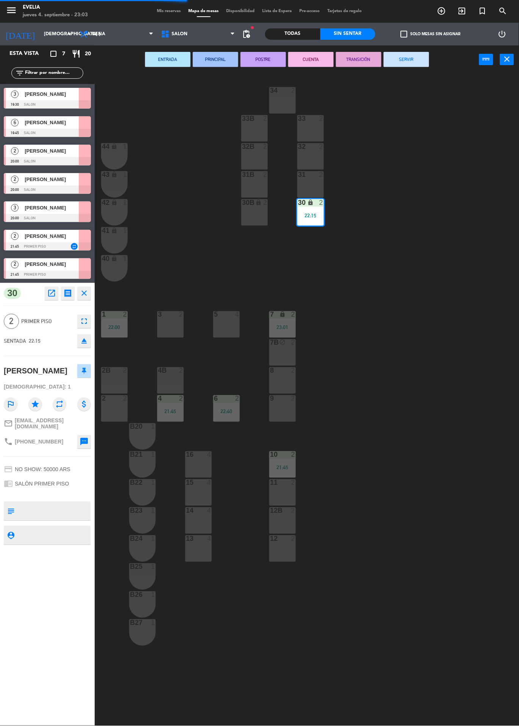
click at [411, 59] on button "SERVIR" at bounding box center [406, 59] width 45 height 15
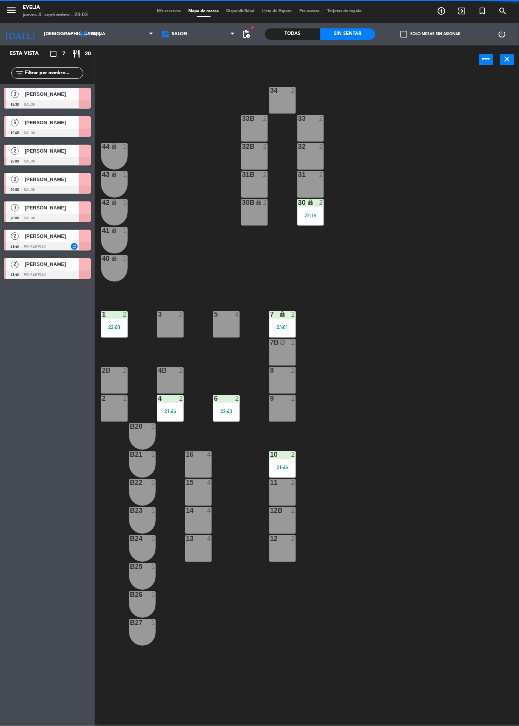
click at [127, 327] on div "22:00" at bounding box center [114, 327] width 27 height 5
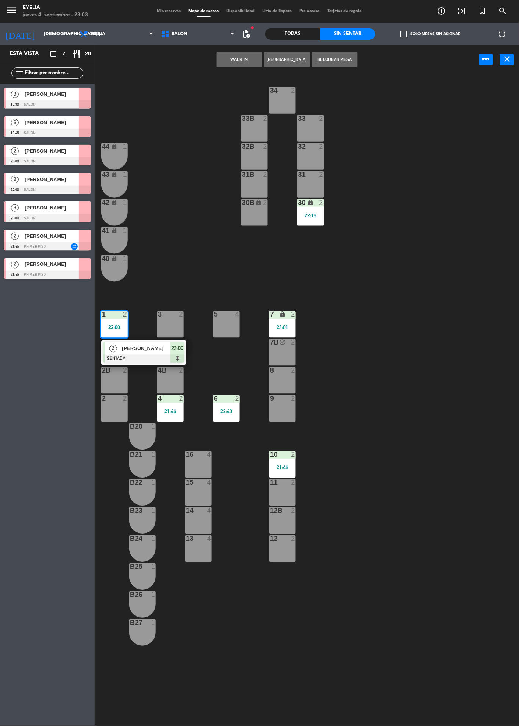
click at [189, 360] on div "2 [PERSON_NAME] SENTADA 22:00" at bounding box center [143, 353] width 97 height 25
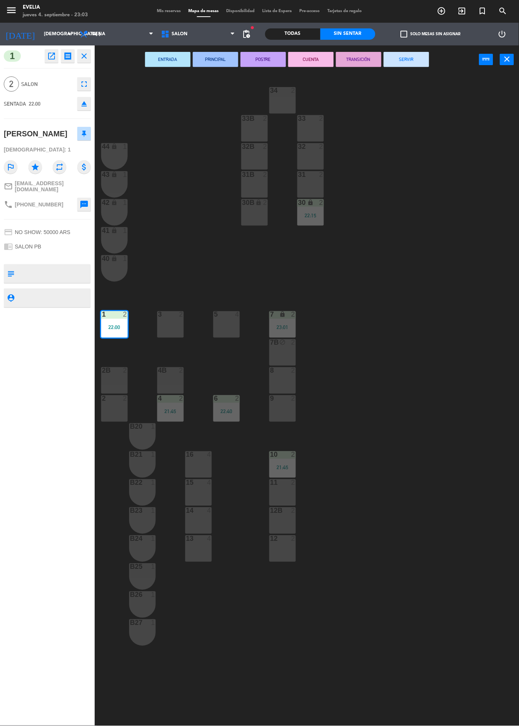
click at [406, 60] on button "SERVIR" at bounding box center [406, 59] width 45 height 15
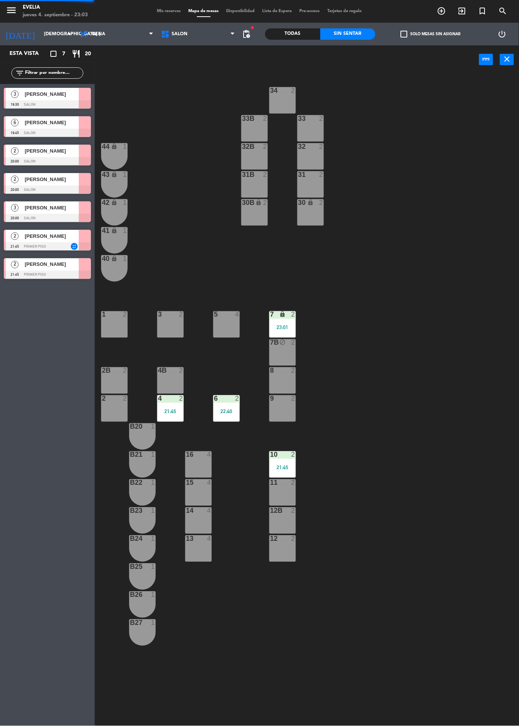
click at [311, 450] on div "34 2 33B 2 33 2 44 lock 1 32B 2 32 2 43 lock 1 31B 2 31 2 42 lock 1 30B lock 2 …" at bounding box center [309, 400] width 419 height 652
click at [295, 462] on div "10 2 21:45" at bounding box center [282, 465] width 27 height 27
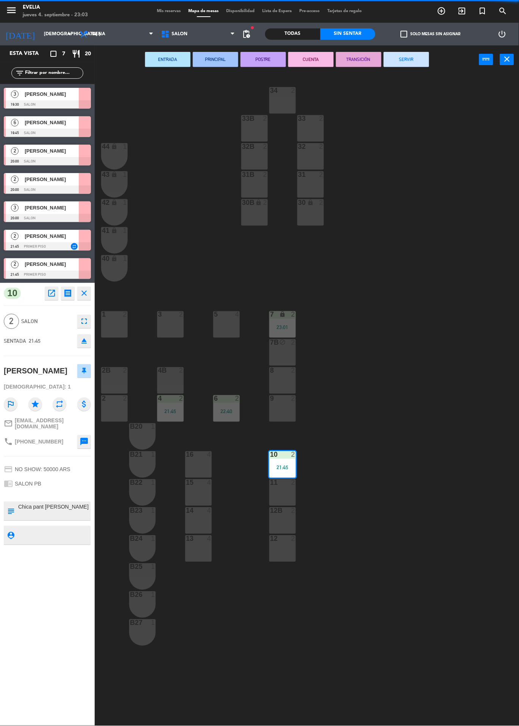
click at [426, 52] on button "SERVIR" at bounding box center [406, 59] width 45 height 15
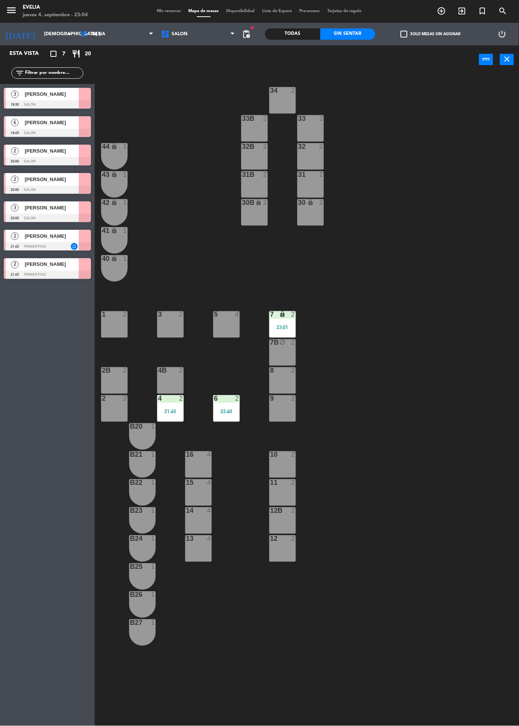
click at [196, 462] on div "16 4" at bounding box center [198, 465] width 27 height 27
click at [232, 65] on button "WALK IN" at bounding box center [239, 59] width 45 height 15
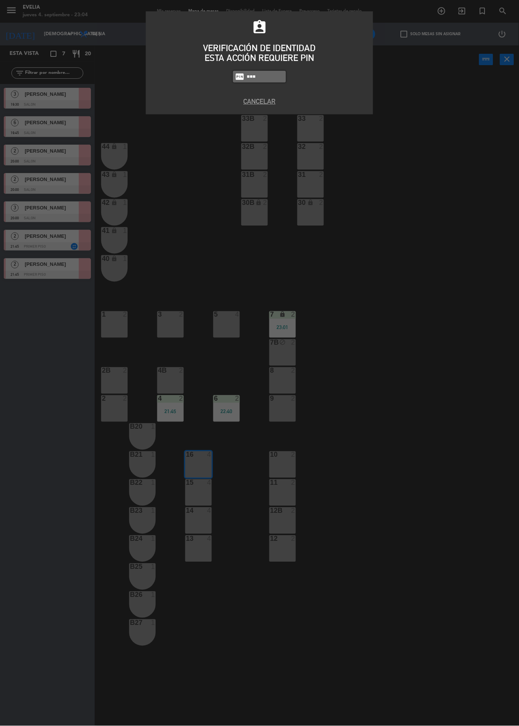
type input "6389"
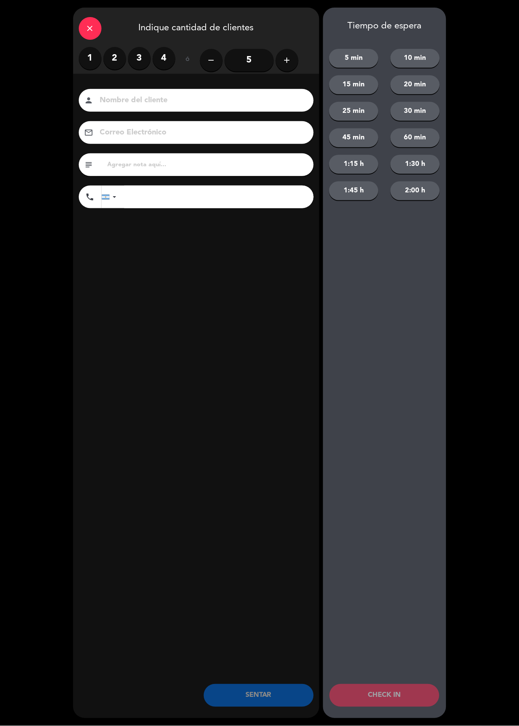
click at [175, 53] on div "1 2 3 4" at bounding box center [127, 58] width 97 height 23
click at [286, 55] on button "add" at bounding box center [287, 60] width 23 height 23
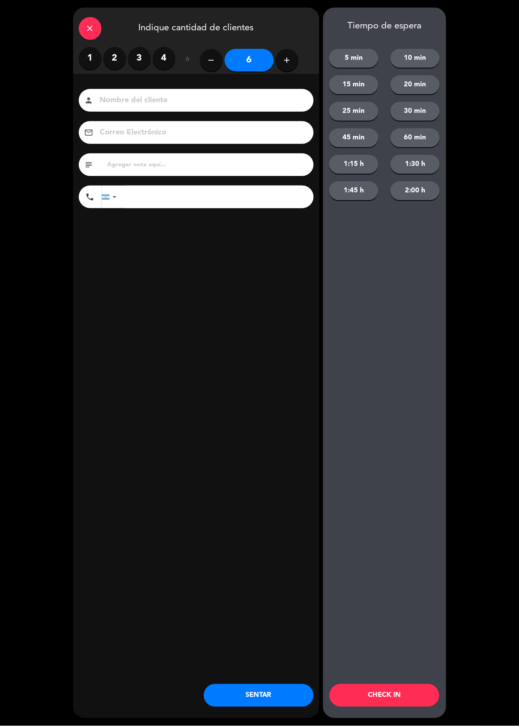
click at [289, 56] on icon "add" at bounding box center [287, 60] width 9 height 9
type input "7"
click at [166, 57] on label "4" at bounding box center [164, 58] width 23 height 23
click at [393, 702] on button "CHECK IN" at bounding box center [385, 696] width 110 height 23
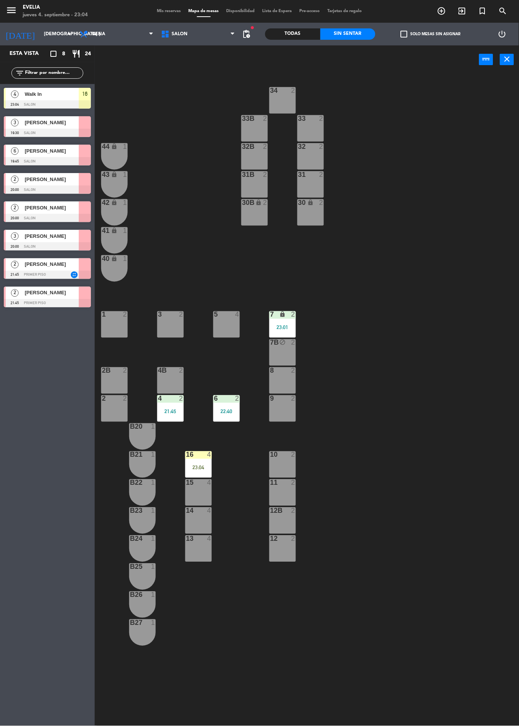
click at [198, 453] on div at bounding box center [198, 455] width 13 height 7
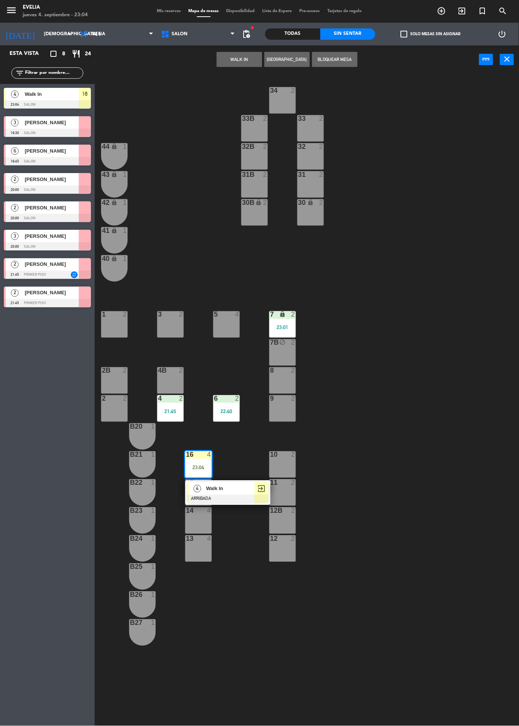
click at [230, 486] on span "Walk In" at bounding box center [230, 489] width 48 height 8
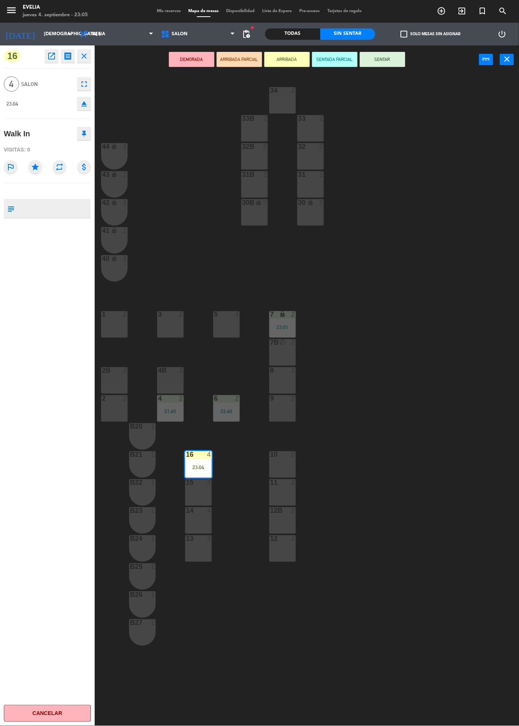
click at [390, 59] on button "SENTAR" at bounding box center [382, 59] width 45 height 15
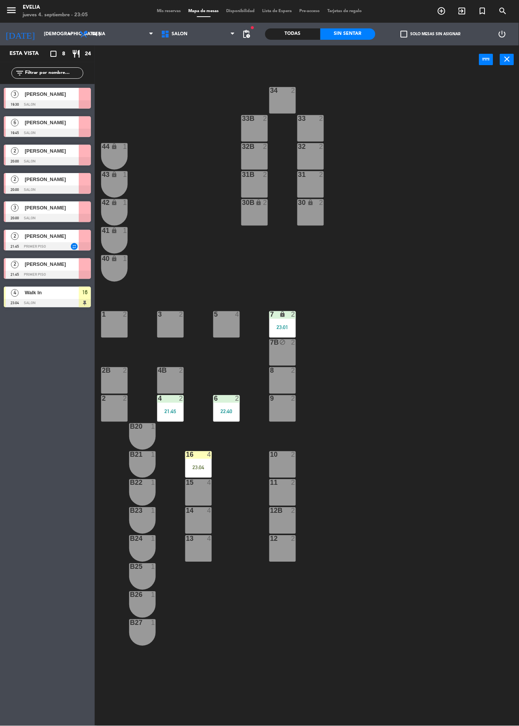
click at [130, 429] on div "B20" at bounding box center [130, 427] width 0 height 7
click at [141, 445] on div "B20 1" at bounding box center [142, 437] width 27 height 27
click at [429, 311] on div "34 2 33B 2 33 2 44 lock 1 32B 2 32 2 43 lock 1 31B 2 31 2 42 lock 1 30B lock 2 …" at bounding box center [309, 400] width 419 height 652
click at [209, 453] on div "4" at bounding box center [209, 455] width 5 height 7
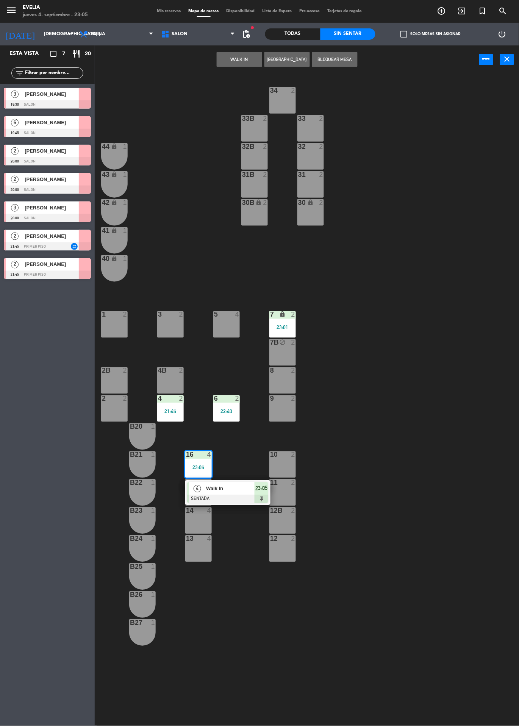
click at [375, 378] on div "34 2 33B 2 33 2 44 lock 1 32B 2 32 2 43 lock 1 31B 2 31 2 42 lock 1 30B lock 2 …" at bounding box center [309, 400] width 419 height 652
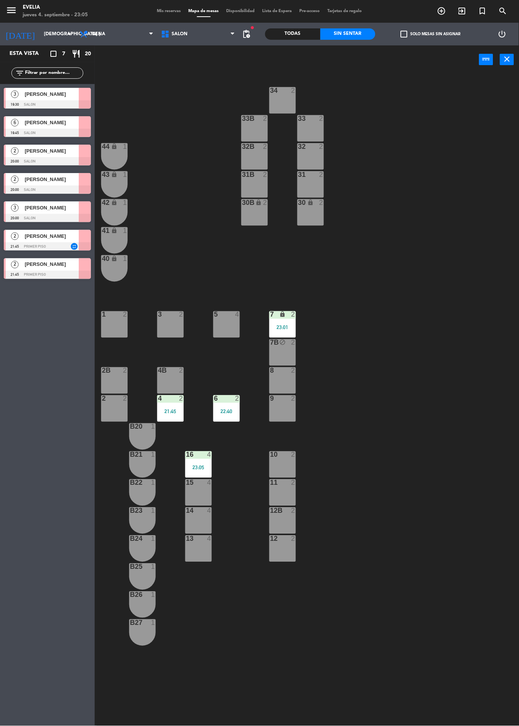
click at [142, 429] on div at bounding box center [142, 427] width 13 height 7
click at [139, 461] on div "B21 1" at bounding box center [142, 465] width 27 height 27
click at [242, 53] on button "WALK IN" at bounding box center [239, 59] width 45 height 15
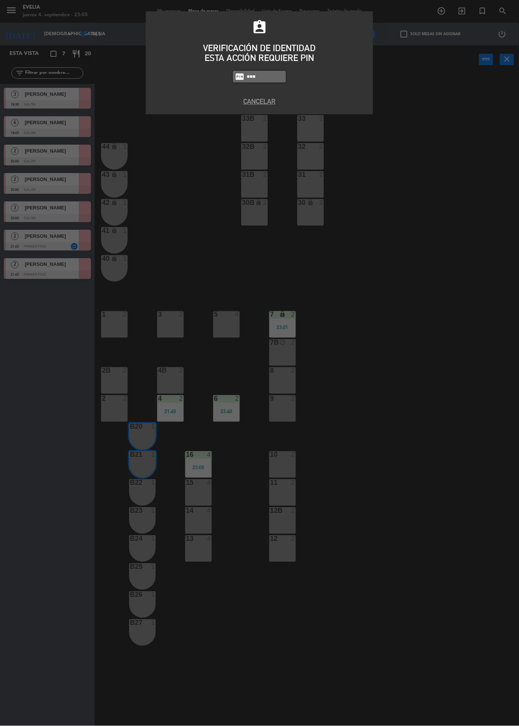
type input "6389"
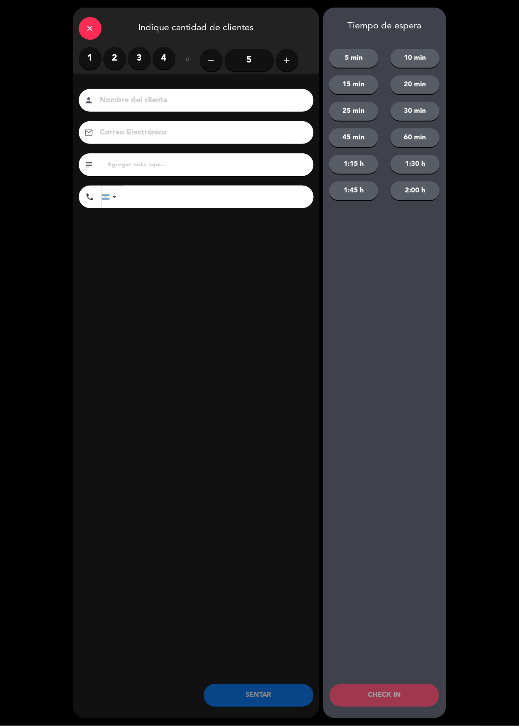
click at [126, 55] on div "1 2 3 4" at bounding box center [127, 58] width 97 height 23
click at [116, 57] on label "2" at bounding box center [114, 58] width 23 height 23
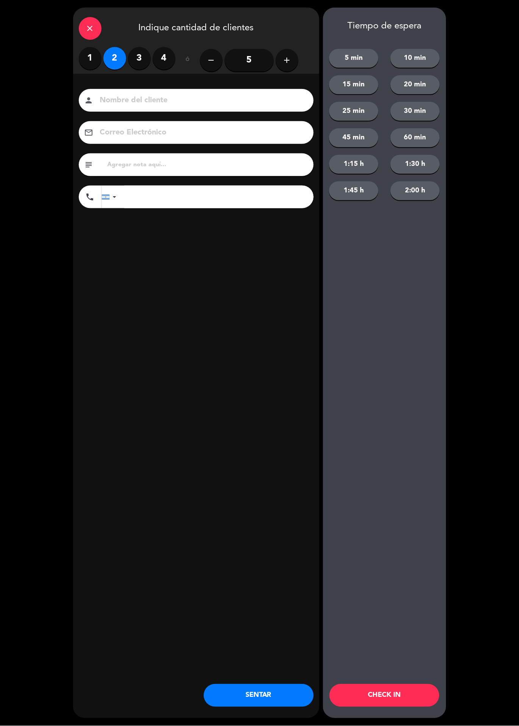
click at [409, 692] on button "CHECK IN" at bounding box center [385, 696] width 110 height 23
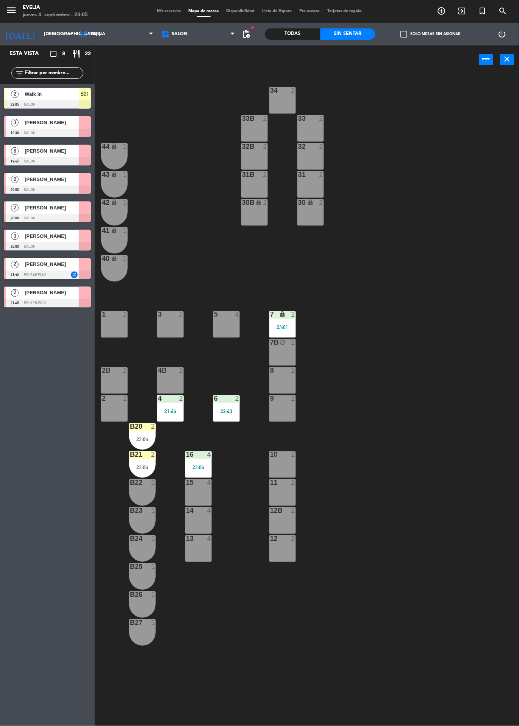
click at [142, 427] on div at bounding box center [142, 427] width 13 height 7
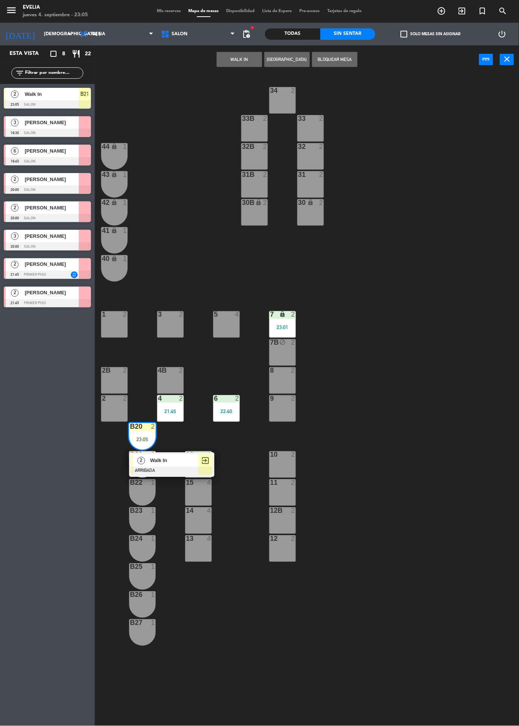
click at [176, 463] on span "Walk In" at bounding box center [174, 461] width 48 height 8
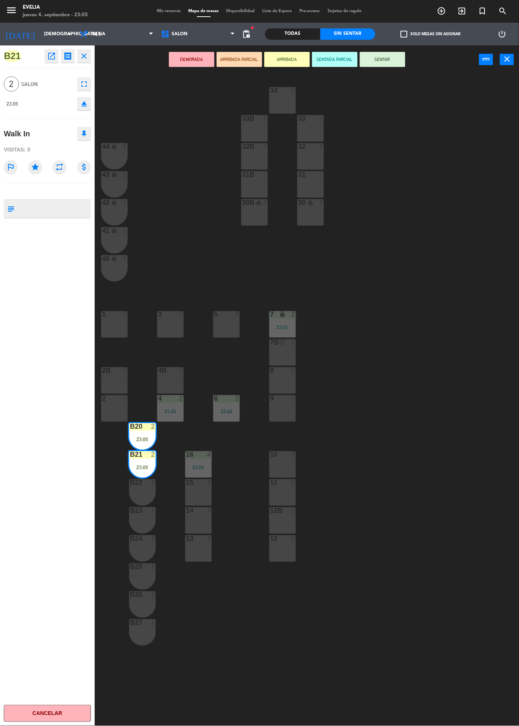
click at [382, 59] on button "SENTAR" at bounding box center [382, 59] width 45 height 15
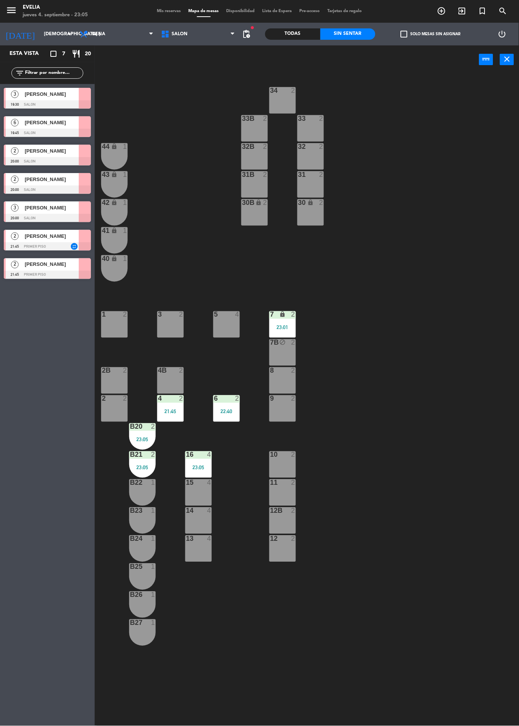
click at [14, 473] on div "Esta vista crop_square 7 restaurant 20 filter_list 3 [PERSON_NAME] 19:30 SALON …" at bounding box center [47, 385] width 95 height 681
click at [165, 11] on span "Mis reservas" at bounding box center [168, 11] width 31 height 4
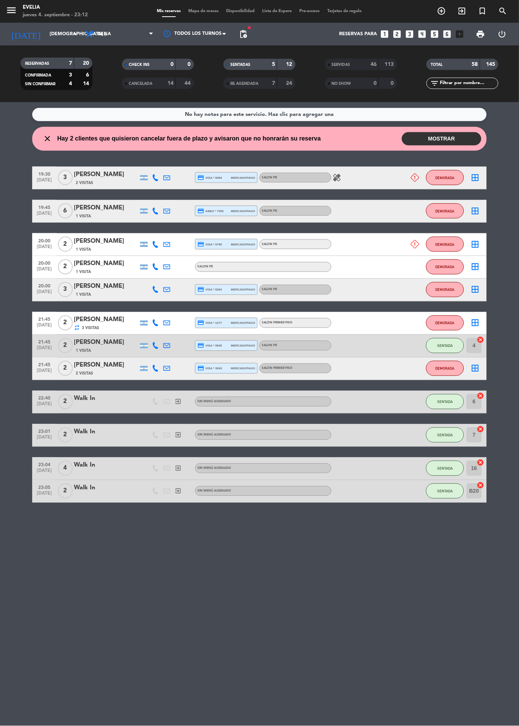
click at [191, 11] on span "Mapa de mesas" at bounding box center [204, 11] width 38 height 4
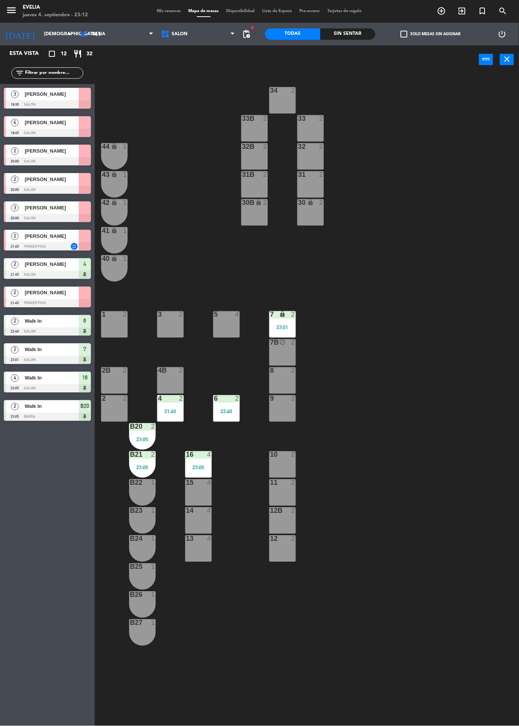
click at [237, 312] on div "4" at bounding box center [237, 314] width 5 height 7
click at [229, 63] on button "WALK IN" at bounding box center [239, 59] width 45 height 15
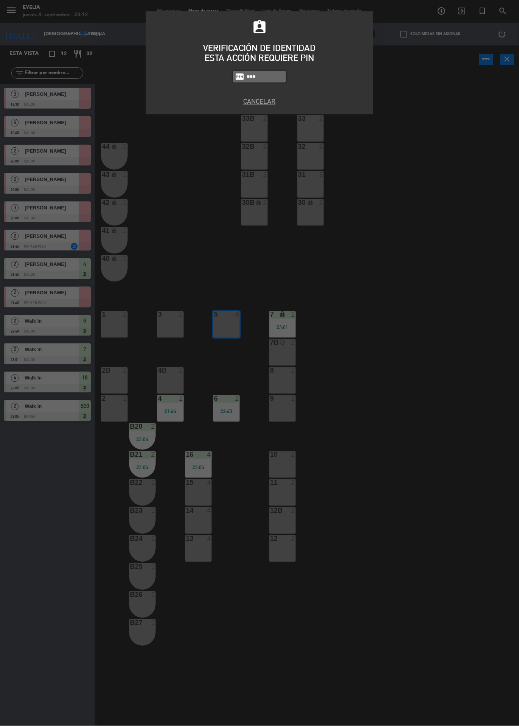
type input "6489"
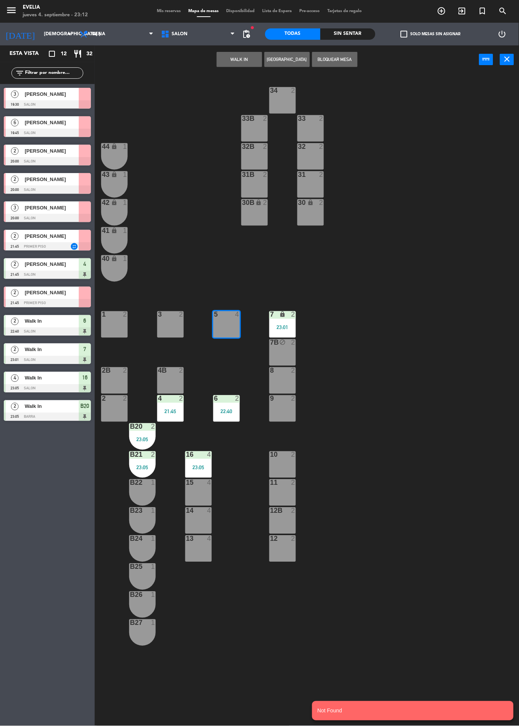
click at [239, 53] on button "WALK IN" at bounding box center [239, 59] width 45 height 15
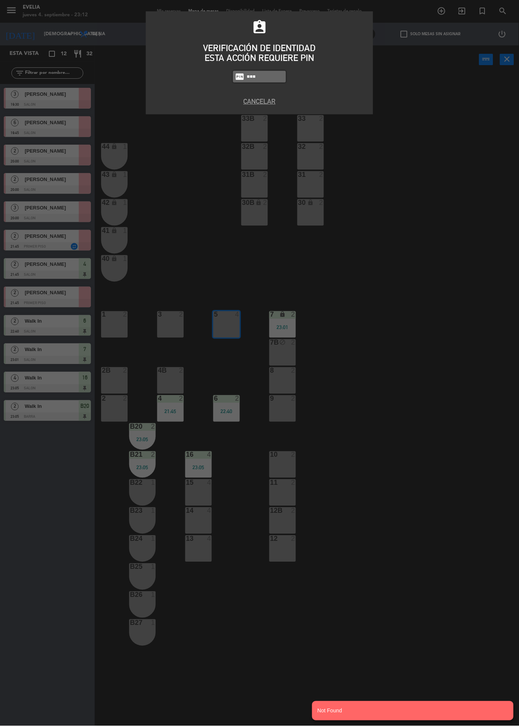
type input "6389"
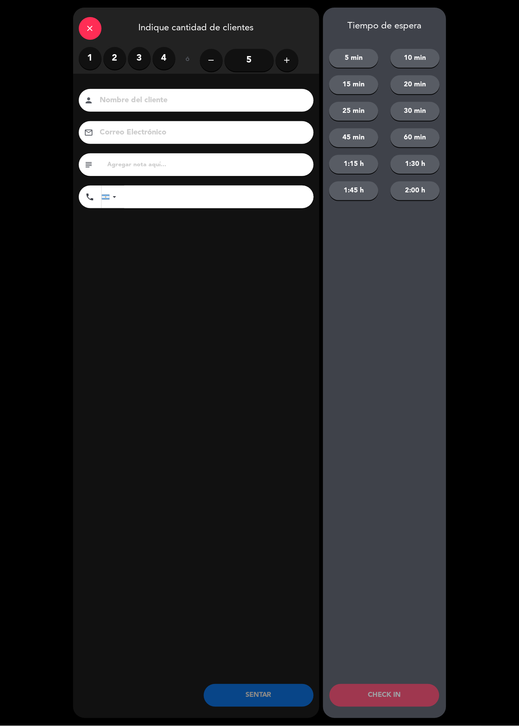
click at [163, 51] on label "4" at bounding box center [164, 58] width 23 height 23
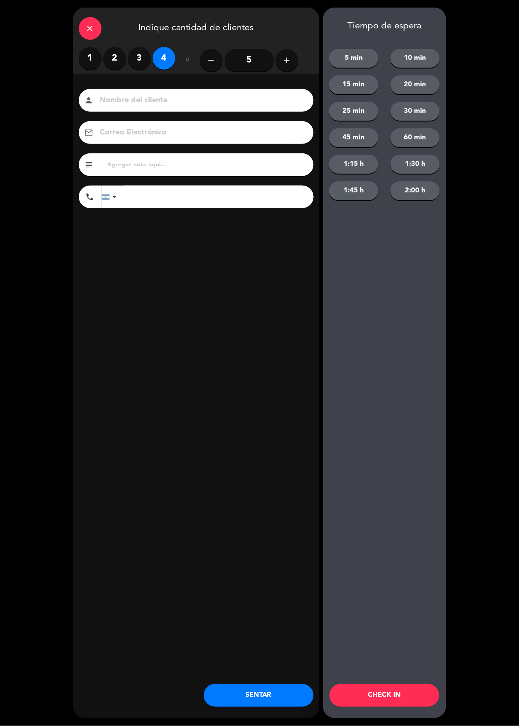
click at [399, 693] on button "CHECK IN" at bounding box center [385, 696] width 110 height 23
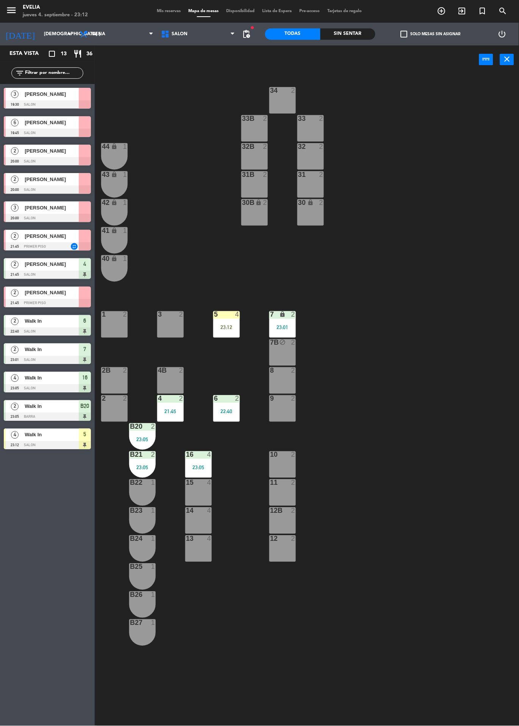
click at [252, 336] on div "34 2 33B 2 33 2 44 lock 1 32B 2 32 2 43 lock 1 31B 2 31 2 42 lock 1 30B lock 2 …" at bounding box center [309, 400] width 419 height 652
click at [226, 321] on div "5 4 23:12" at bounding box center [226, 324] width 27 height 27
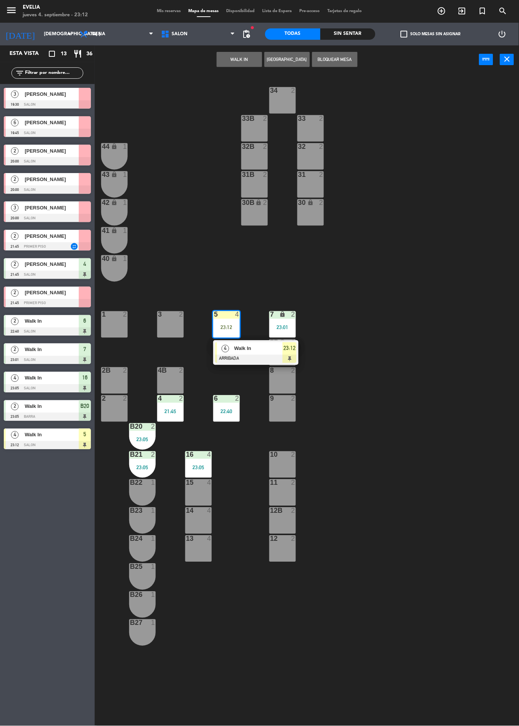
click at [238, 355] on div at bounding box center [255, 359] width 81 height 8
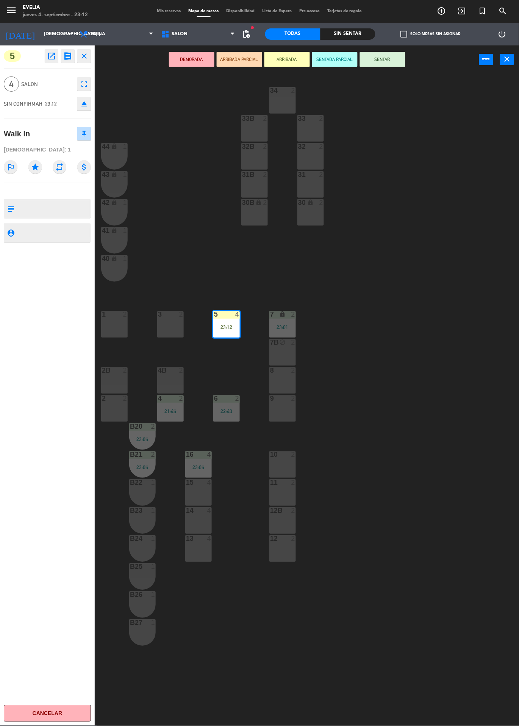
click at [391, 53] on button "SENTAR" at bounding box center [382, 59] width 45 height 15
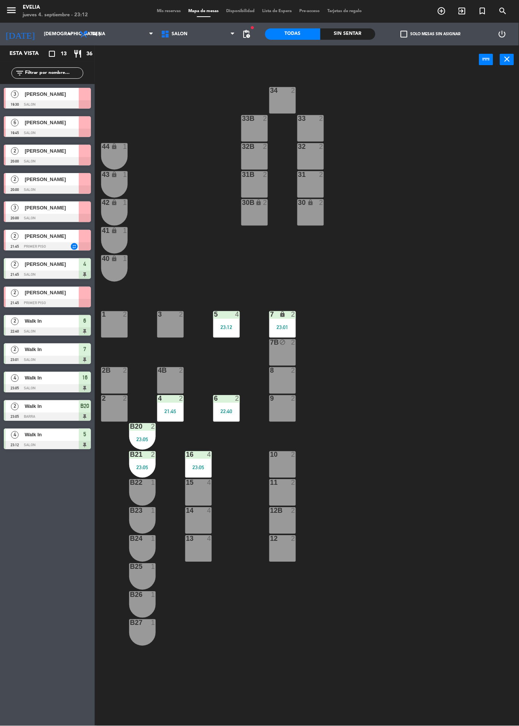
click at [161, 11] on span "Mis reservas" at bounding box center [168, 11] width 31 height 4
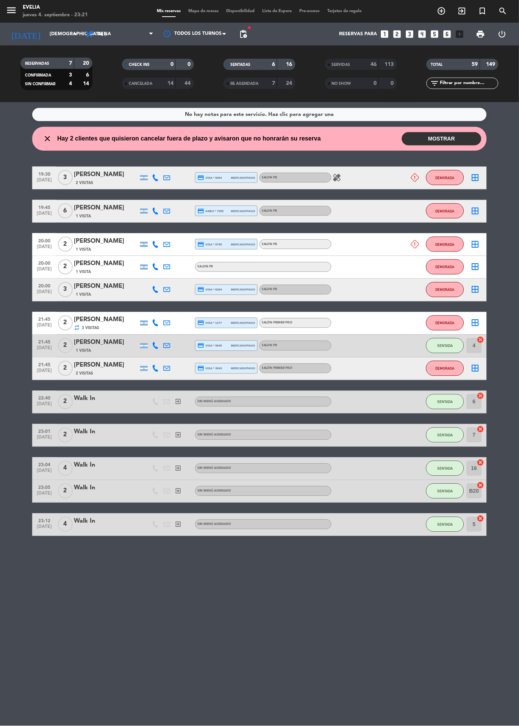
click at [193, 13] on span "Mapa de mesas" at bounding box center [204, 11] width 38 height 4
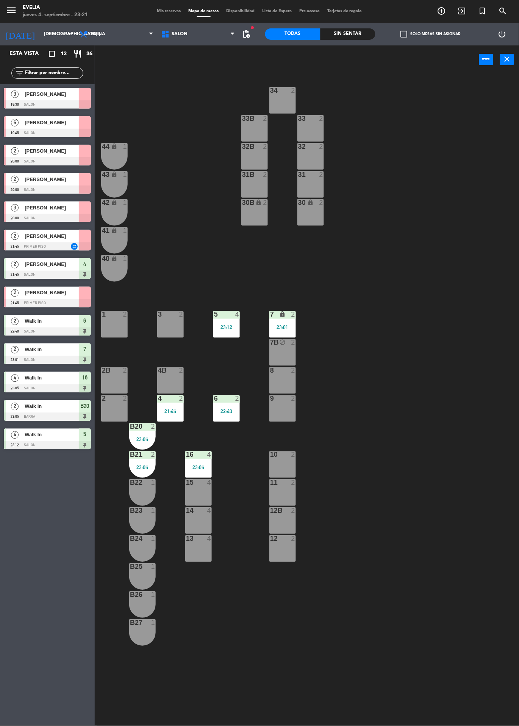
click at [111, 390] on div "2B 2" at bounding box center [114, 381] width 27 height 27
click at [114, 415] on div "2 2" at bounding box center [114, 409] width 27 height 27
click at [405, 345] on div "34 2 33B 2 33 2 44 lock 1 32B 2 32 2 43 lock 1 31B 2 31 2 42 lock 1 30B lock 2 …" at bounding box center [309, 436] width 419 height 725
click at [117, 407] on div "2 2" at bounding box center [114, 409] width 27 height 27
click at [241, 59] on button "WALK IN" at bounding box center [239, 59] width 45 height 15
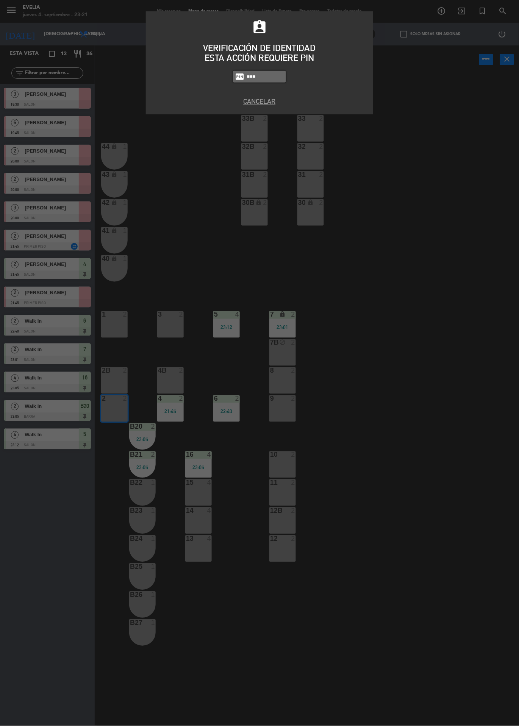
type input "7989"
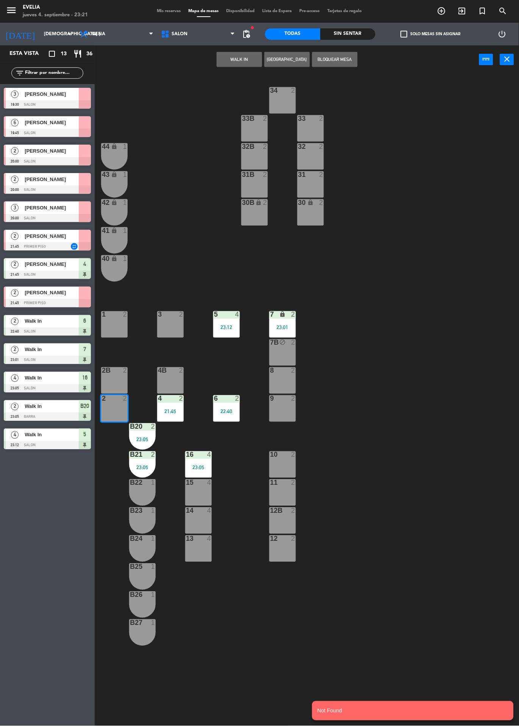
click at [112, 407] on div "2 2" at bounding box center [114, 409] width 27 height 27
click at [114, 414] on div "2 2" at bounding box center [114, 409] width 27 height 27
click at [228, 61] on button "WALK IN" at bounding box center [239, 59] width 45 height 15
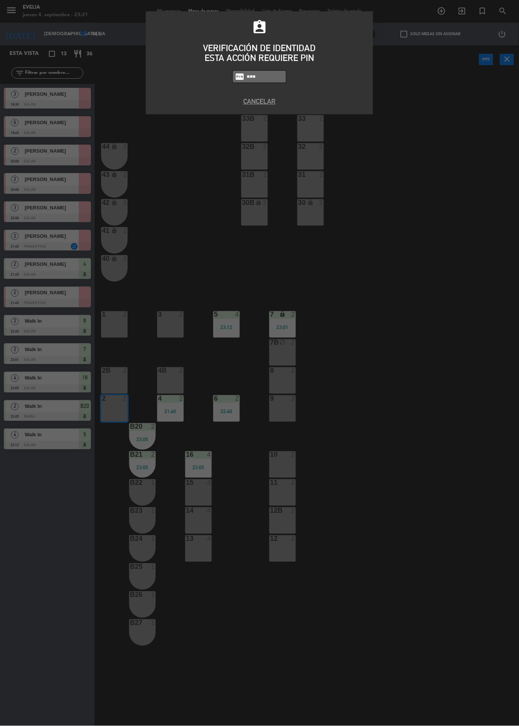
type input "7980"
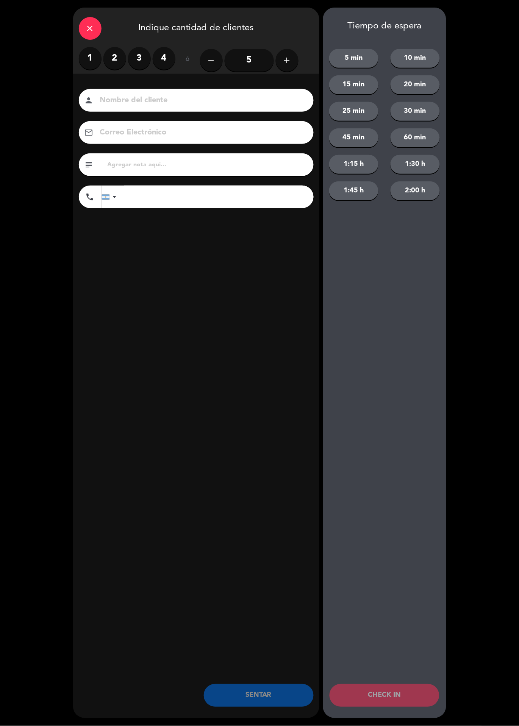
click at [113, 51] on label "2" at bounding box center [114, 58] width 23 height 23
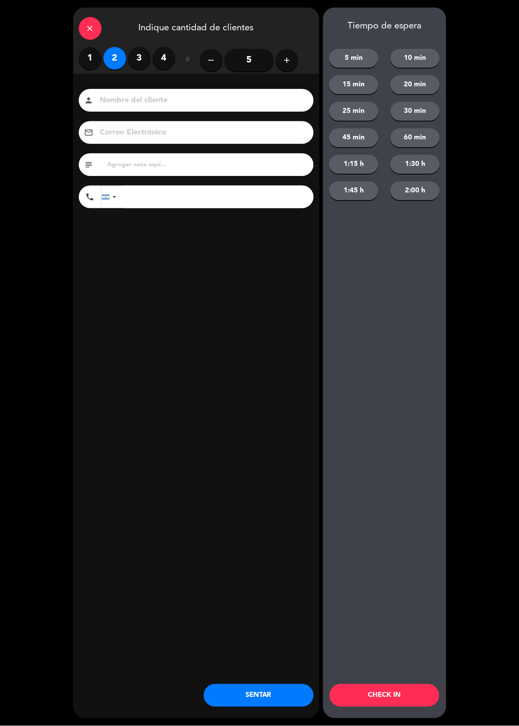
click at [147, 103] on input at bounding box center [201, 100] width 205 height 13
type input "[PERSON_NAME]"
click at [233, 325] on div "close Indique cantidad de clientes 1 2 3 4 ó remove 5 add Nombre del cliente pe…" at bounding box center [196, 363] width 246 height 711
click at [281, 696] on button "SENTAR" at bounding box center [259, 696] width 110 height 23
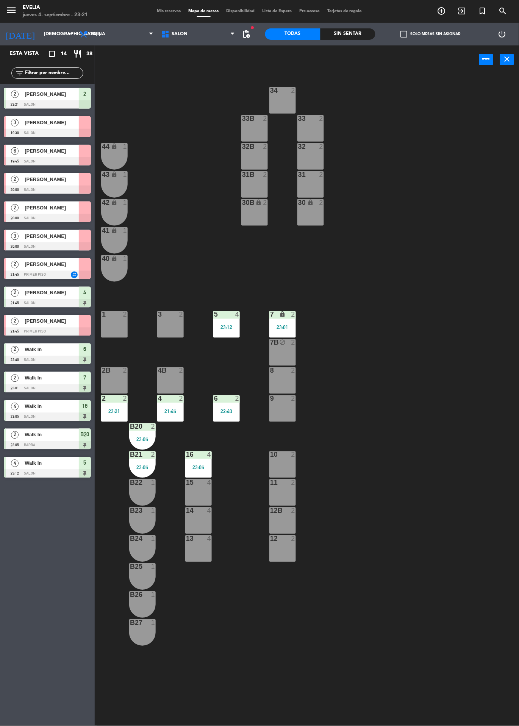
click at [393, 414] on div "34 2 33B 2 33 2 44 lock 1 32B 2 32 2 43 lock 1 31B 2 31 2 42 lock 1 30B lock 2 …" at bounding box center [309, 436] width 419 height 725
click at [138, 453] on div at bounding box center [142, 455] width 13 height 7
click at [385, 329] on div "34 2 33B 2 33 2 44 lock 1 32B 2 32 2 43 lock 1 31B 2 31 2 42 lock 1 30B lock 2 …" at bounding box center [309, 436] width 419 height 725
click at [119, 402] on div at bounding box center [114, 399] width 13 height 7
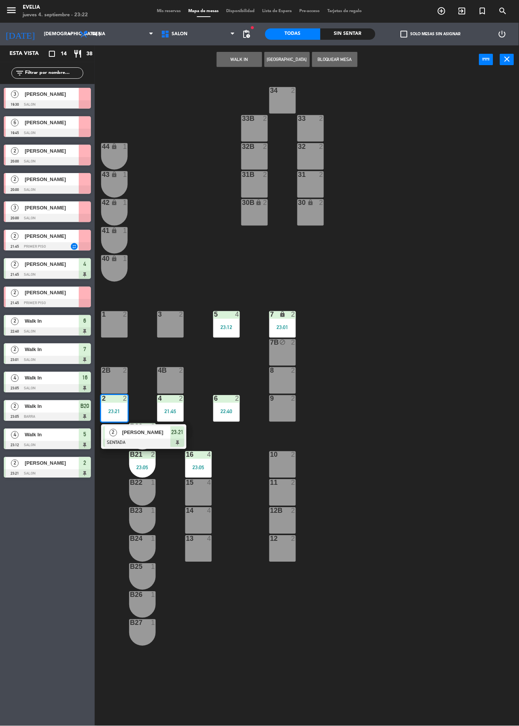
click at [420, 321] on div "34 2 33B 2 33 2 44 lock 1 32B 2 32 2 43 lock 1 31B 2 31 2 42 lock 1 30B lock 2 …" at bounding box center [309, 436] width 419 height 725
